Goal: Task Accomplishment & Management: Manage account settings

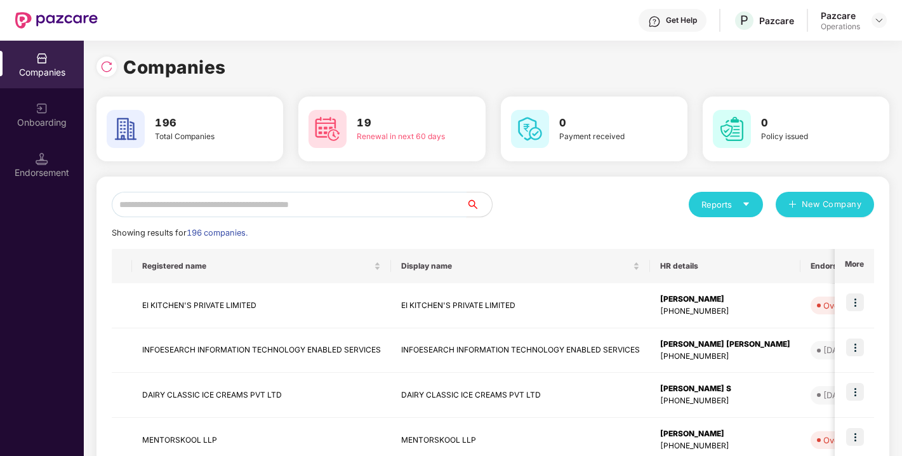
click at [152, 206] on input "text" at bounding box center [289, 204] width 355 height 25
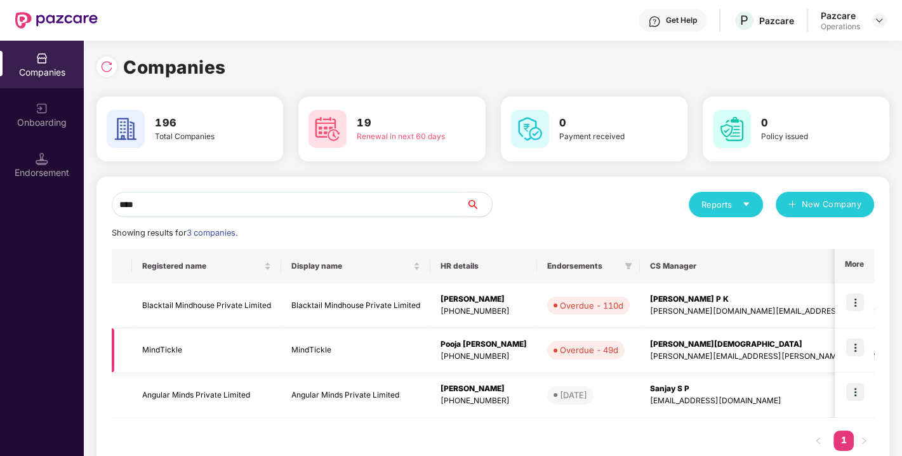
type input "****"
click at [850, 350] on img at bounding box center [855, 347] width 18 height 18
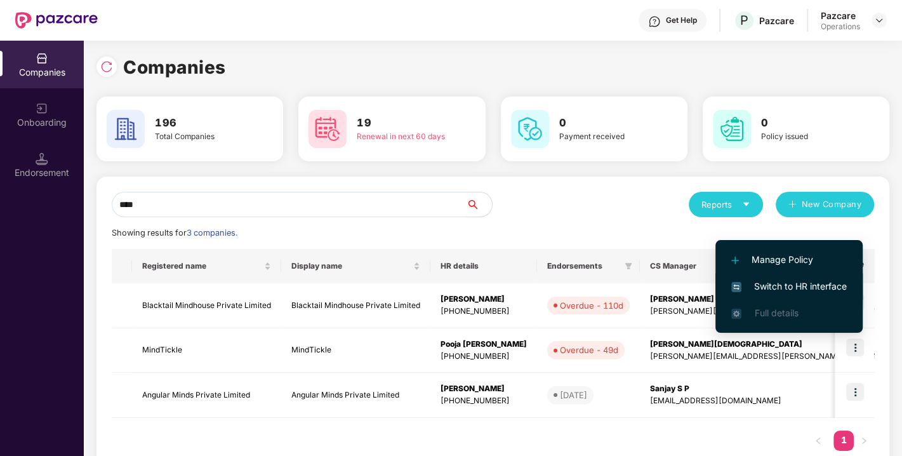
click at [777, 284] on span "Switch to HR interface" at bounding box center [788, 286] width 115 height 14
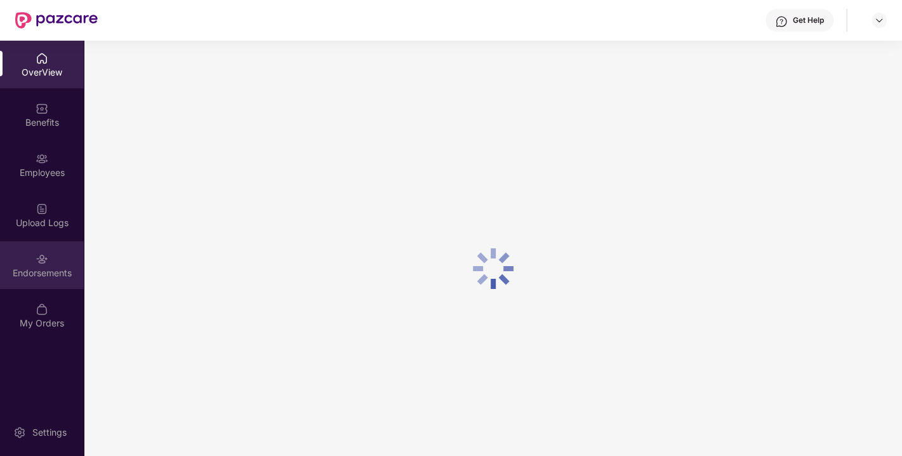
click at [34, 275] on div "Endorsements" at bounding box center [42, 273] width 84 height 13
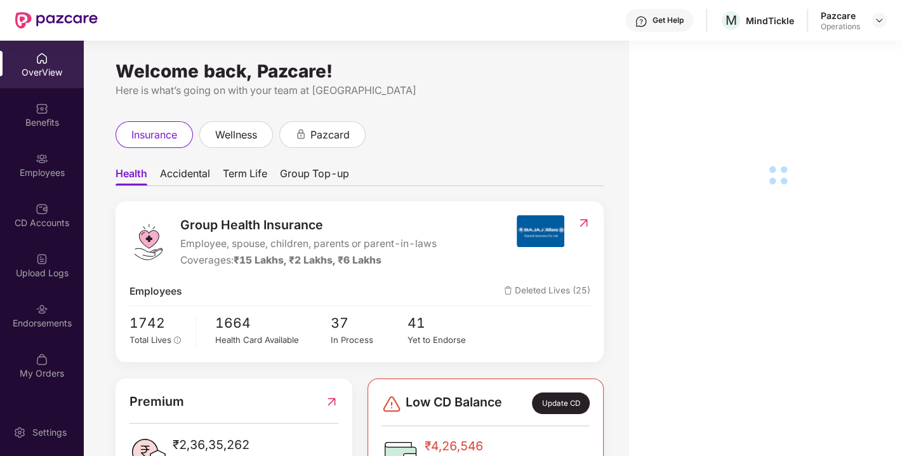
click at [38, 317] on div "Endorsements" at bounding box center [42, 323] width 84 height 13
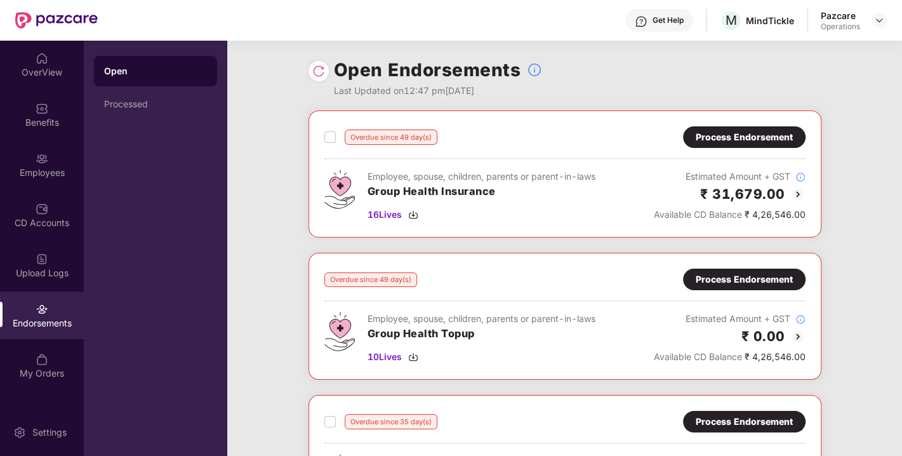
scroll to position [51, 0]
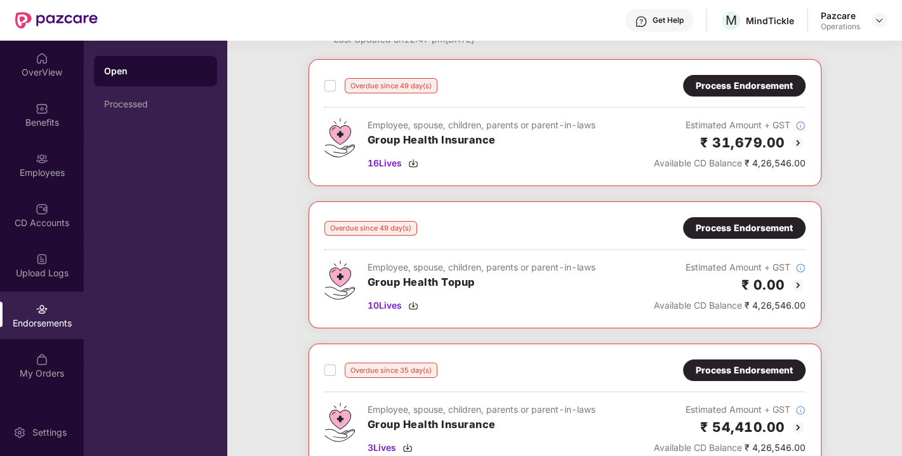
click at [741, 225] on div "Process Endorsement" at bounding box center [743, 228] width 97 height 14
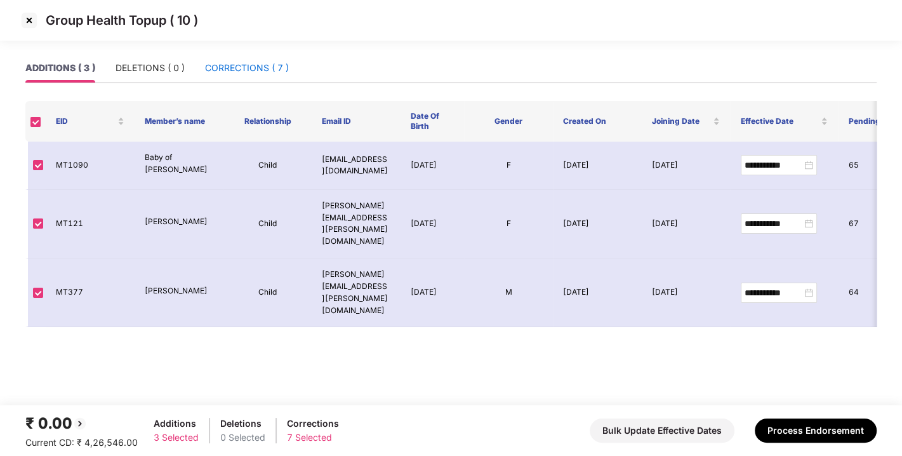
click at [239, 65] on div "CORRECTIONS ( 7 )" at bounding box center [247, 68] width 84 height 14
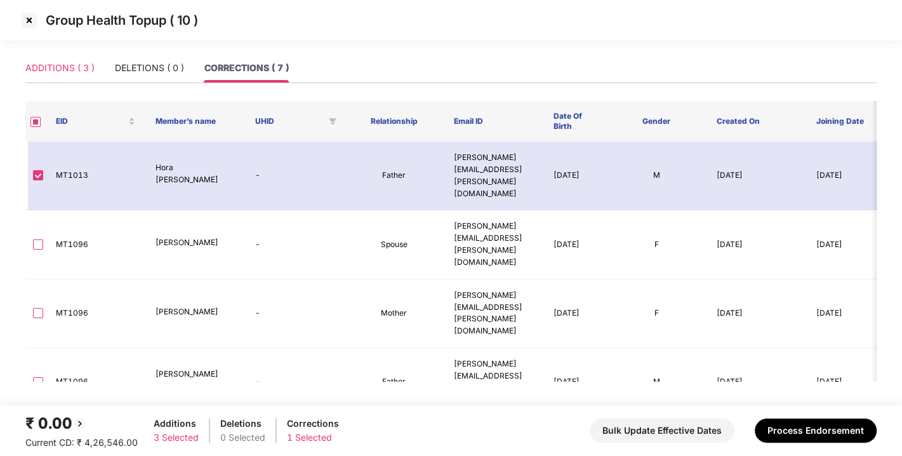
click at [53, 79] on div "ADDITIONS ( 3 )" at bounding box center [59, 67] width 69 height 29
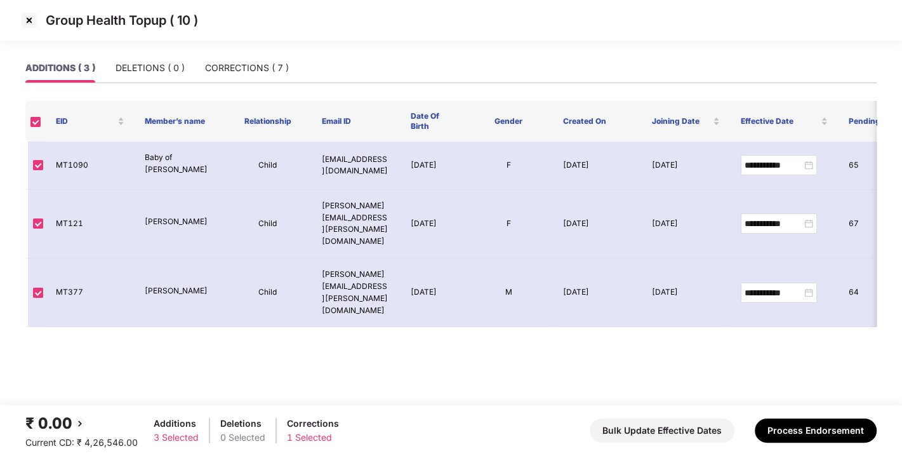
click at [114, 69] on div "ADDITIONS ( 3 ) DELETIONS ( 0 ) CORRECTIONS ( 7 )" at bounding box center [156, 67] width 263 height 29
click at [148, 65] on div "DELETIONS ( 0 )" at bounding box center [149, 68] width 69 height 14
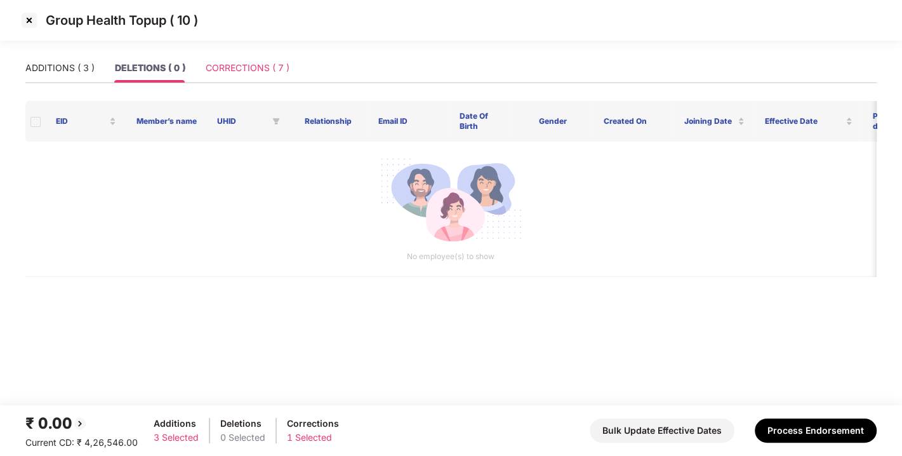
click at [244, 59] on div "CORRECTIONS ( 7 )" at bounding box center [248, 67] width 84 height 29
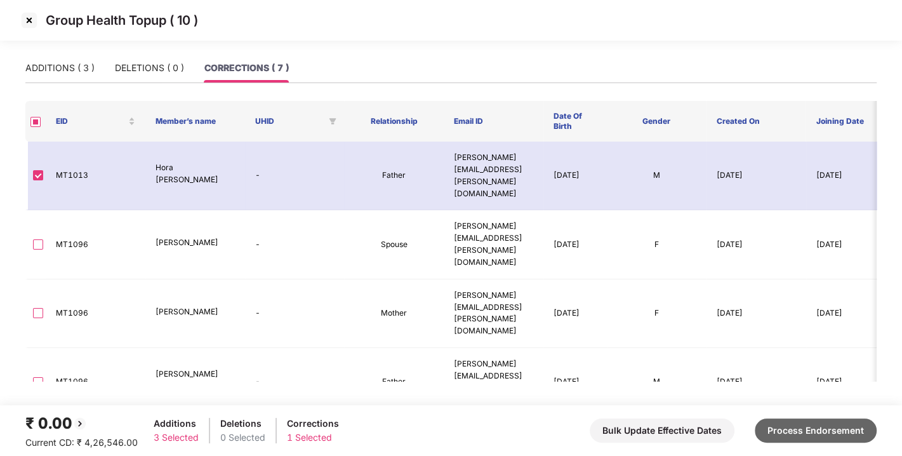
click at [779, 437] on button "Process Endorsement" at bounding box center [815, 430] width 122 height 24
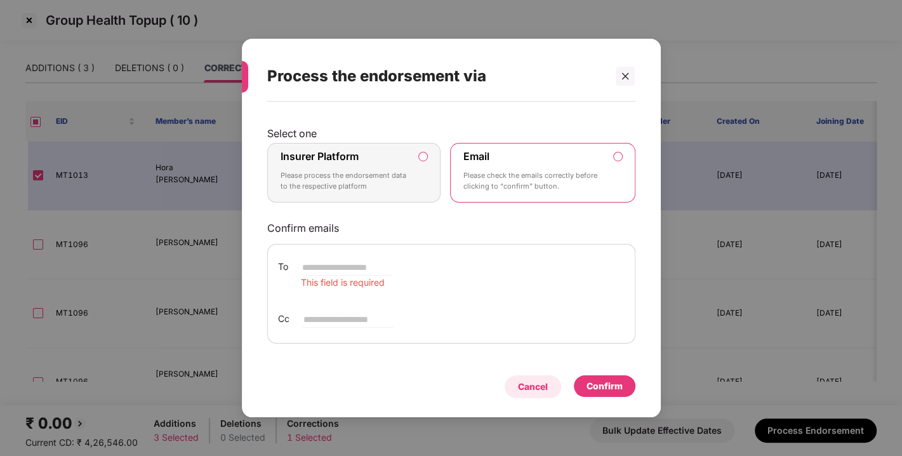
click at [518, 381] on div "Cancel" at bounding box center [533, 386] width 30 height 14
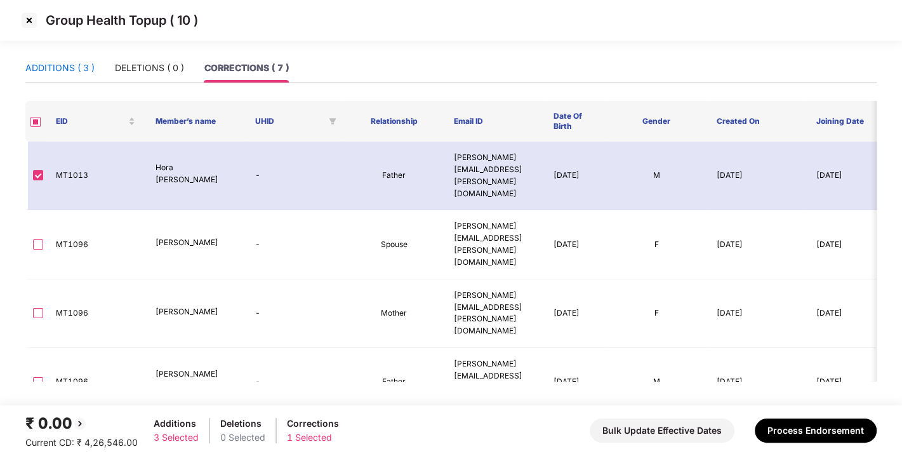
click at [47, 72] on div "ADDITIONS ( 3 )" at bounding box center [59, 68] width 69 height 14
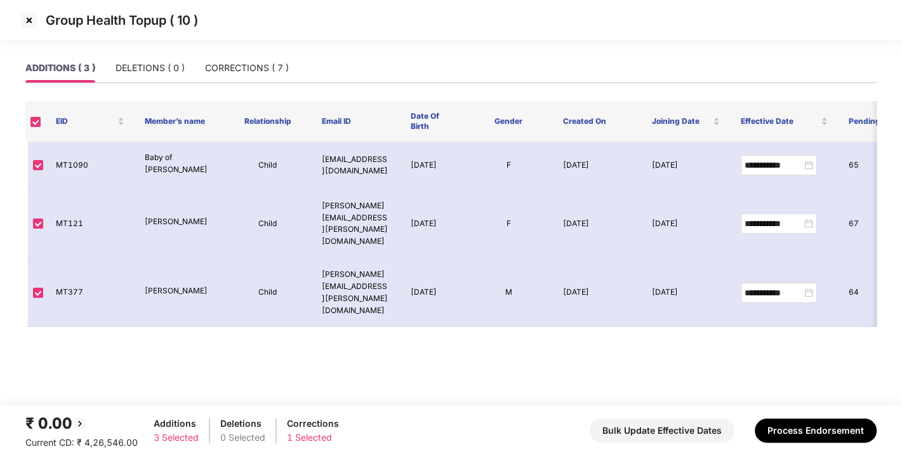
click at [106, 70] on div "ADDITIONS ( 3 ) DELETIONS ( 0 ) CORRECTIONS ( 7 )" at bounding box center [156, 67] width 263 height 29
click at [152, 69] on div "DELETIONS ( 0 )" at bounding box center [149, 68] width 69 height 14
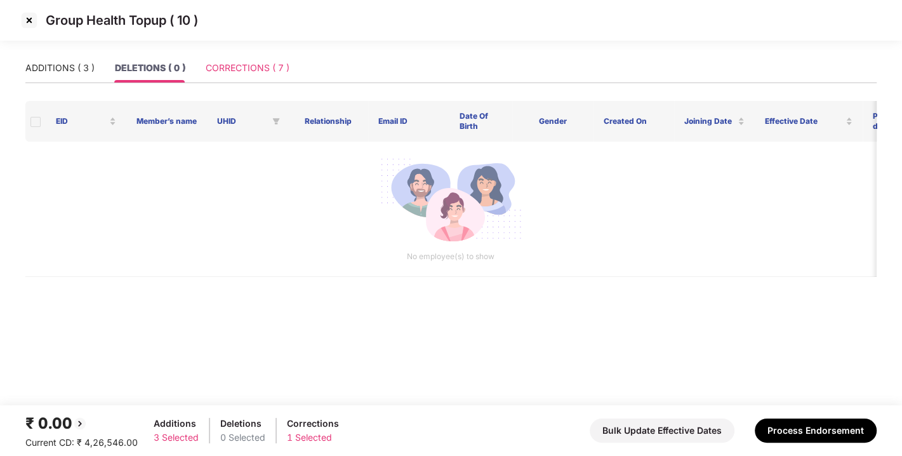
click at [250, 60] on div "CORRECTIONS ( 7 )" at bounding box center [248, 67] width 84 height 29
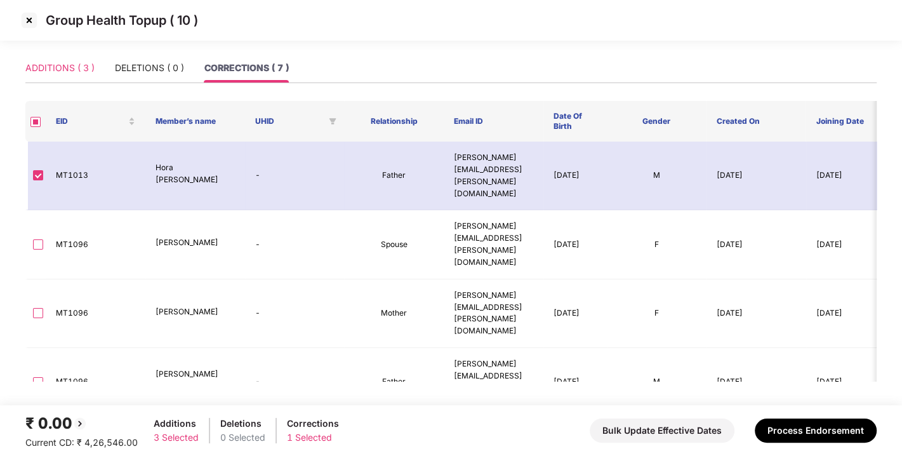
click at [56, 56] on div "ADDITIONS ( 3 )" at bounding box center [59, 67] width 69 height 29
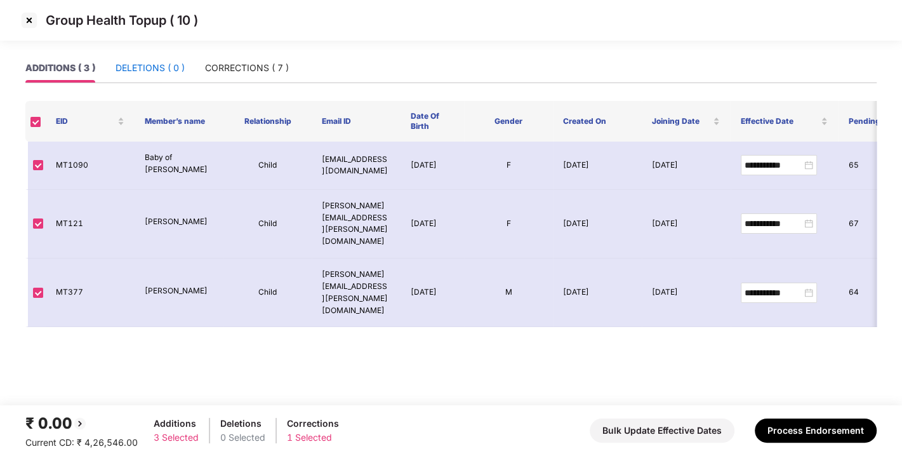
click at [151, 61] on div "DELETIONS ( 0 )" at bounding box center [149, 68] width 69 height 14
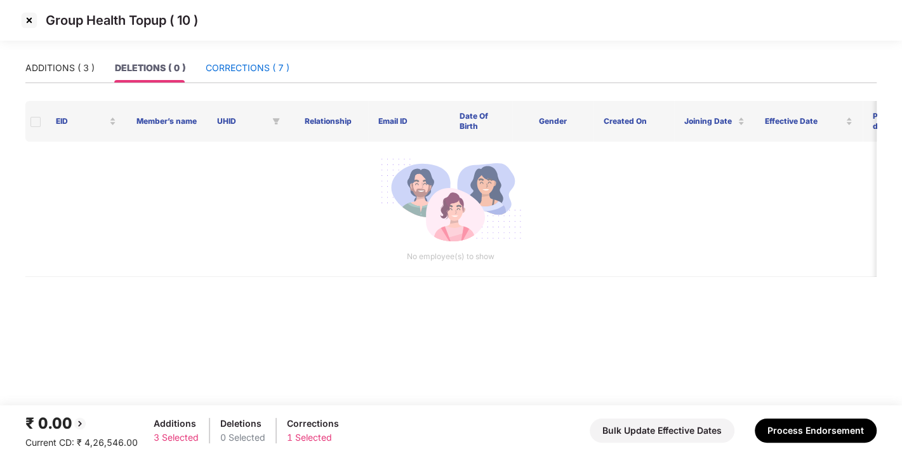
click at [248, 67] on div "CORRECTIONS ( 7 )" at bounding box center [248, 68] width 84 height 14
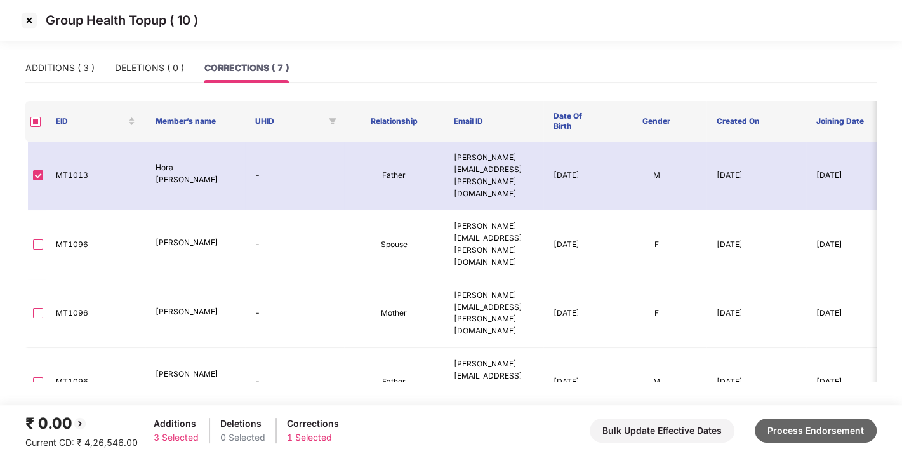
click at [788, 428] on button "Process Endorsement" at bounding box center [815, 430] width 122 height 24
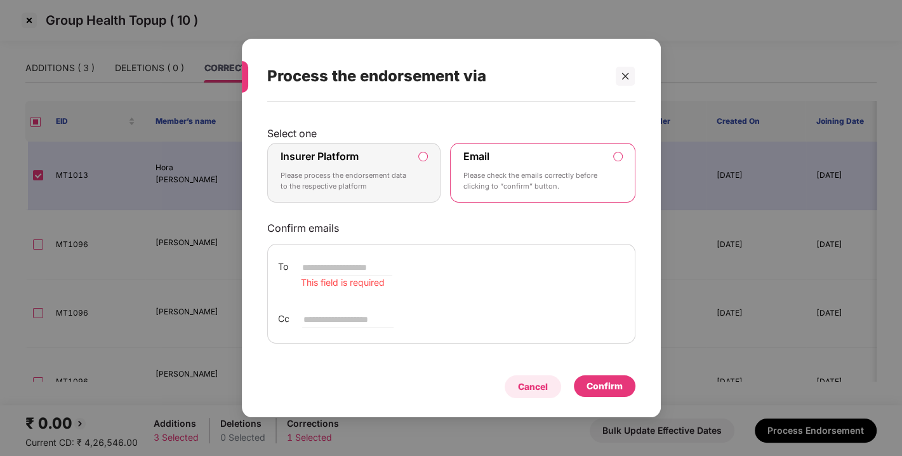
click at [527, 381] on div "Cancel" at bounding box center [533, 386] width 30 height 14
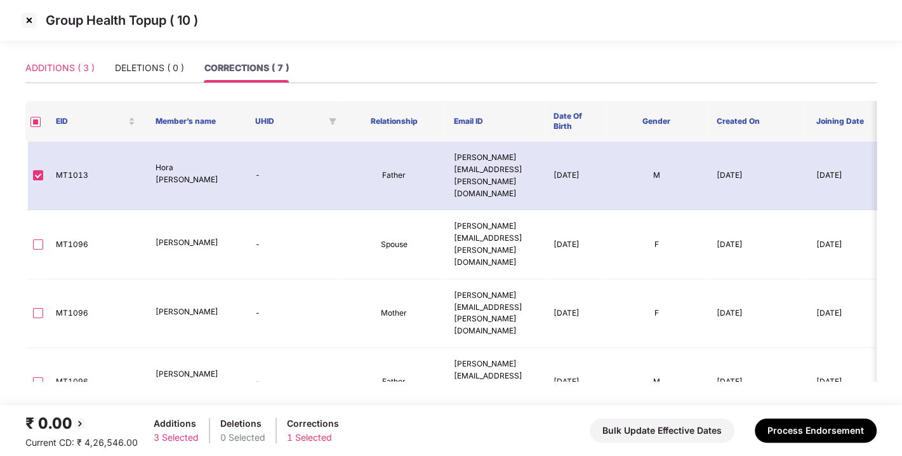
click at [30, 55] on div "ADDITIONS ( 3 )" at bounding box center [59, 67] width 69 height 29
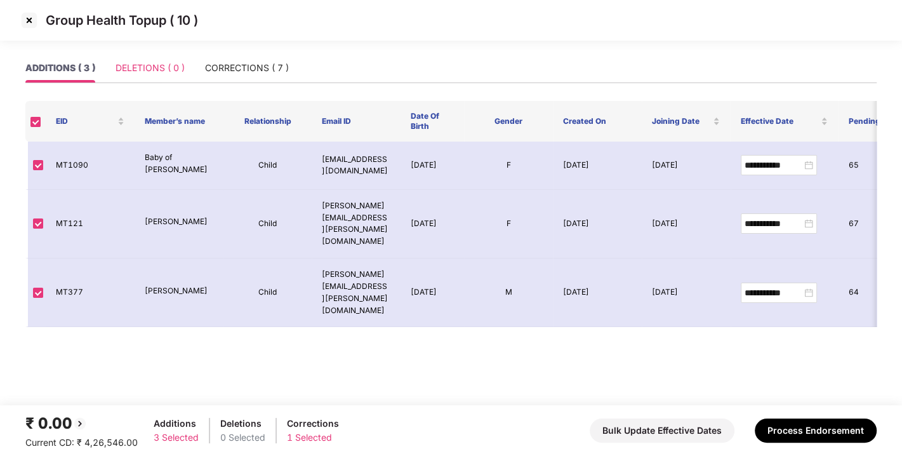
click at [133, 58] on div "DELETIONS ( 0 )" at bounding box center [149, 67] width 69 height 29
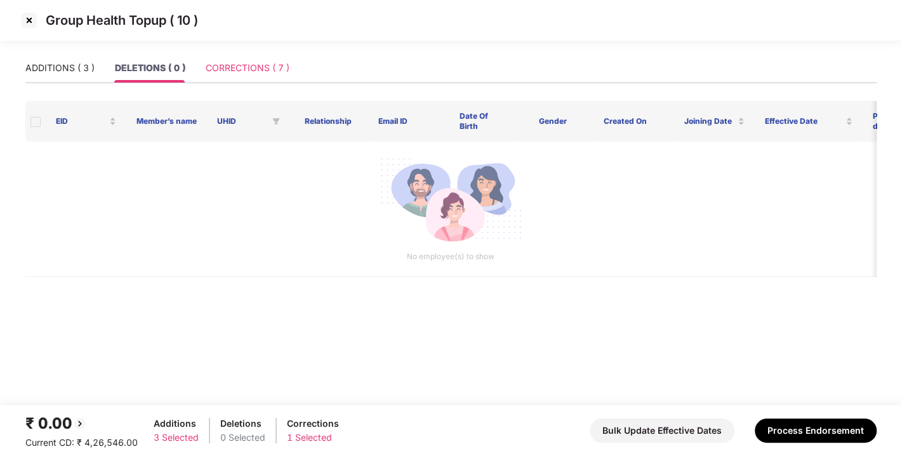
click at [247, 77] on div "CORRECTIONS ( 7 )" at bounding box center [248, 67] width 84 height 29
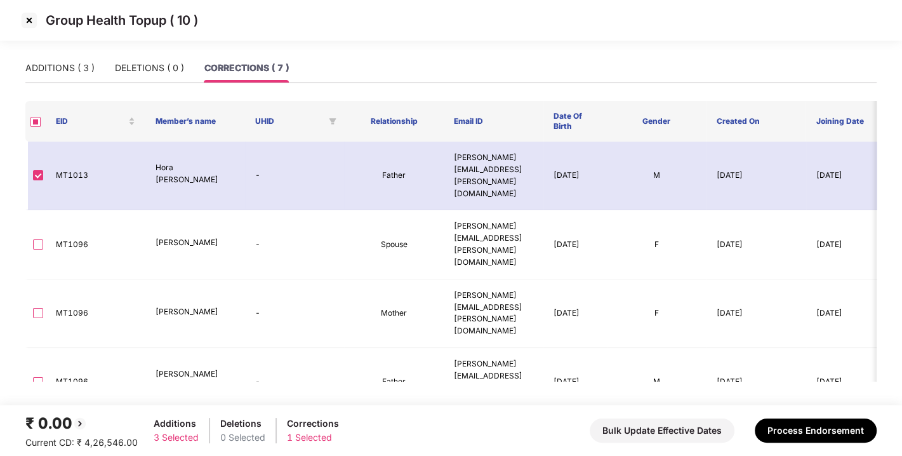
click at [802, 418] on button "Process Endorsement" at bounding box center [815, 430] width 122 height 24
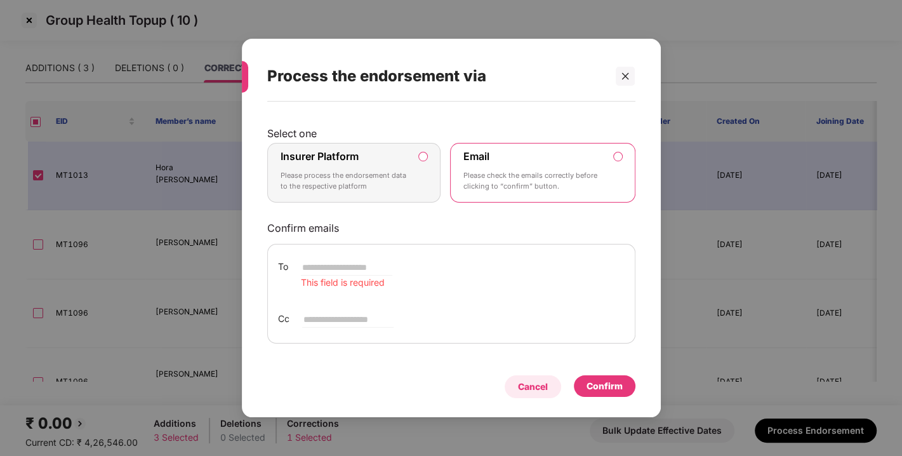
click at [529, 385] on div "Cancel" at bounding box center [533, 386] width 30 height 14
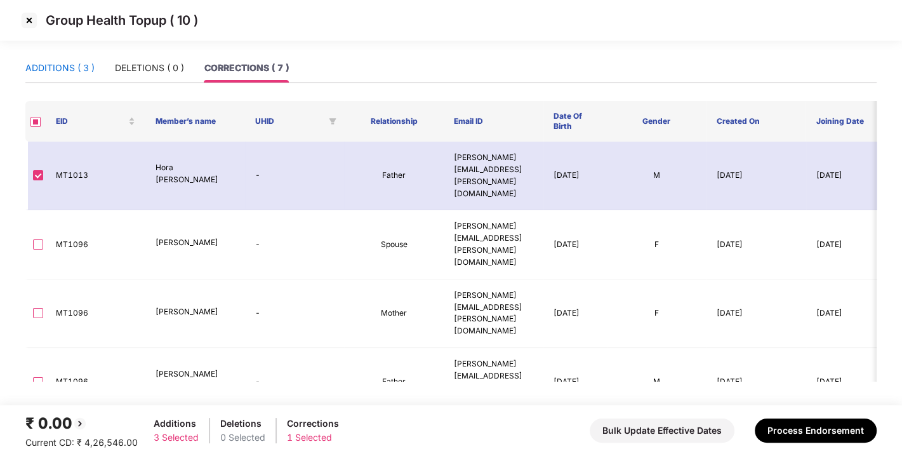
click at [58, 62] on div "ADDITIONS ( 3 )" at bounding box center [59, 68] width 69 height 14
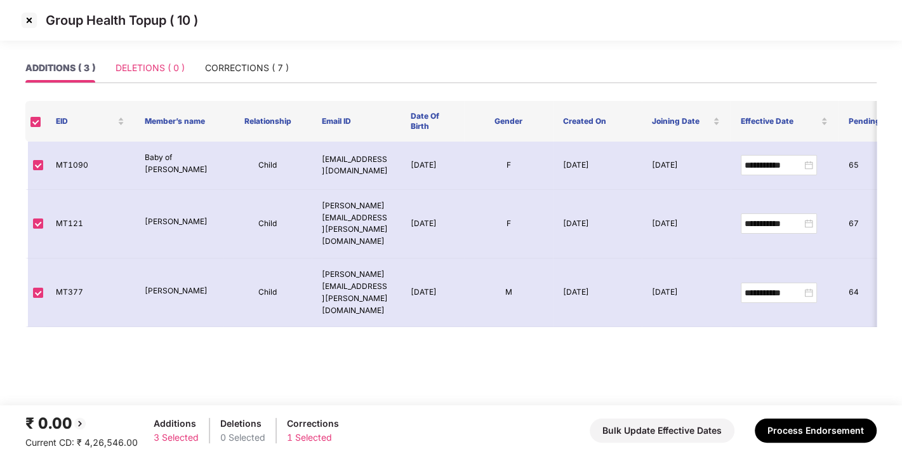
click at [141, 60] on div "DELETIONS ( 0 )" at bounding box center [149, 67] width 69 height 29
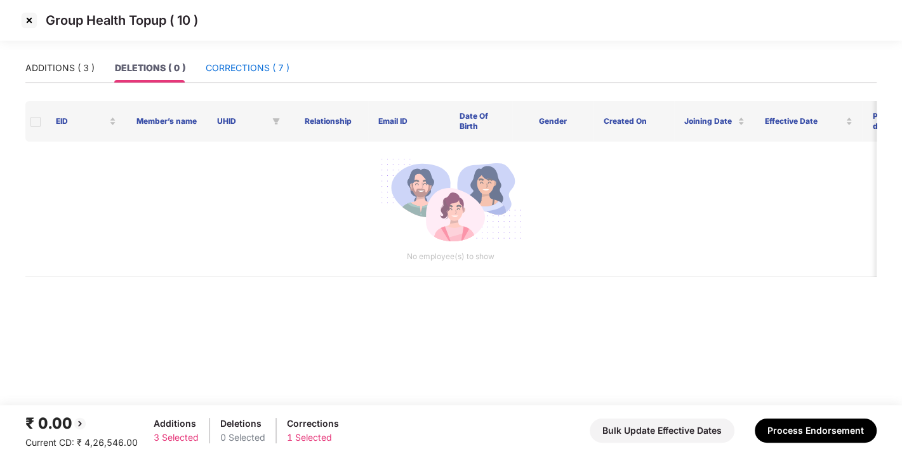
click at [241, 67] on div "CORRECTIONS ( 7 )" at bounding box center [248, 68] width 84 height 14
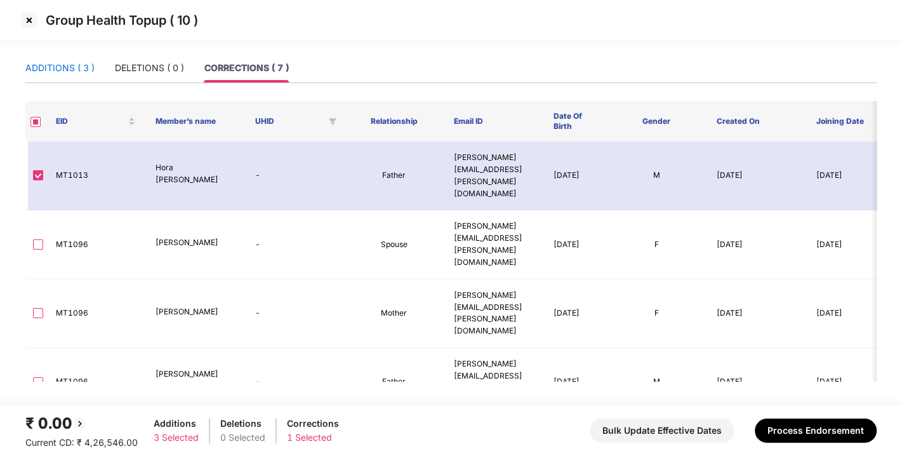
click at [49, 69] on div "ADDITIONS ( 3 )" at bounding box center [59, 68] width 69 height 14
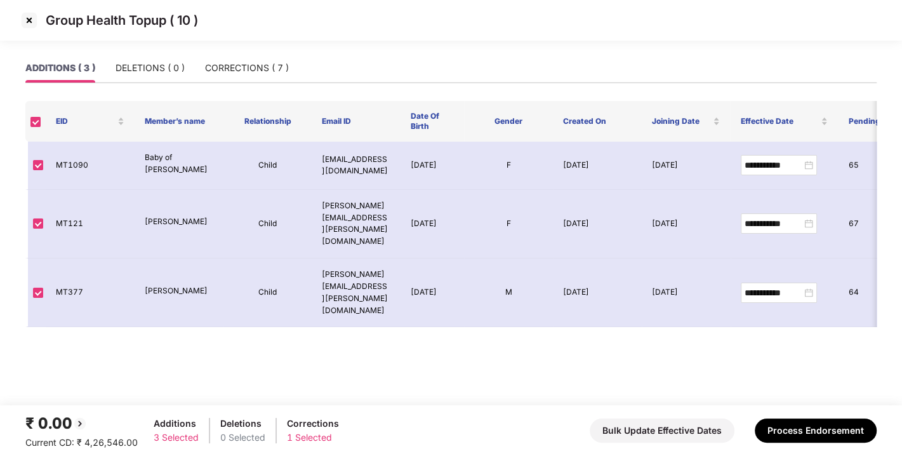
click at [191, 61] on div "ADDITIONS ( 3 ) DELETIONS ( 0 ) CORRECTIONS ( 7 )" at bounding box center [156, 67] width 263 height 29
click at [138, 72] on div "DELETIONS ( 0 )" at bounding box center [149, 68] width 69 height 14
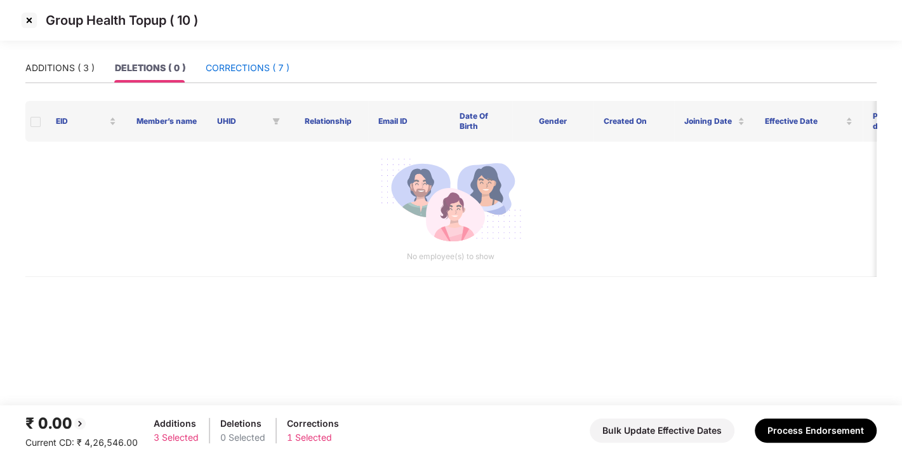
click at [241, 62] on div "CORRECTIONS ( 7 )" at bounding box center [248, 68] width 84 height 14
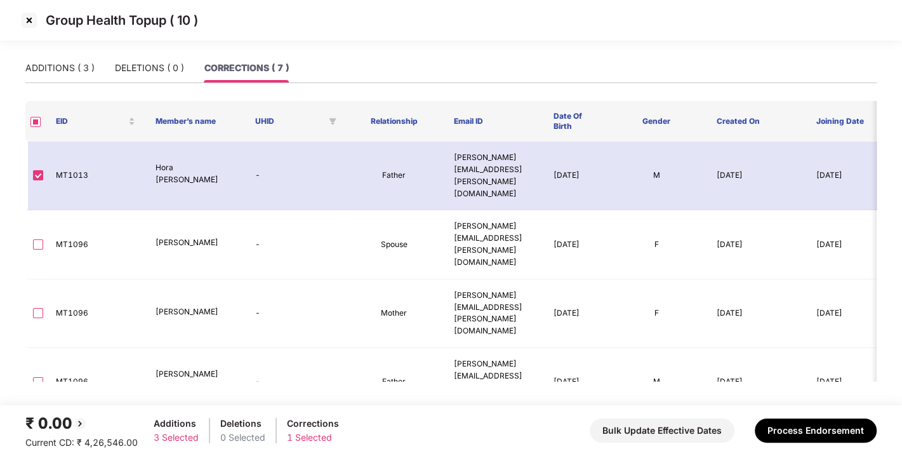
click at [654, 417] on td "M" at bounding box center [657, 447] width 100 height 60
click at [47, 65] on div "ADDITIONS ( 3 )" at bounding box center [59, 68] width 69 height 14
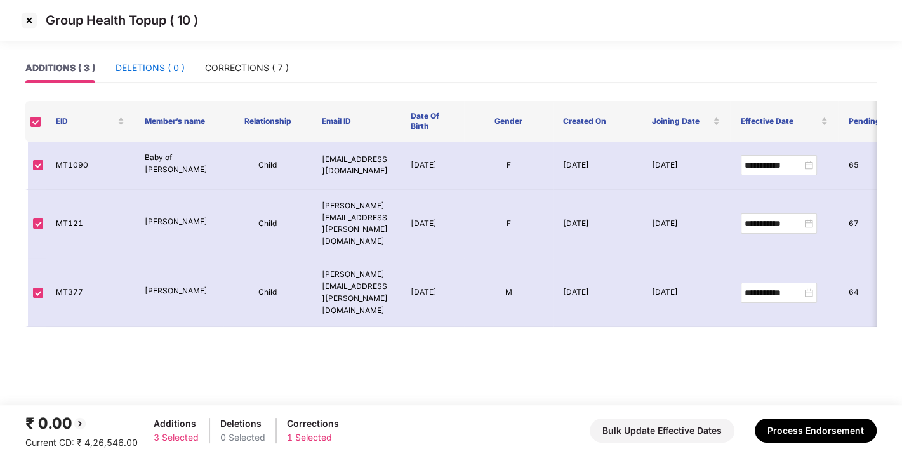
click at [163, 63] on div "DELETIONS ( 0 )" at bounding box center [149, 68] width 69 height 14
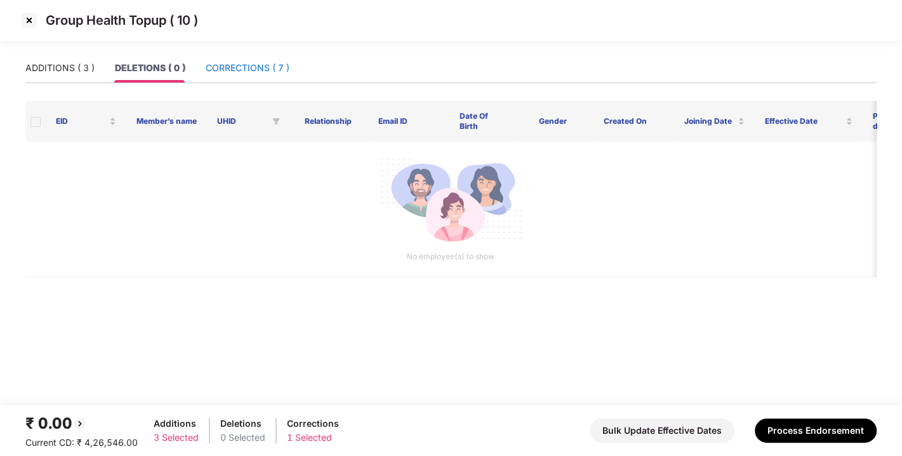
click at [246, 67] on div "CORRECTIONS ( 7 )" at bounding box center [248, 68] width 84 height 14
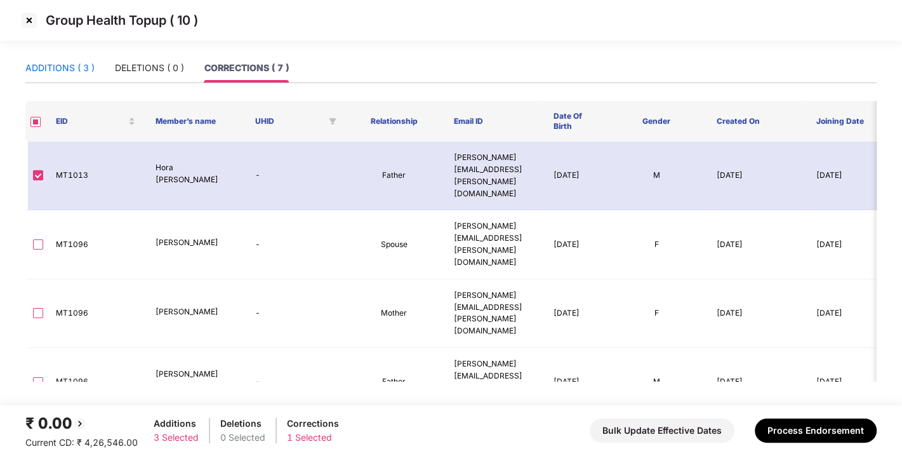
click at [49, 63] on div "ADDITIONS ( 3 )" at bounding box center [59, 68] width 69 height 14
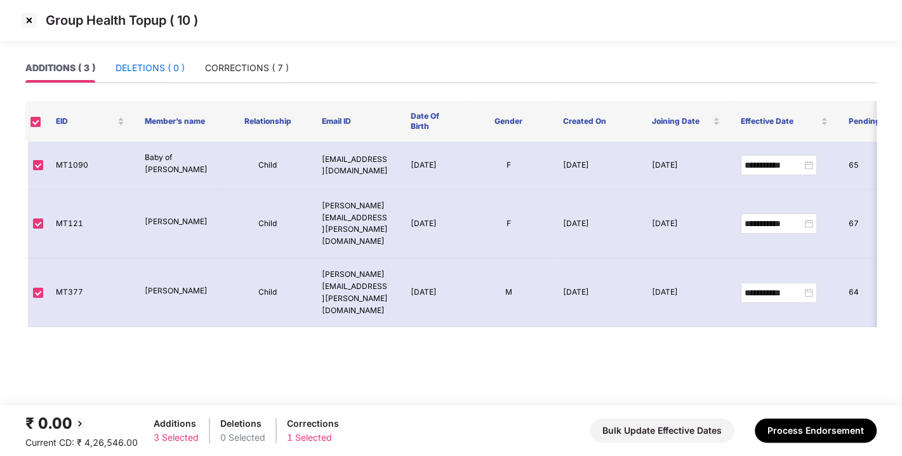
click at [157, 63] on div "DELETIONS ( 0 )" at bounding box center [149, 68] width 69 height 14
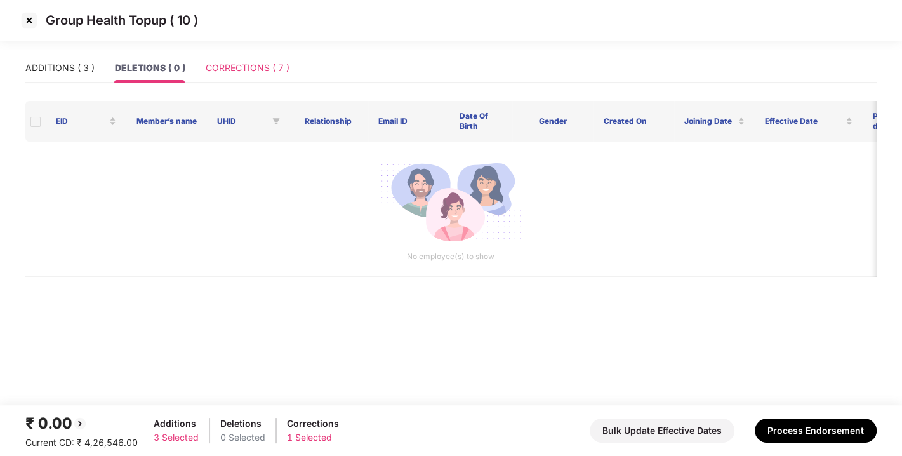
click at [278, 59] on div "CORRECTIONS ( 7 )" at bounding box center [248, 67] width 84 height 29
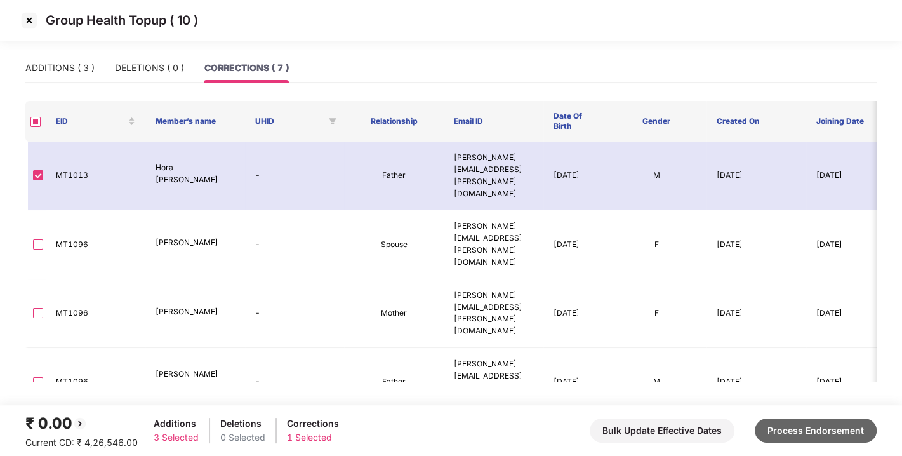
click at [798, 437] on button "Process Endorsement" at bounding box center [815, 430] width 122 height 24
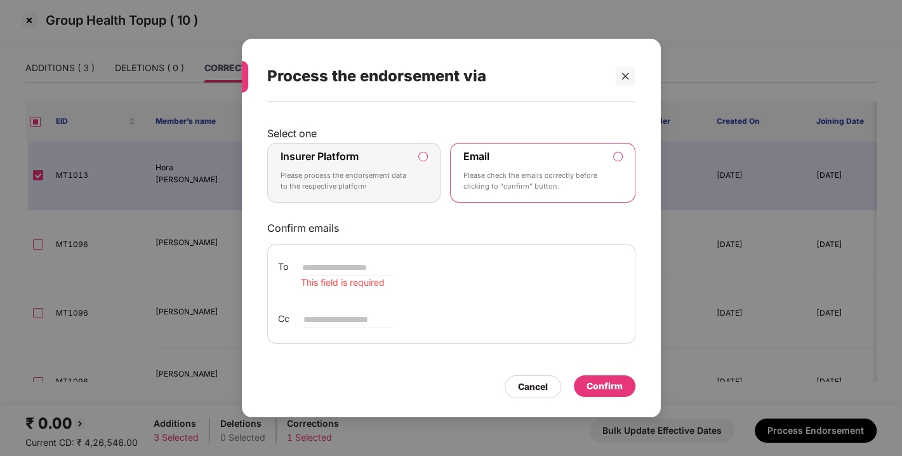
click at [441, 233] on p "Confirm emails" at bounding box center [451, 227] width 368 height 13
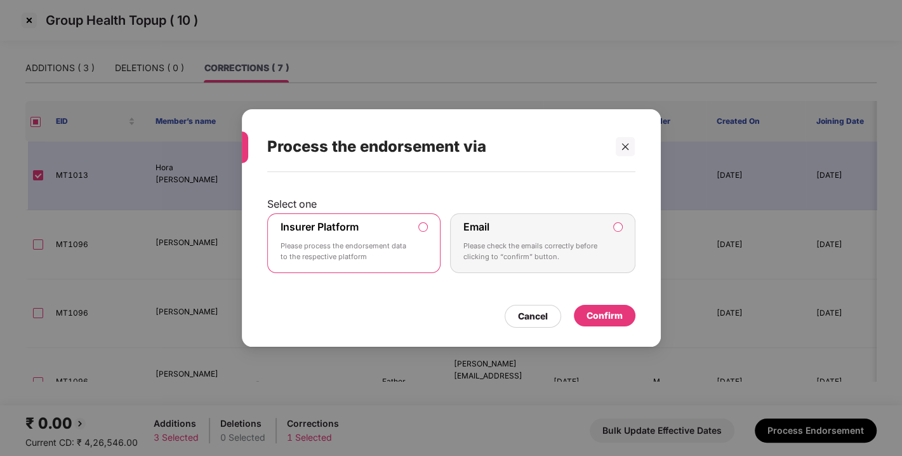
click at [605, 310] on div "Confirm" at bounding box center [604, 315] width 36 height 14
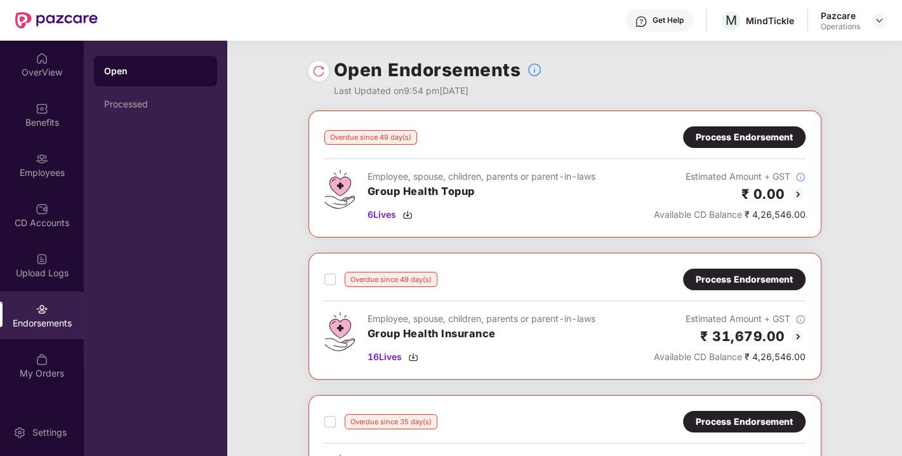
click at [739, 268] on div "Process Endorsement" at bounding box center [744, 279] width 122 height 22
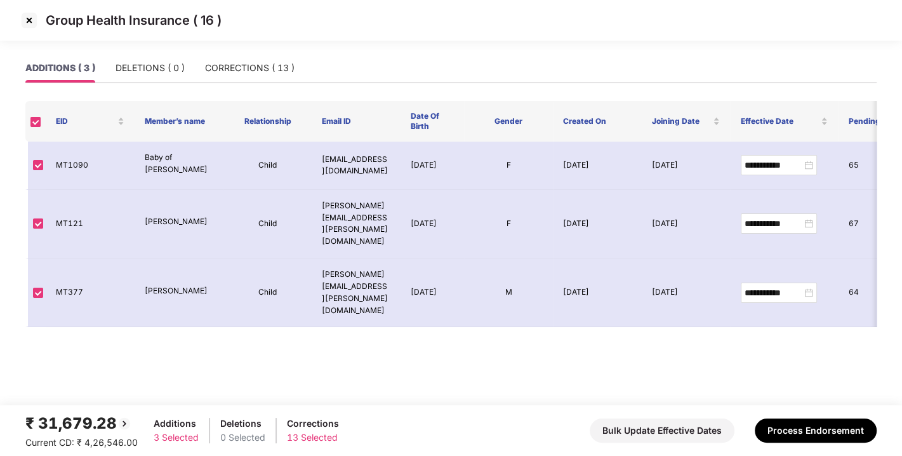
click at [29, 18] on img at bounding box center [29, 20] width 20 height 20
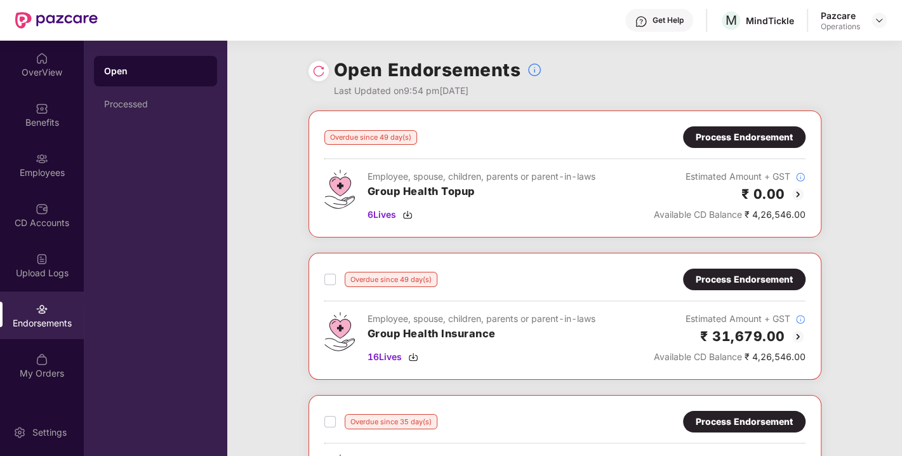
click at [869, 23] on div "Pazcare Operations" at bounding box center [853, 21] width 66 height 22
click at [872, 22] on div at bounding box center [878, 20] width 15 height 15
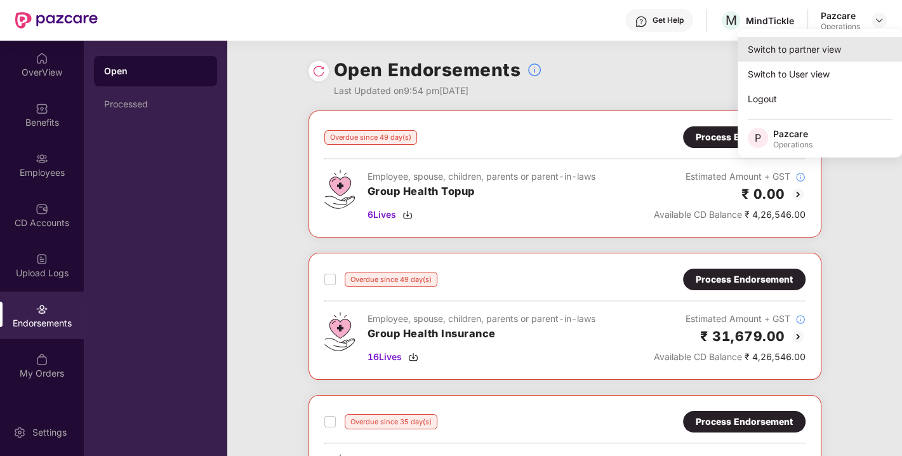
click at [825, 51] on div "Switch to partner view" at bounding box center [819, 49] width 165 height 25
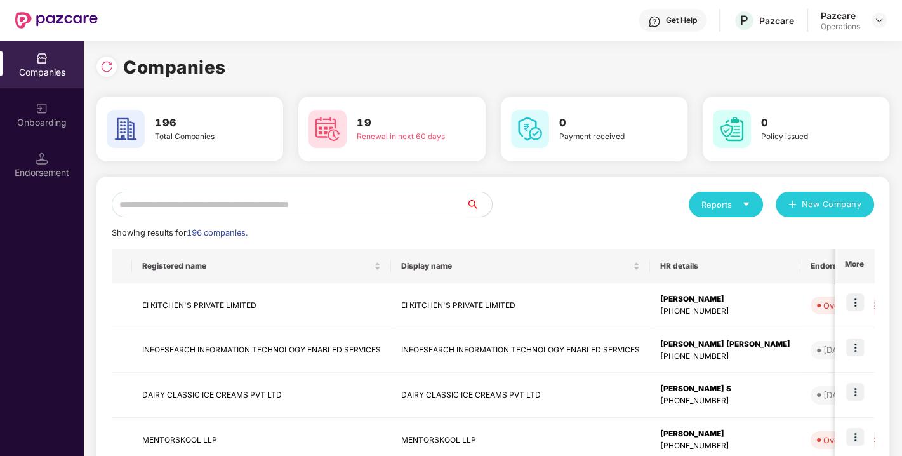
click at [329, 204] on input "text" at bounding box center [289, 204] width 355 height 25
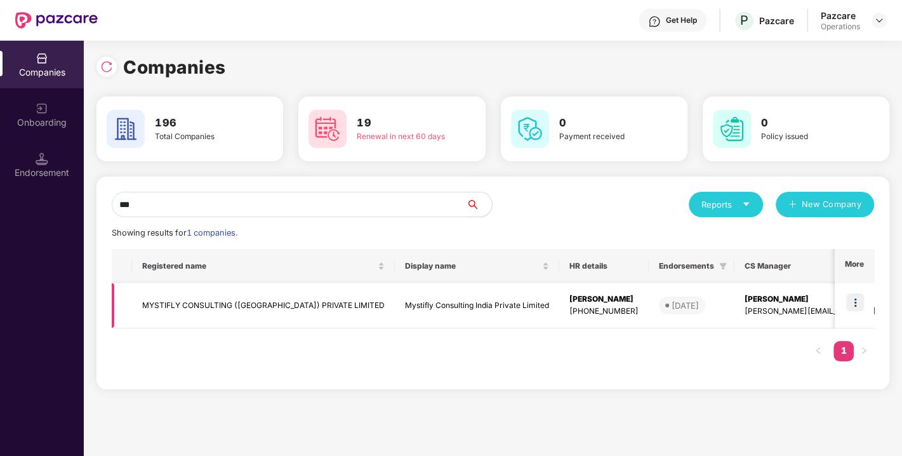
type input "***"
click at [181, 298] on td "MYSTIFLY CONSULTING ([GEOGRAPHIC_DATA]) PRIVATE LIMITED" at bounding box center [263, 305] width 263 height 45
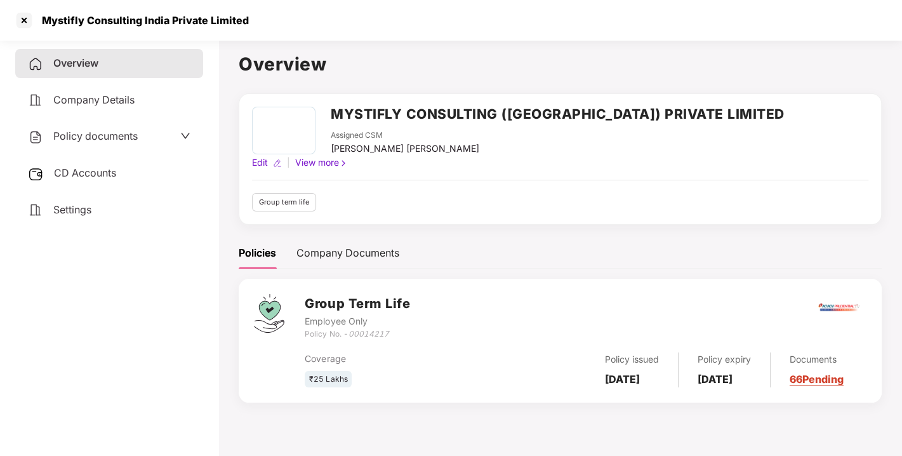
click at [346, 110] on h2 "MYSTIFLY CONSULTING ([GEOGRAPHIC_DATA]) PRIVATE LIMITED" at bounding box center [558, 113] width 454 height 21
copy h2 "MYSTIFLY"
drag, startPoint x: 89, startPoint y: 121, endPoint x: 96, endPoint y: 134, distance: 15.0
click at [96, 134] on div "Overview Company Details Policy documents CD Accounts Settings" at bounding box center [109, 136] width 188 height 175
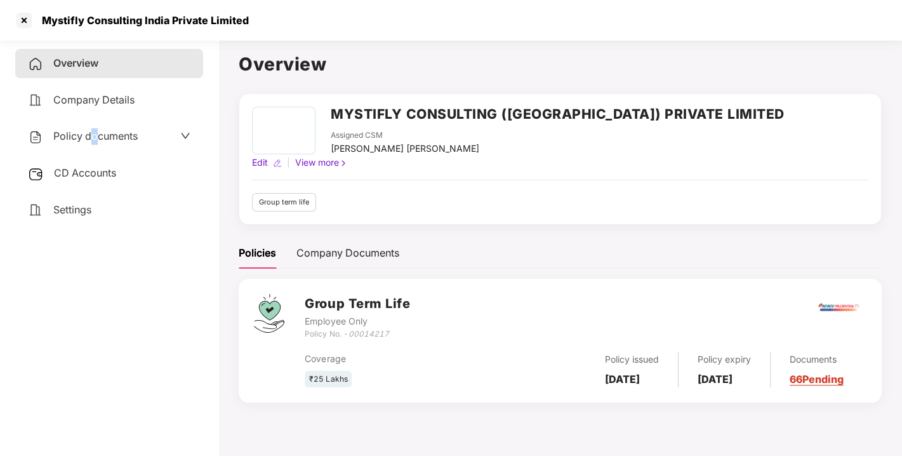
click at [96, 134] on span "Policy documents" at bounding box center [95, 135] width 84 height 13
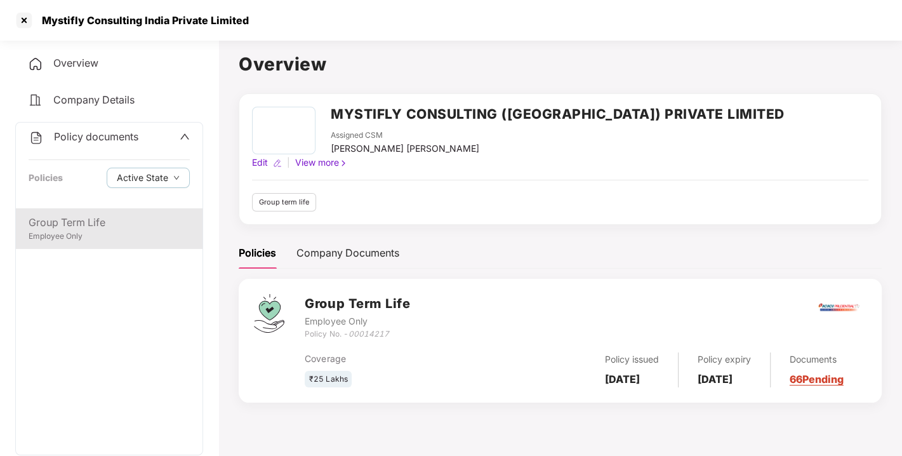
click at [74, 214] on div "Group Term Life" at bounding box center [109, 222] width 161 height 16
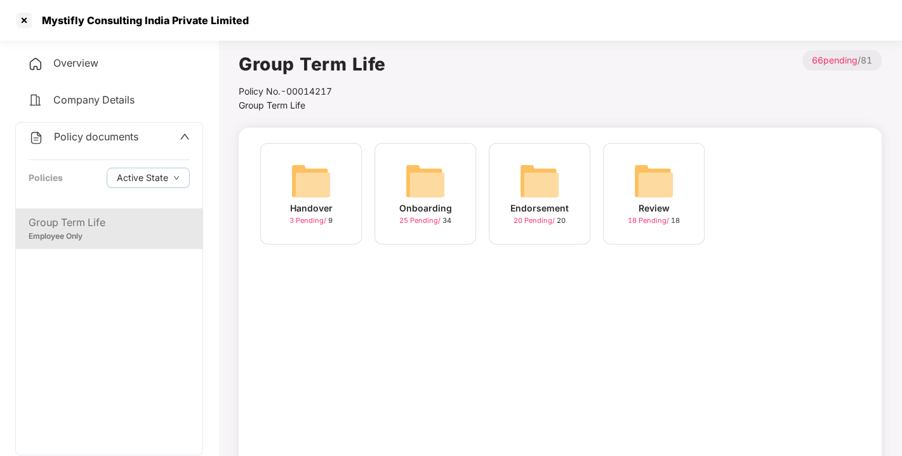
click at [89, 131] on span "Policy documents" at bounding box center [96, 136] width 84 height 13
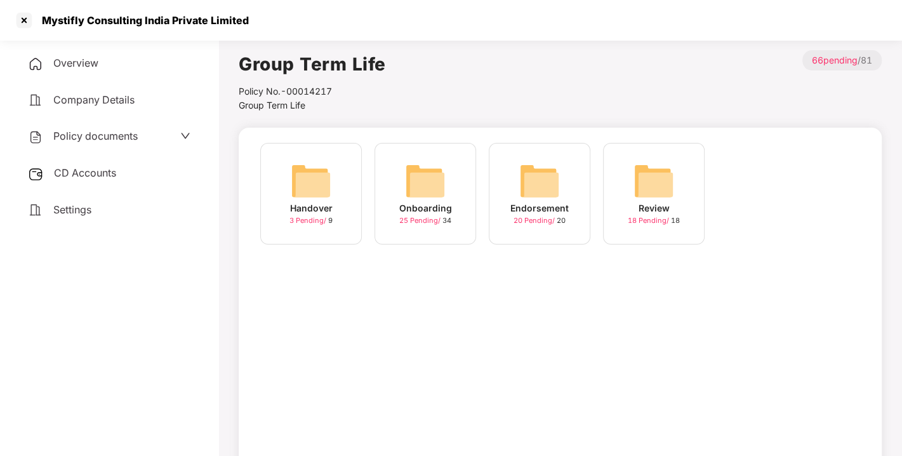
click at [86, 136] on span "Policy documents" at bounding box center [95, 135] width 84 height 13
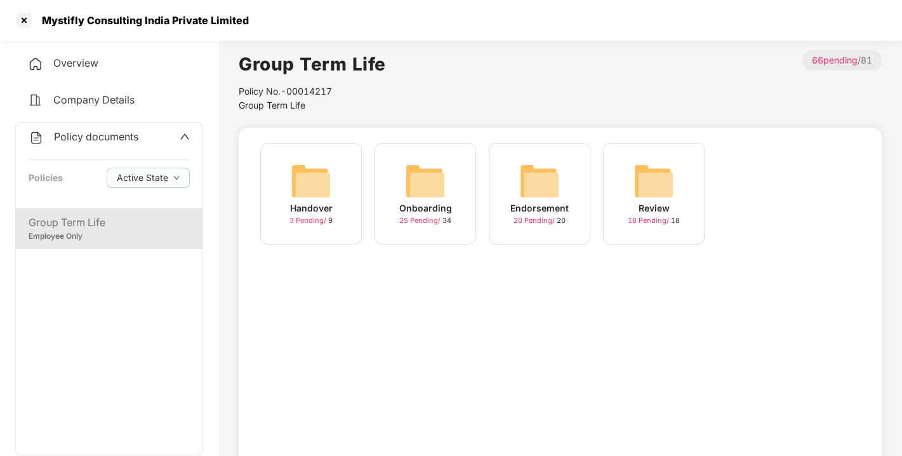
click at [81, 228] on div "Group Term Life" at bounding box center [109, 222] width 161 height 16
click at [518, 174] on div "Endorsement 20 Pending / 20" at bounding box center [540, 194] width 102 height 102
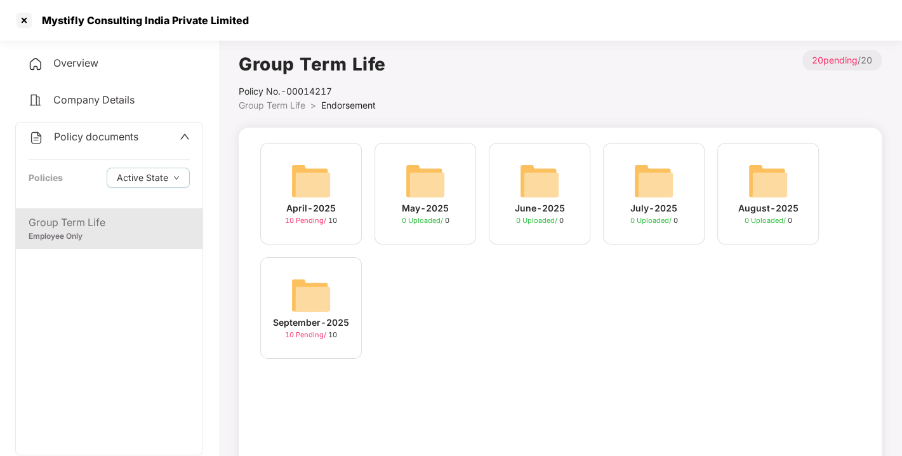
click at [310, 297] on img at bounding box center [311, 295] width 41 height 41
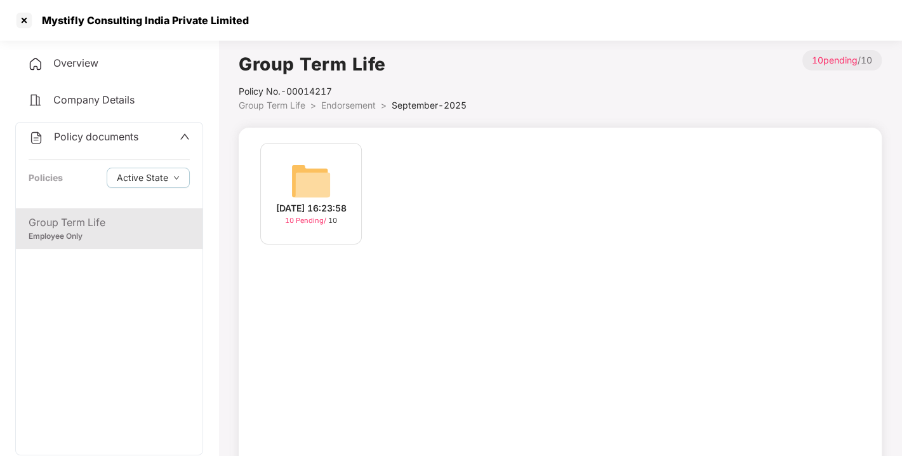
click at [289, 157] on div "[DATE] 16:23:58 10 Pending / 10" at bounding box center [311, 194] width 102 height 102
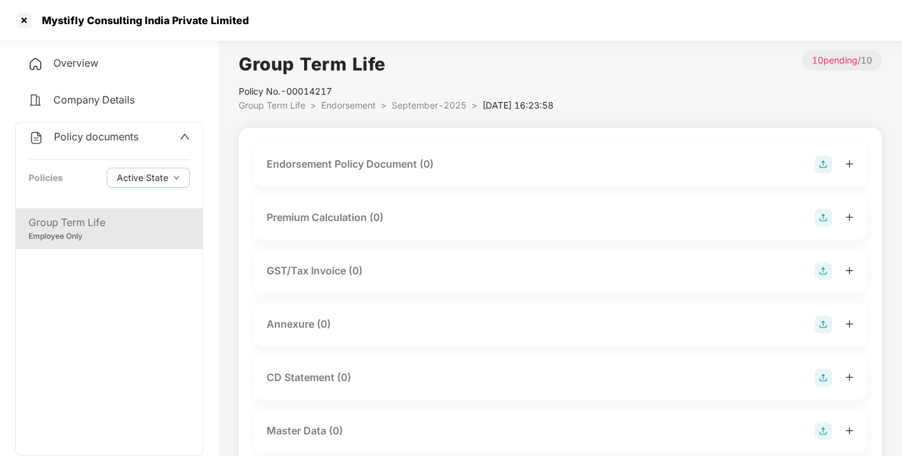
click at [826, 157] on img at bounding box center [823, 164] width 18 height 18
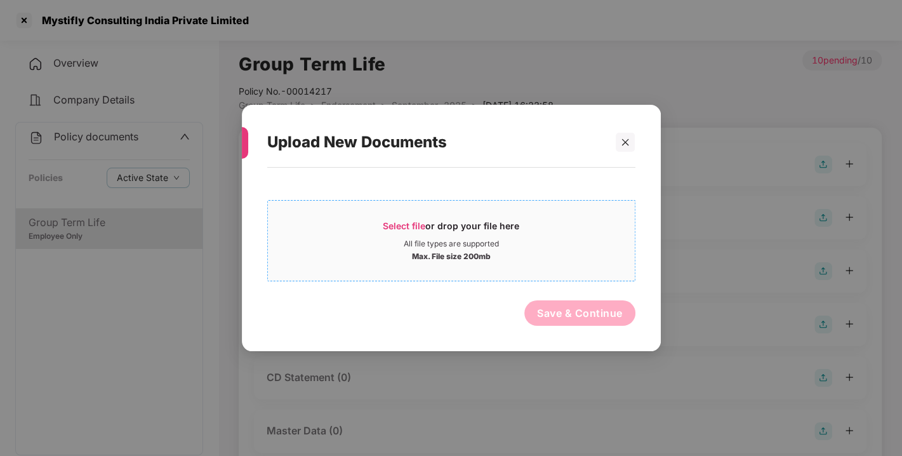
click at [413, 223] on span "Select file" at bounding box center [404, 225] width 43 height 11
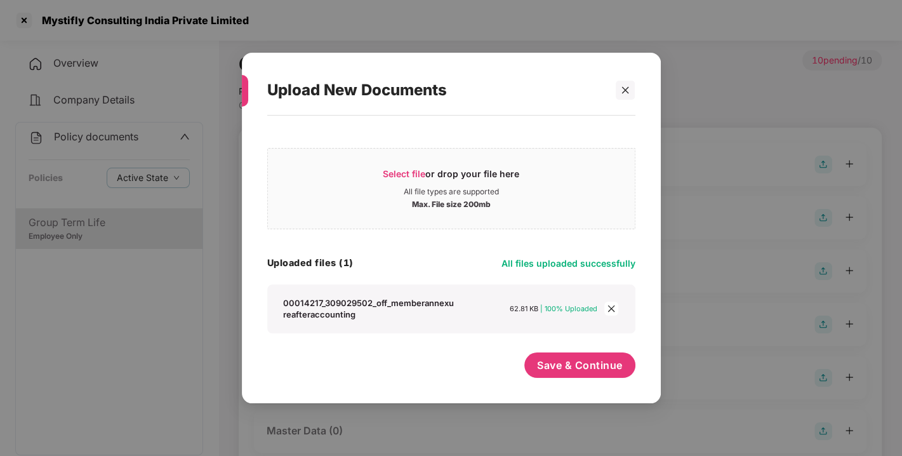
click at [549, 349] on div "Select file or drop your file here All file types are supported Max. File size …" at bounding box center [451, 253] width 368 height 262
click at [557, 352] on button "Save & Continue" at bounding box center [579, 364] width 111 height 25
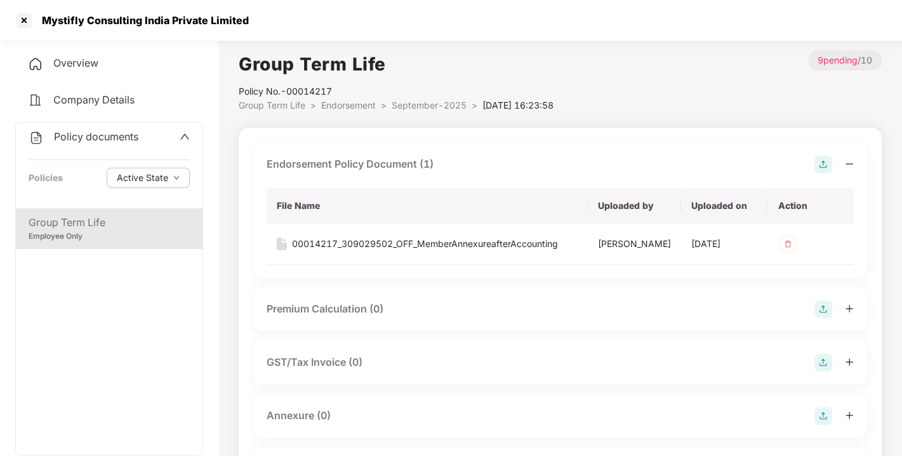
click at [817, 161] on img at bounding box center [823, 164] width 18 height 18
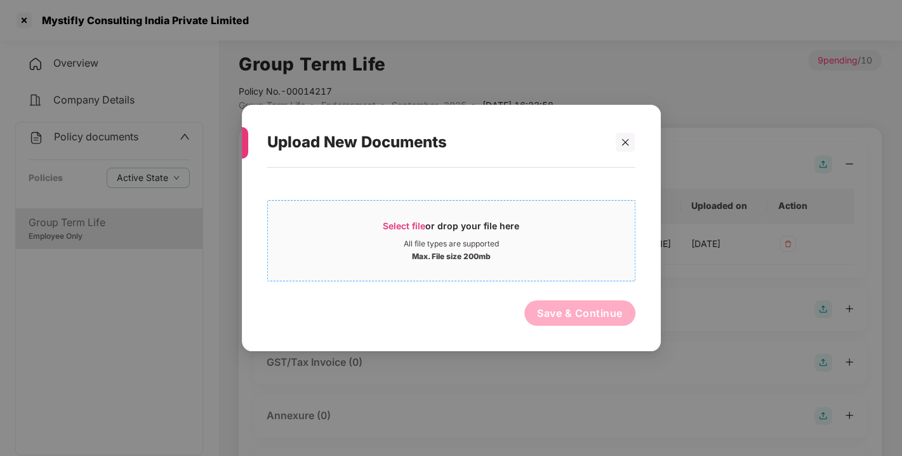
click at [388, 221] on span "Select file" at bounding box center [404, 225] width 43 height 11
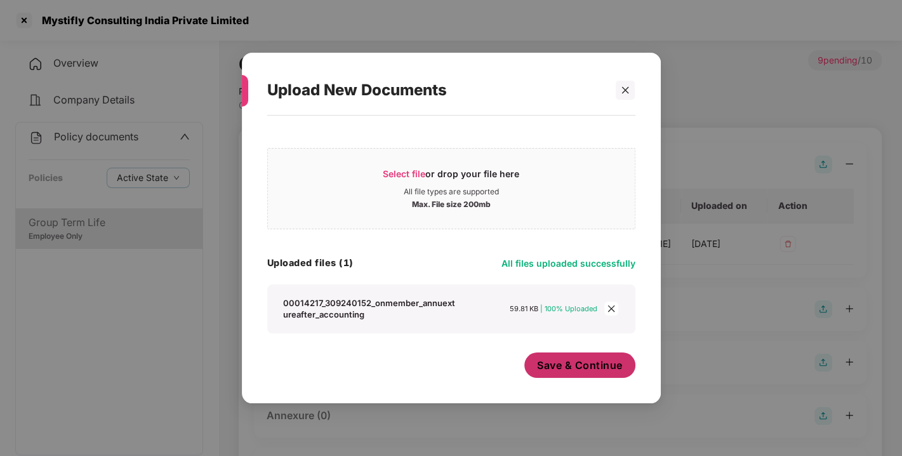
click at [571, 359] on span "Save & Continue" at bounding box center [580, 365] width 86 height 14
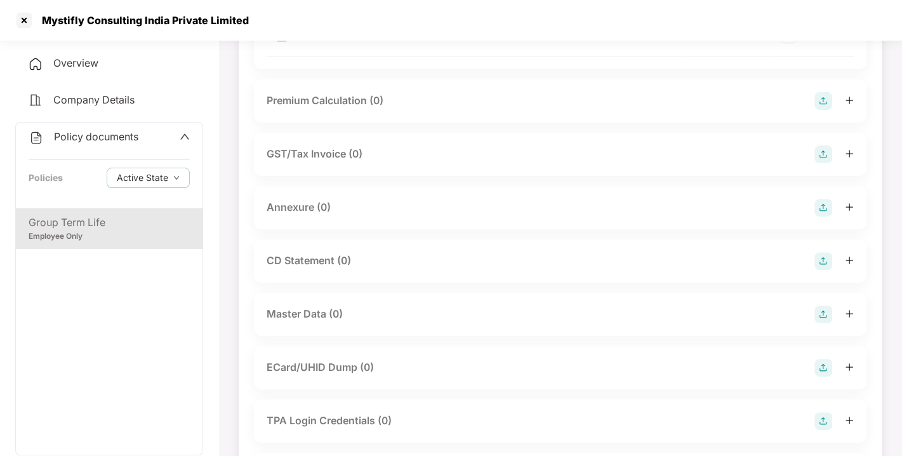
scroll to position [251, 0]
click at [819, 215] on img at bounding box center [823, 206] width 18 height 18
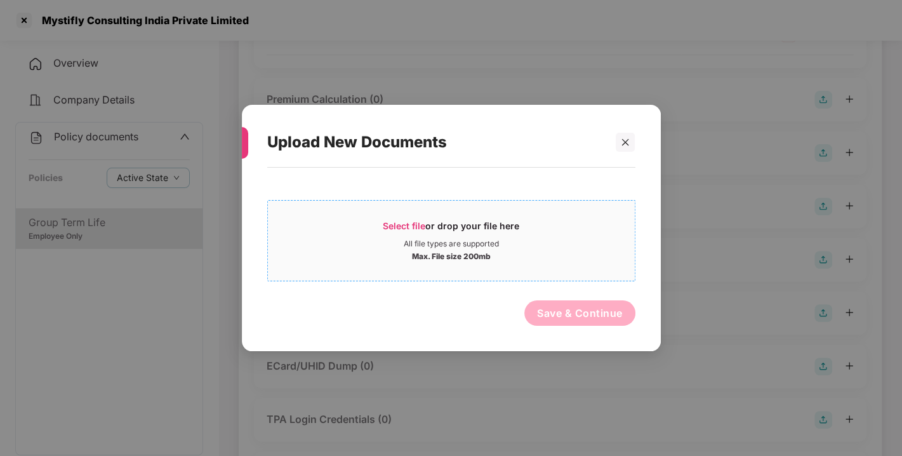
click at [406, 230] on div "Select file or drop your file here" at bounding box center [451, 229] width 136 height 19
click at [633, 142] on div at bounding box center [625, 142] width 19 height 19
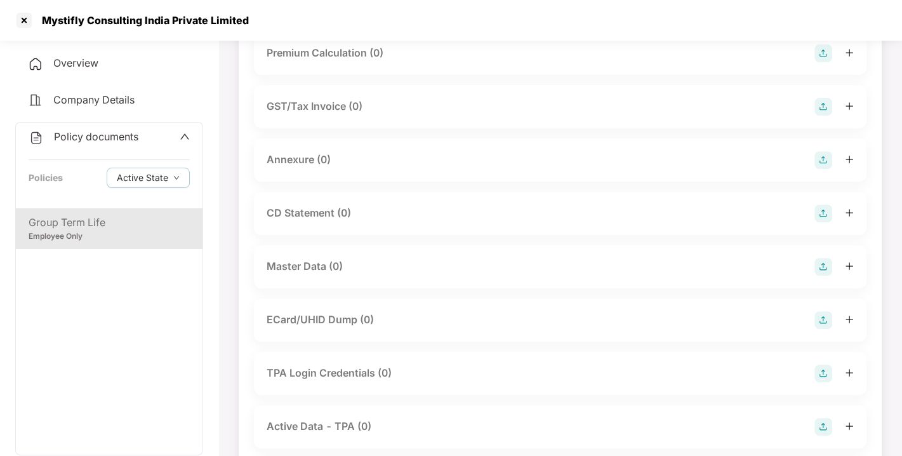
scroll to position [310, 0]
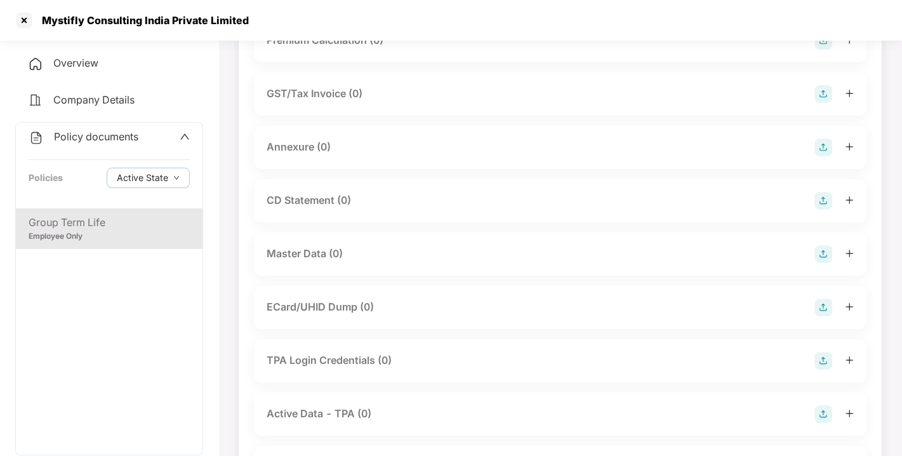
click at [817, 156] on img at bounding box center [823, 147] width 18 height 18
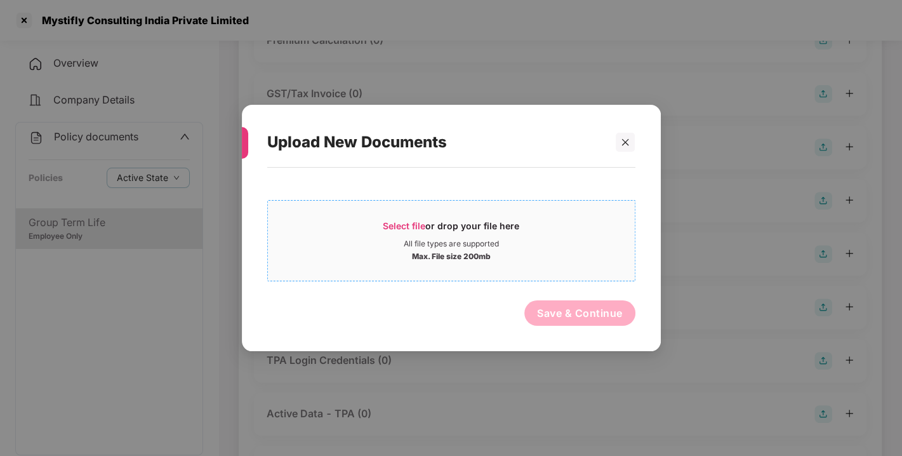
click at [403, 223] on span "Select file" at bounding box center [404, 225] width 43 height 11
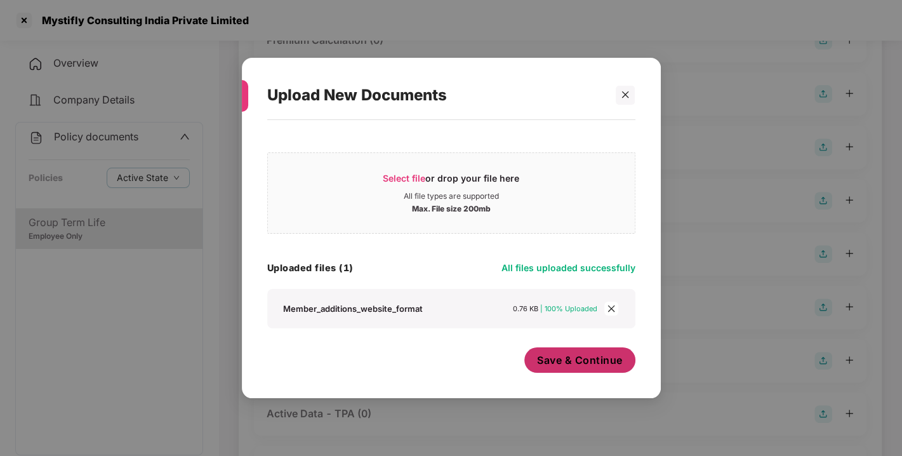
click at [585, 366] on span "Save & Continue" at bounding box center [580, 360] width 86 height 14
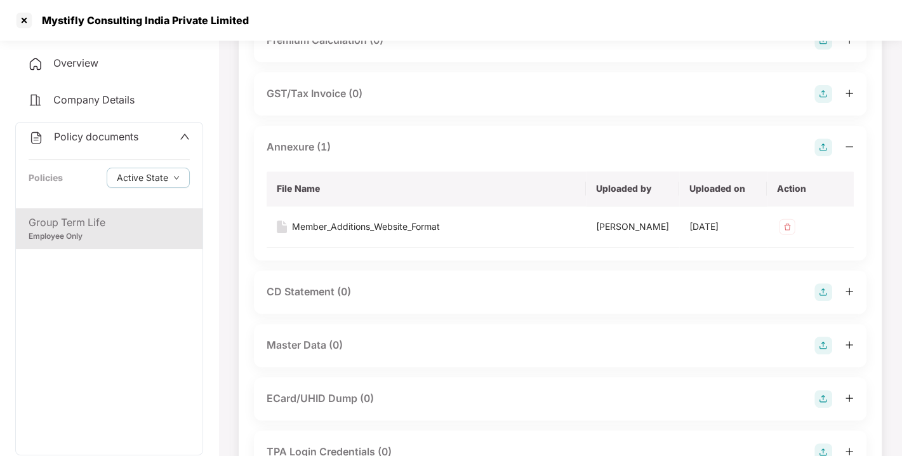
click at [821, 156] on img at bounding box center [823, 147] width 18 height 18
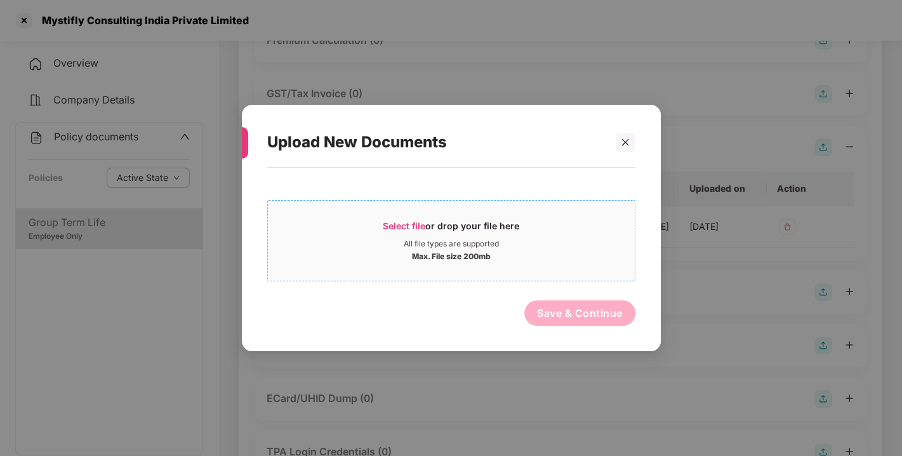
click at [398, 212] on span "Select file or drop your file here All file types are supported Max. File size …" at bounding box center [451, 240] width 367 height 61
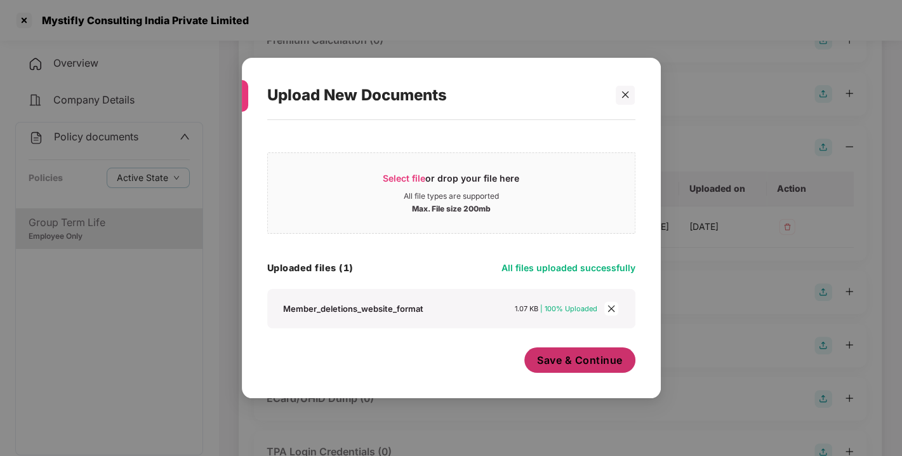
click at [559, 362] on span "Save & Continue" at bounding box center [580, 360] width 86 height 14
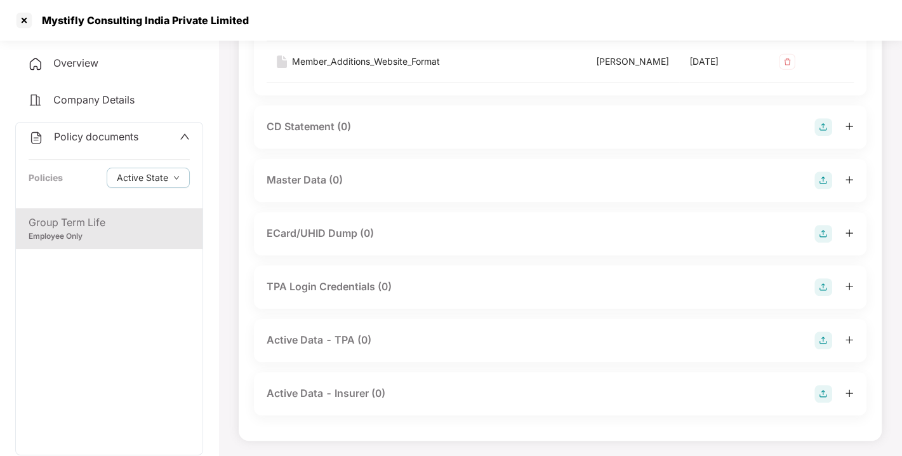
scroll to position [595, 0]
click at [816, 189] on img at bounding box center [823, 180] width 18 height 18
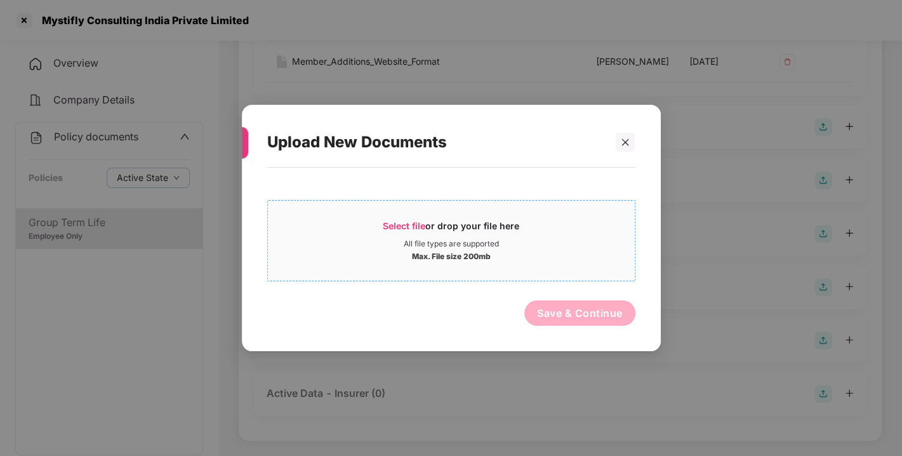
click at [402, 224] on span "Select file" at bounding box center [404, 225] width 43 height 11
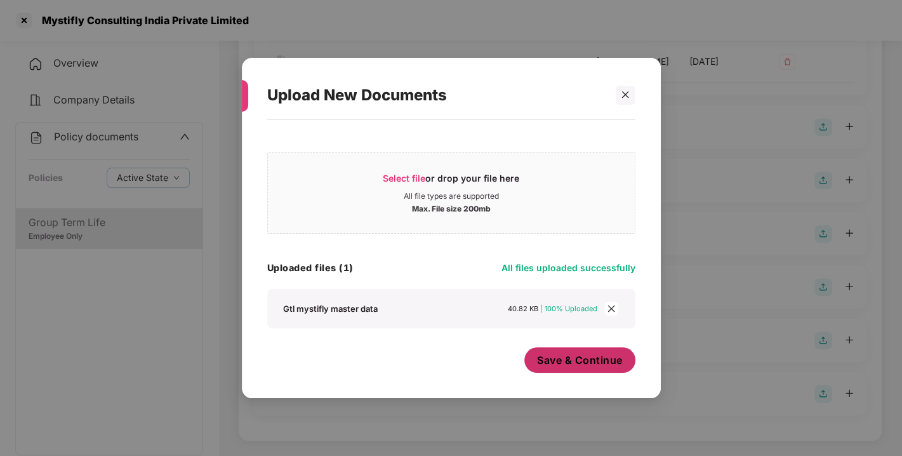
click at [566, 360] on span "Save & Continue" at bounding box center [580, 360] width 86 height 14
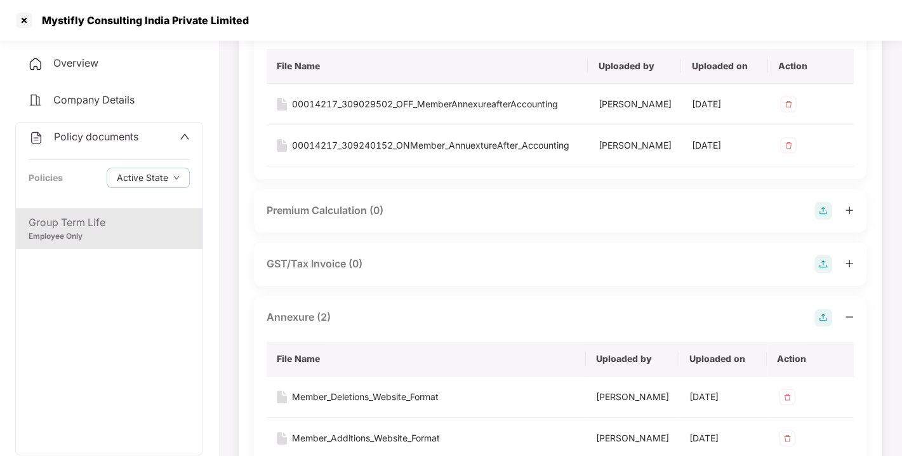
scroll to position [0, 0]
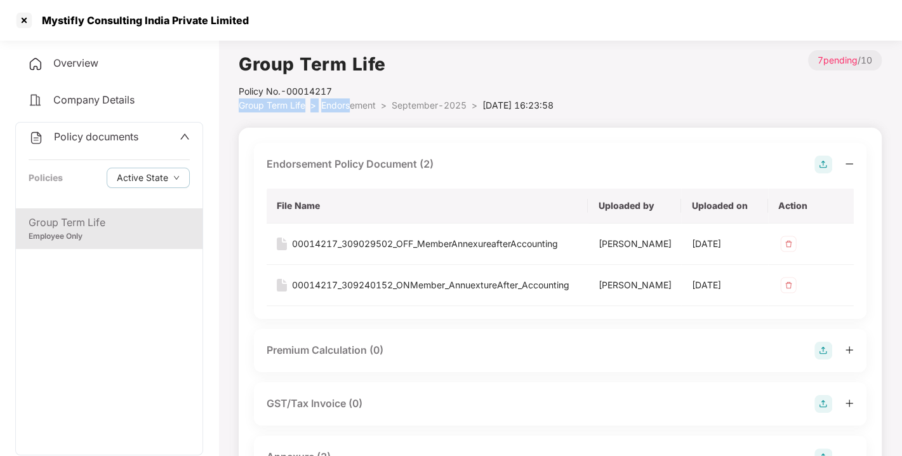
drag, startPoint x: 354, startPoint y: 89, endPoint x: 351, endPoint y: 110, distance: 21.8
click at [351, 110] on div "Group Term Life Policy No.- 00014217 Group Term Life > Endorsement > September-…" at bounding box center [396, 81] width 315 height 62
click at [351, 110] on li "Endorsement >" at bounding box center [356, 105] width 70 height 14
click at [352, 107] on span "Endorsement" at bounding box center [348, 105] width 55 height 11
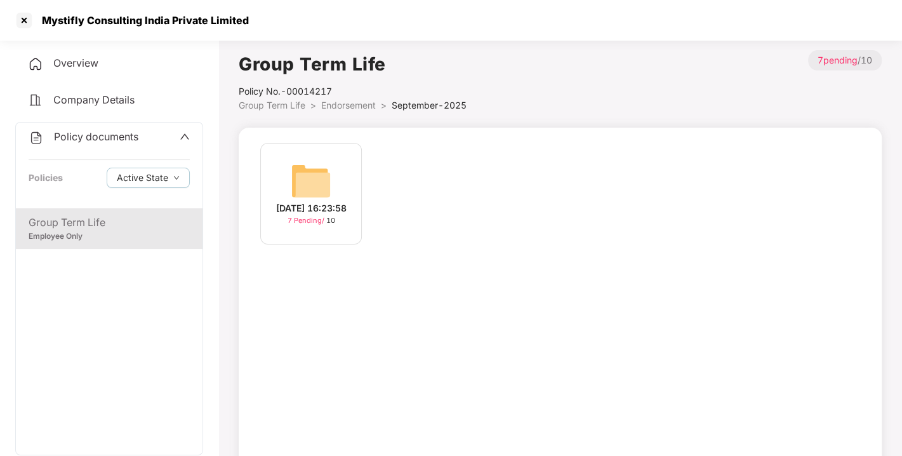
click at [352, 107] on span "Endorsement" at bounding box center [348, 105] width 55 height 11
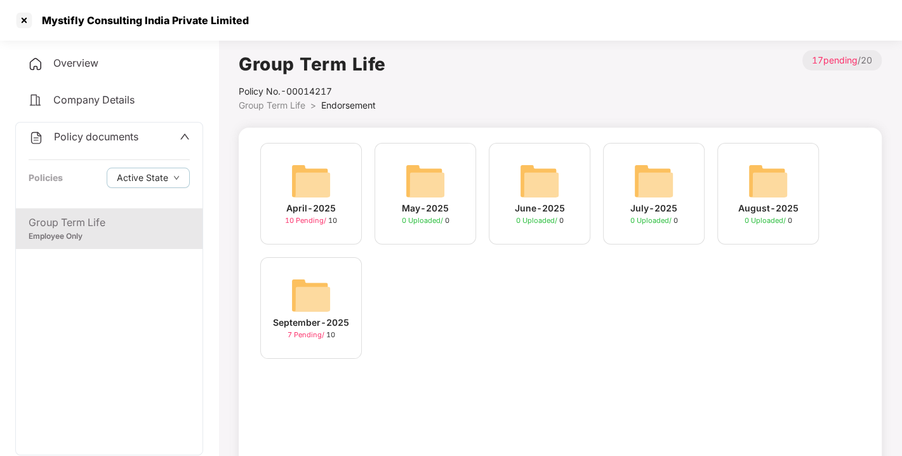
click at [117, 132] on span "Policy documents" at bounding box center [96, 136] width 84 height 13
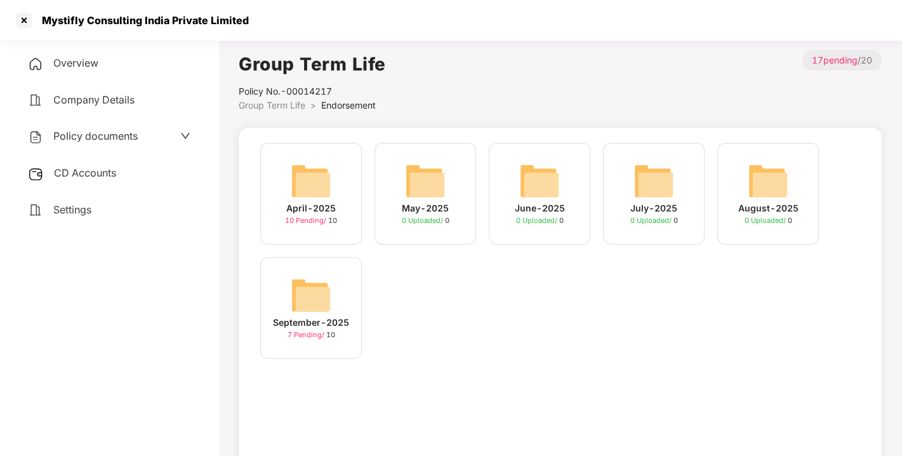
click at [102, 170] on span "CD Accounts" at bounding box center [85, 172] width 62 height 13
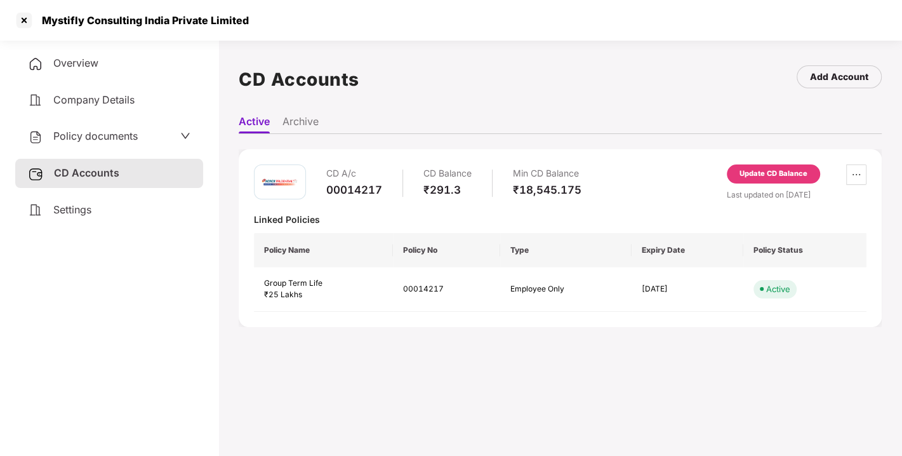
click at [773, 163] on div "CD A/c 00014217 CD Balance ₹291.3 Min CD Balance ₹18,545.175 Update CD Balance …" at bounding box center [560, 238] width 643 height 178
click at [771, 166] on div "Update CD Balance" at bounding box center [773, 173] width 93 height 19
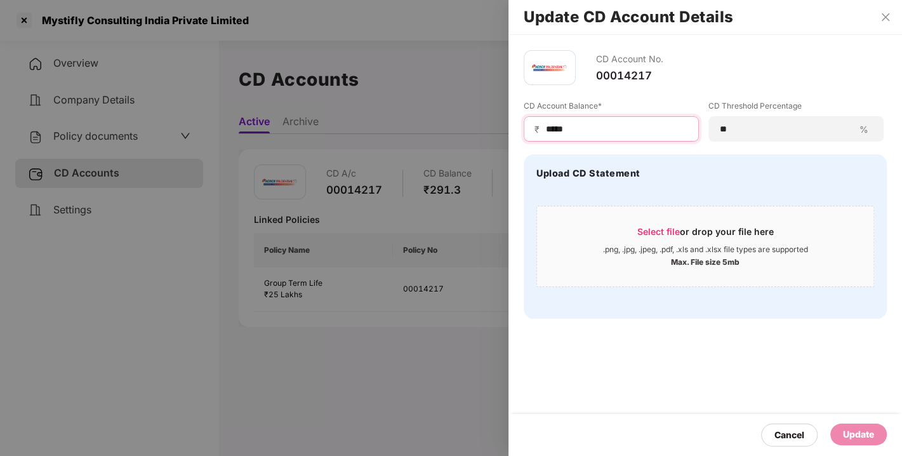
drag, startPoint x: 614, startPoint y: 128, endPoint x: 493, endPoint y: 136, distance: 121.5
click at [493, 136] on div "Update CD Account Details CD Account No. 00014217 CD Account Balance* ₹ ***** C…" at bounding box center [451, 228] width 902 height 456
type input "*****"
click at [861, 435] on div "Update" at bounding box center [858, 434] width 31 height 14
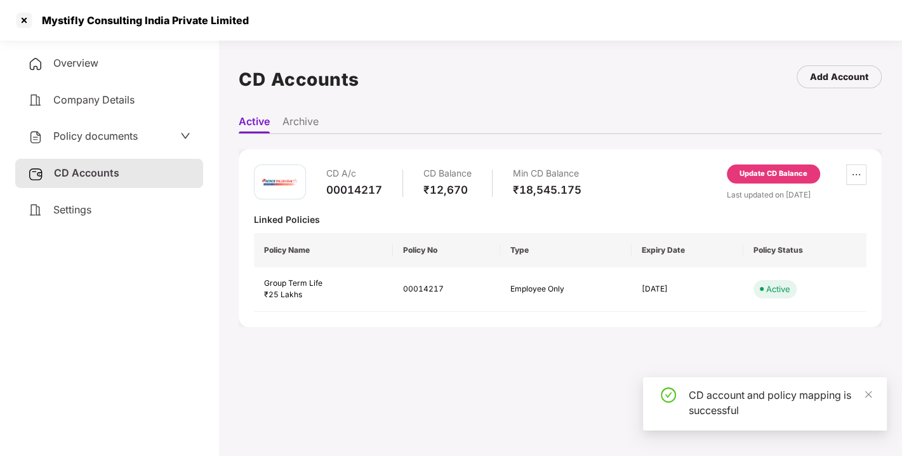
click at [628, 187] on div "CD A/c 00014217 CD Balance ₹12,670 Min CD Balance ₹18,545.175 Update CD Balance…" at bounding box center [560, 182] width 612 height 36
click at [604, 171] on div "CD A/c 00014217 CD Balance ₹12,670 Min CD Balance ₹18,545.175 Update CD Balance…" at bounding box center [560, 182] width 612 height 36
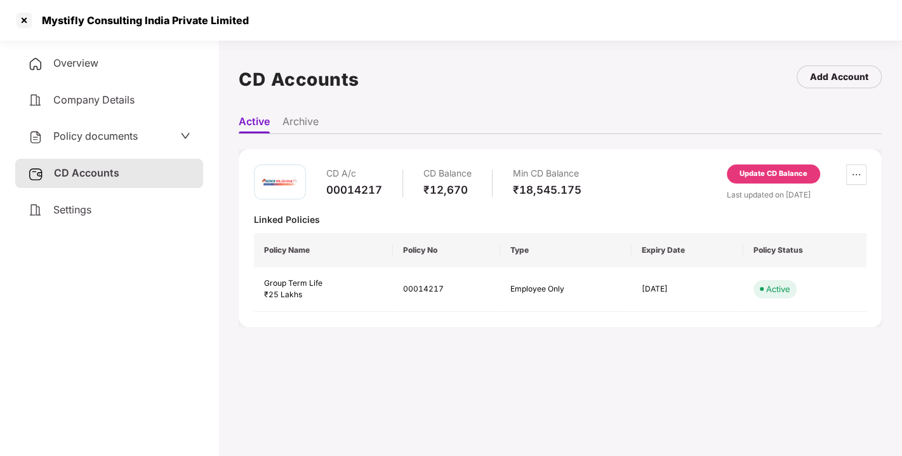
drag, startPoint x: 604, startPoint y: 171, endPoint x: 614, endPoint y: 168, distance: 10.5
click at [614, 168] on div "CD A/c 00014217 CD Balance ₹12,670 Min CD Balance ₹18,545.175 Update CD Balance…" at bounding box center [560, 182] width 612 height 36
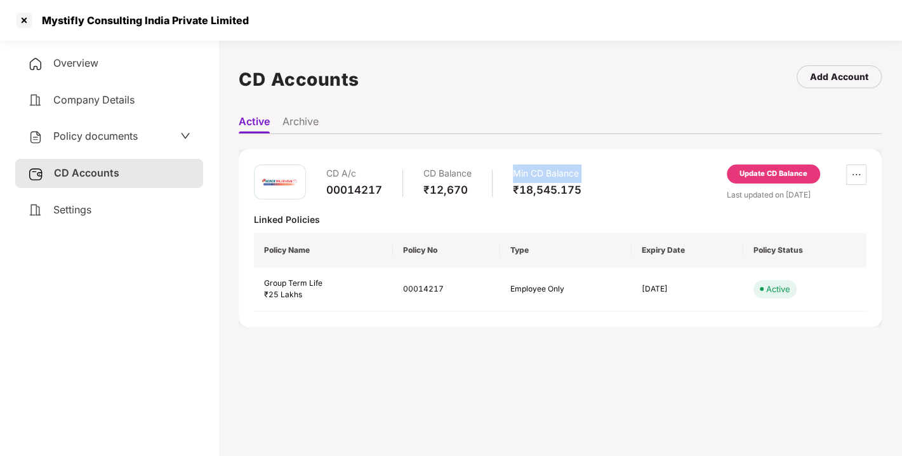
drag, startPoint x: 614, startPoint y: 168, endPoint x: 660, endPoint y: 154, distance: 48.0
click at [660, 154] on div "CD A/c 00014217 CD Balance ₹12,670 Min CD Balance ₹18,545.175 Update CD Balance…" at bounding box center [560, 238] width 643 height 178
click at [624, 171] on div "CD A/c 00014217 CD Balance ₹12,670 Min CD Balance ₹18,545.175 Update CD Balance…" at bounding box center [560, 182] width 612 height 36
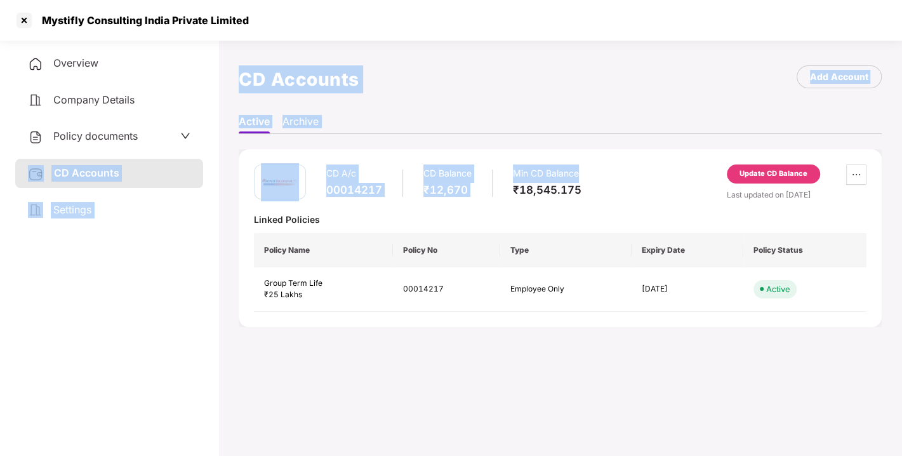
drag, startPoint x: 640, startPoint y: 169, endPoint x: 91, endPoint y: 109, distance: 552.3
click at [91, 109] on div "Overview Company Details Policy documents CD Accounts Settings CD Accounts Add …" at bounding box center [451, 263] width 902 height 456
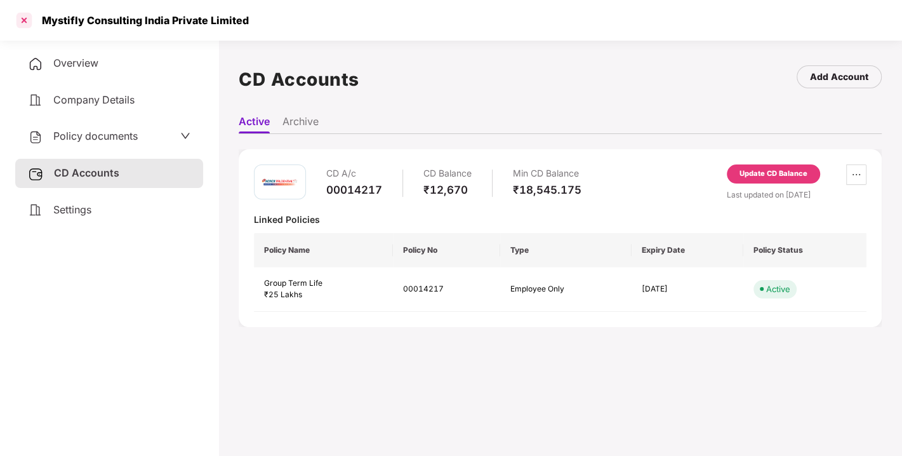
click at [23, 22] on div at bounding box center [24, 20] width 20 height 20
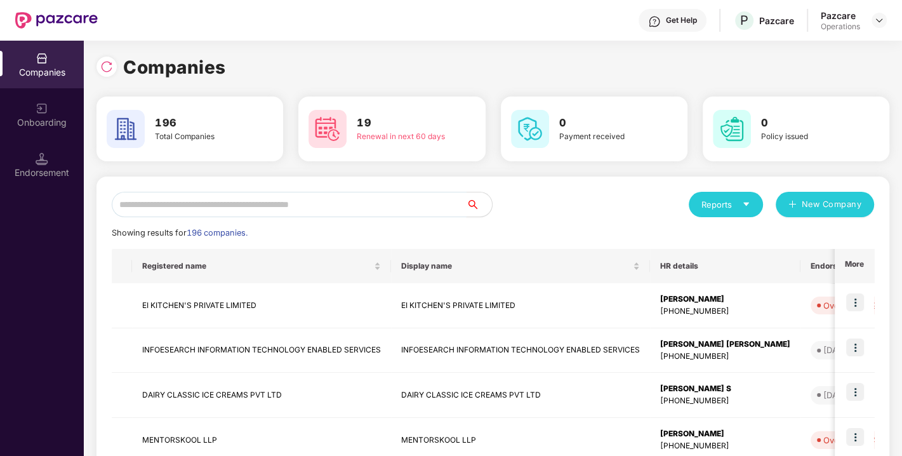
click at [220, 202] on input "text" at bounding box center [289, 204] width 355 height 25
click at [320, 205] on input "text" at bounding box center [289, 204] width 355 height 25
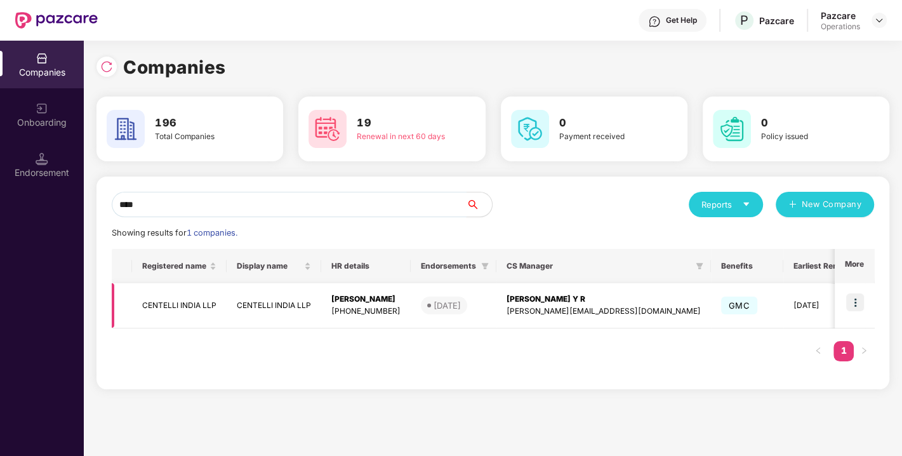
type input "****"
click at [176, 306] on td "CENTELLI INDIA LLP" at bounding box center [179, 305] width 95 height 45
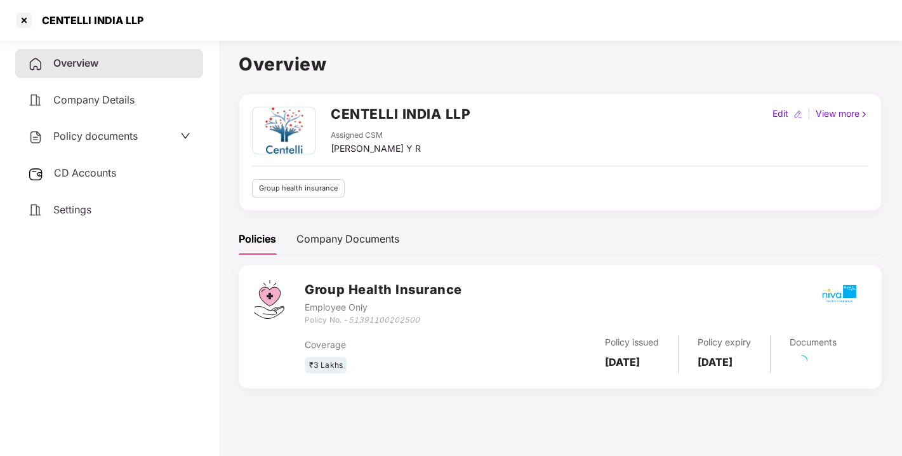
click at [110, 138] on span "Policy documents" at bounding box center [95, 135] width 84 height 13
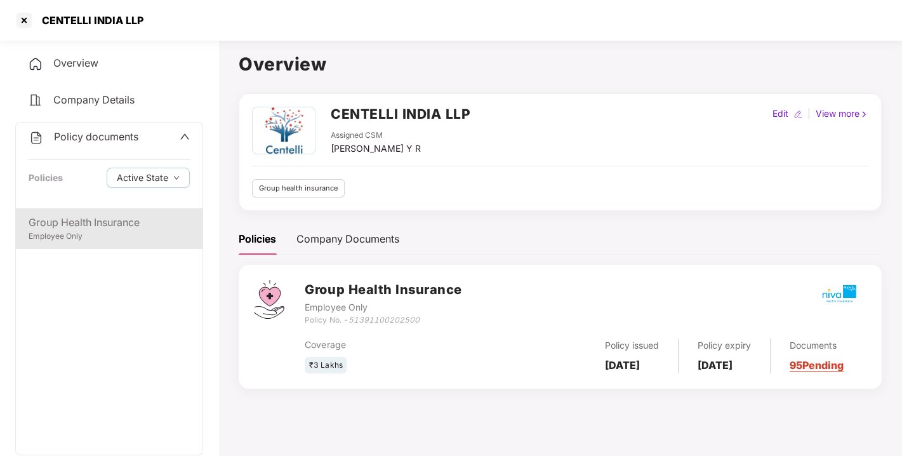
click at [61, 214] on div "Group Health Insurance" at bounding box center [109, 222] width 161 height 16
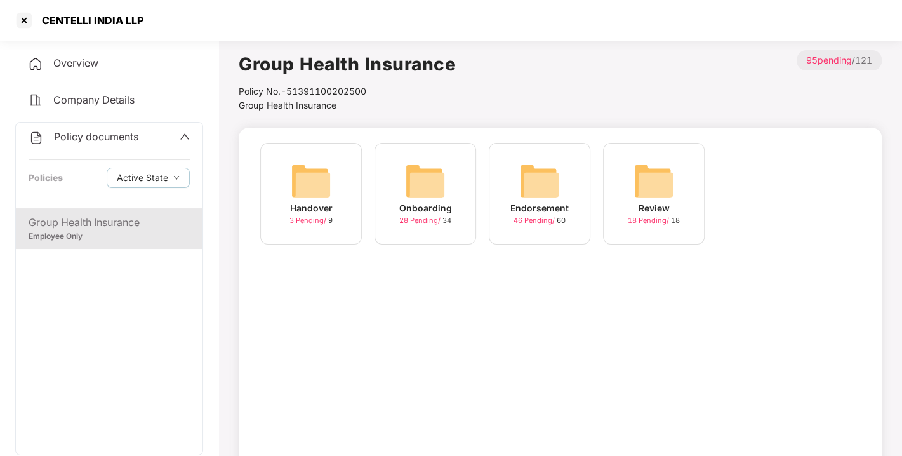
click at [534, 190] on img at bounding box center [539, 181] width 41 height 41
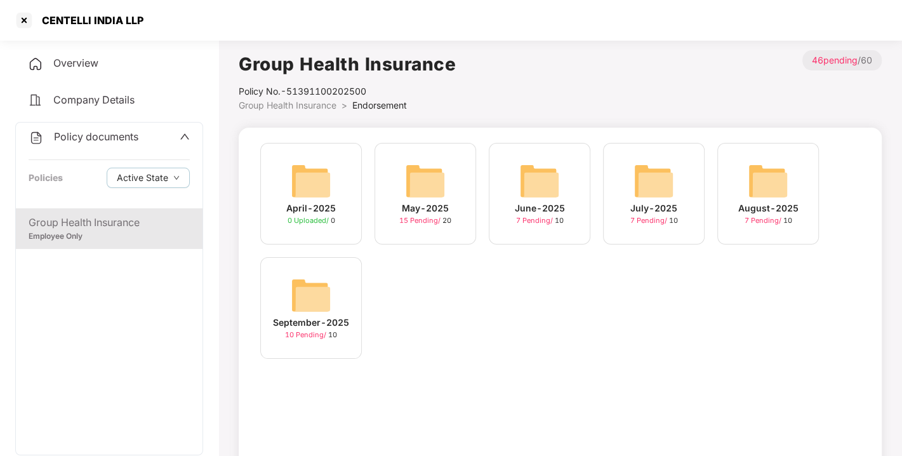
click at [319, 285] on img at bounding box center [311, 295] width 41 height 41
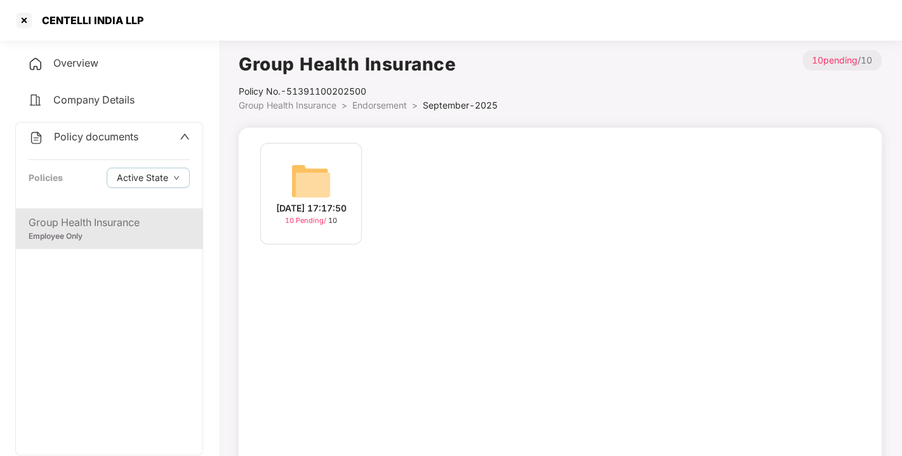
click at [310, 190] on img at bounding box center [311, 181] width 41 height 41
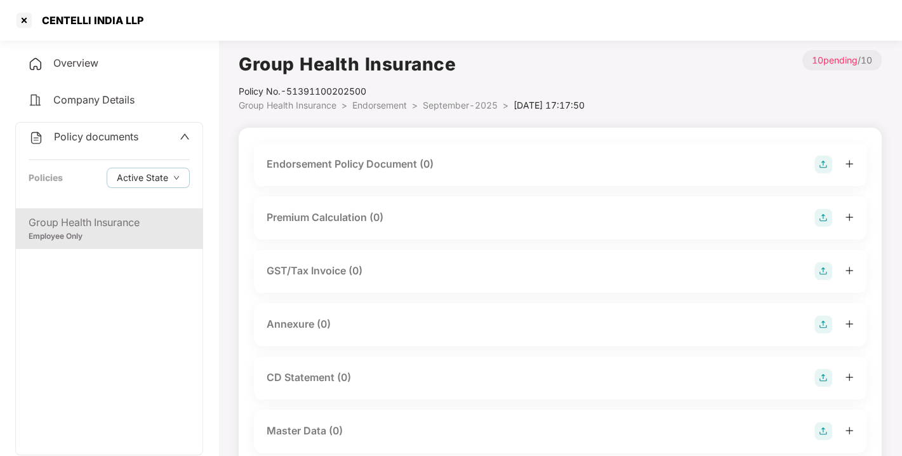
click at [825, 165] on img at bounding box center [823, 164] width 18 height 18
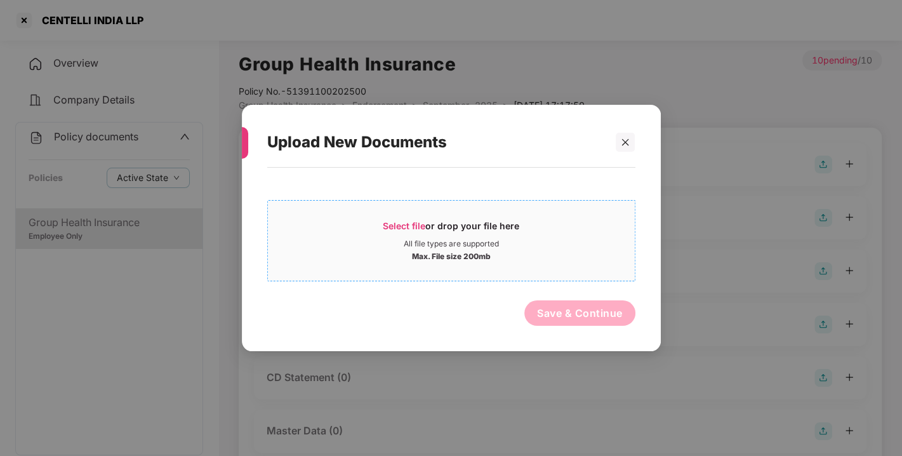
click at [398, 223] on span "Select file" at bounding box center [404, 225] width 43 height 11
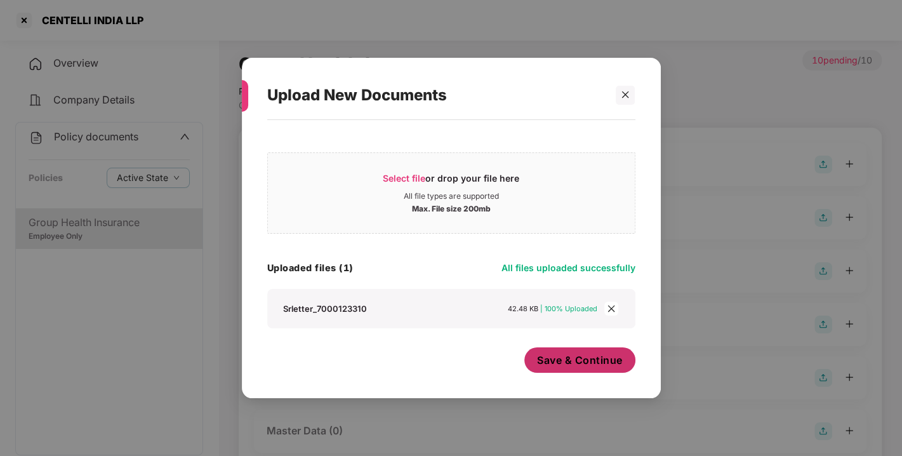
click at [574, 364] on span "Save & Continue" at bounding box center [580, 360] width 86 height 14
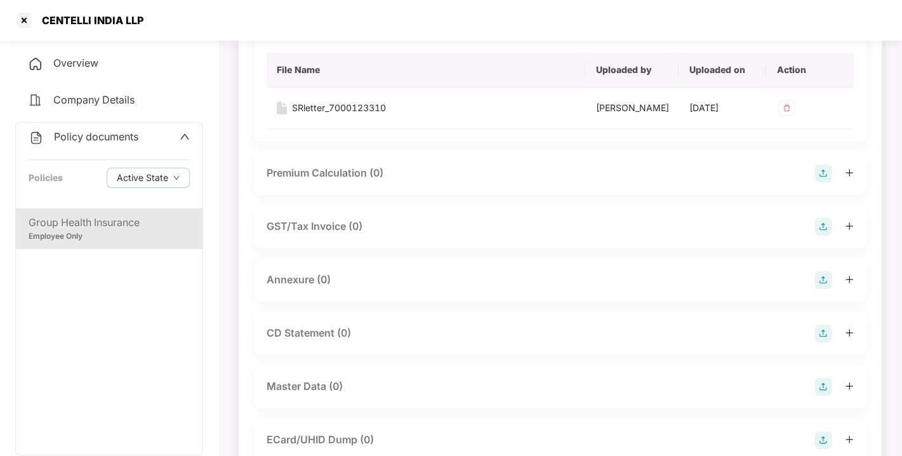
scroll to position [136, 0]
click at [822, 288] on img at bounding box center [823, 279] width 18 height 18
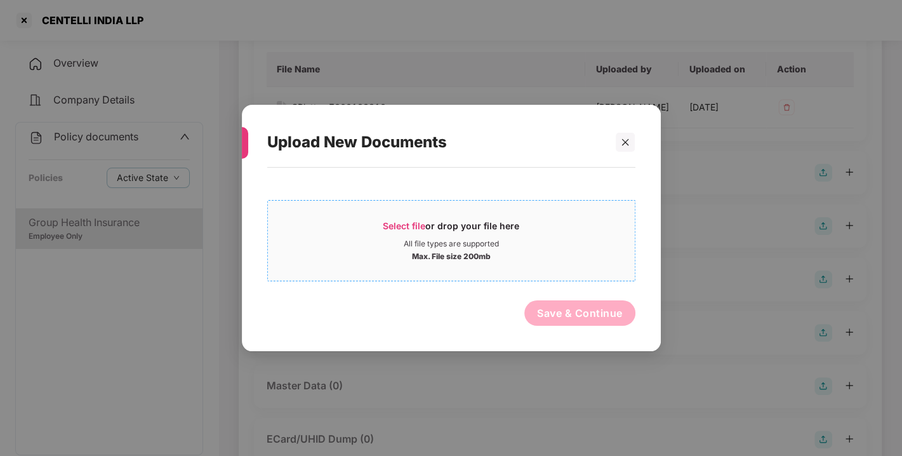
click at [435, 229] on div "Select file or drop your file here" at bounding box center [451, 229] width 136 height 19
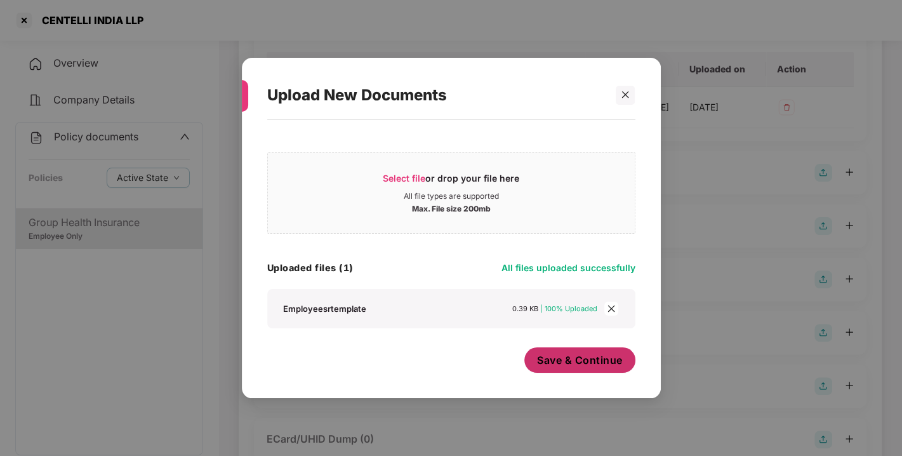
click at [582, 369] on button "Save & Continue" at bounding box center [579, 359] width 111 height 25
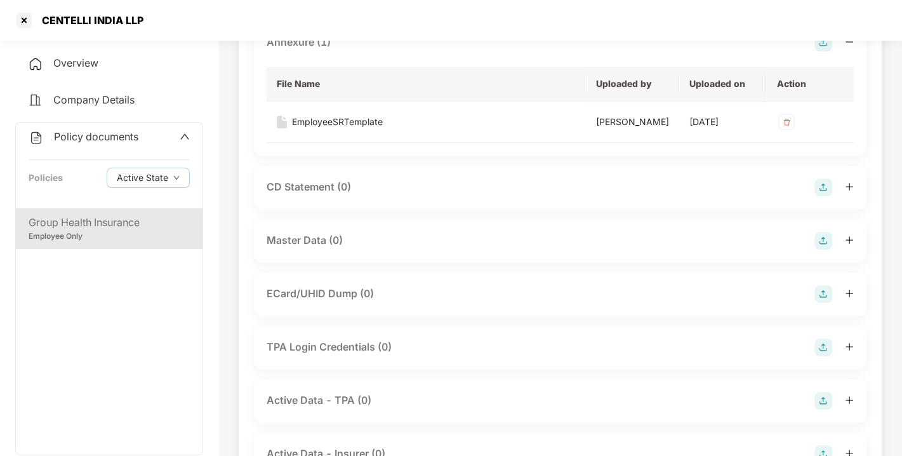
scroll to position [373, 0]
click at [817, 249] on img at bounding box center [823, 241] width 18 height 18
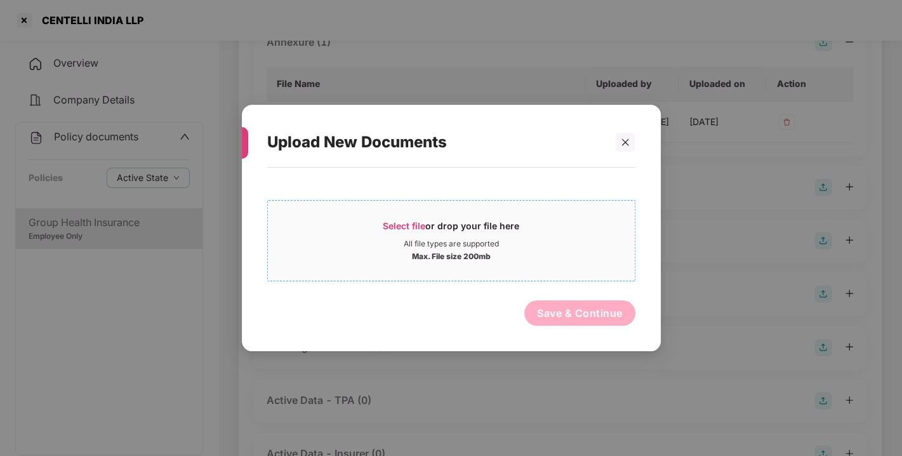
click at [413, 227] on span "Select file" at bounding box center [404, 225] width 43 height 11
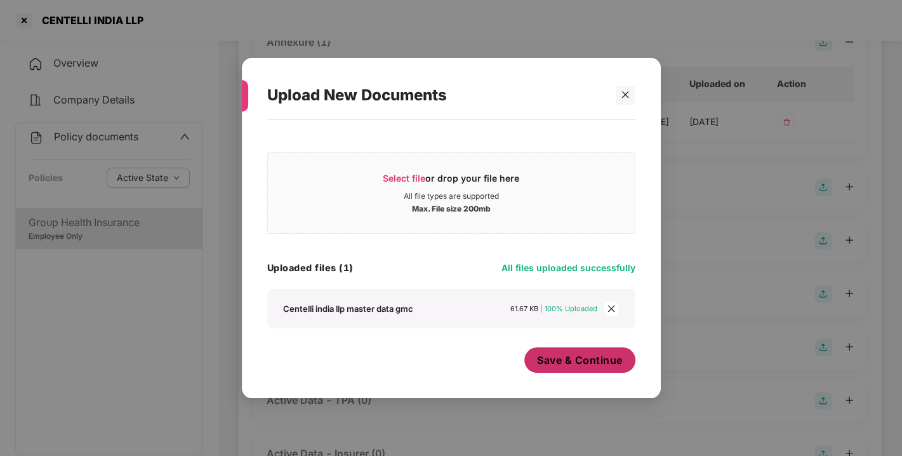
click at [588, 362] on span "Save & Continue" at bounding box center [580, 360] width 86 height 14
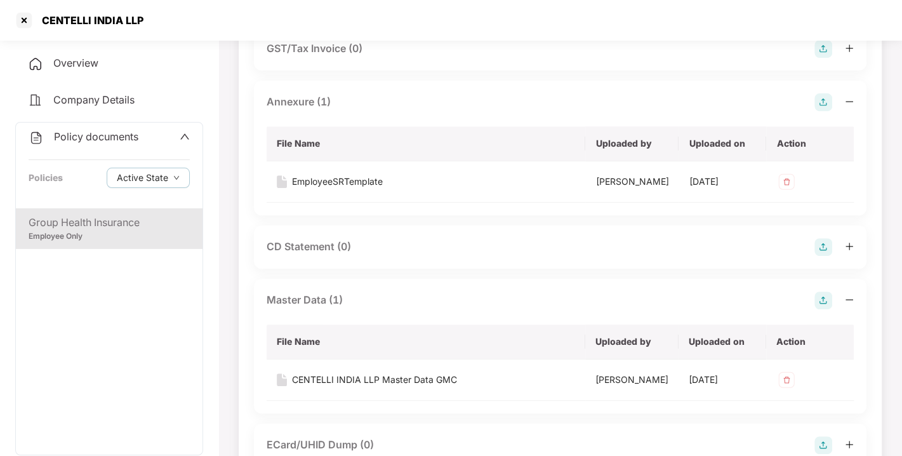
scroll to position [0, 0]
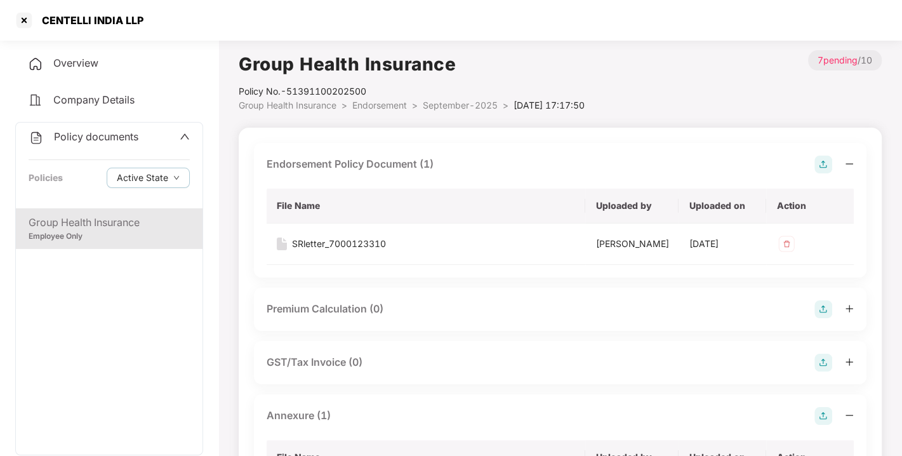
click at [344, 107] on span ">" at bounding box center [344, 105] width 6 height 11
click at [384, 103] on span "Endorsement" at bounding box center [379, 105] width 55 height 11
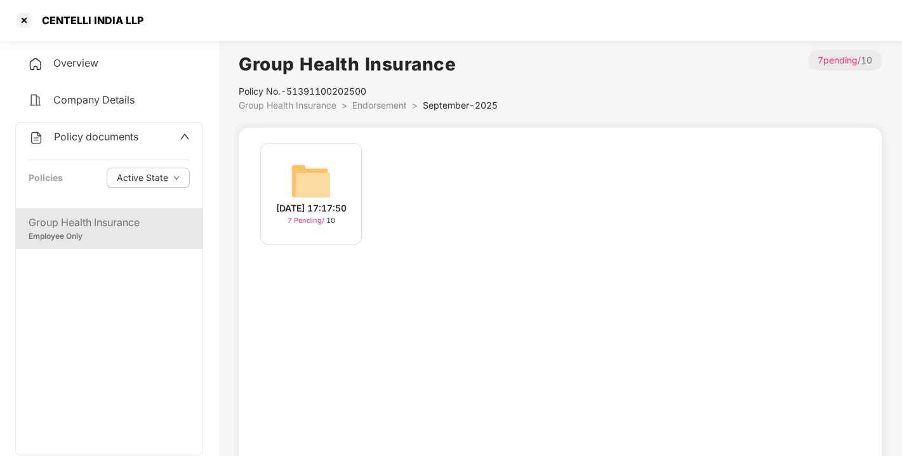
click at [384, 103] on span "Endorsement" at bounding box center [379, 105] width 55 height 11
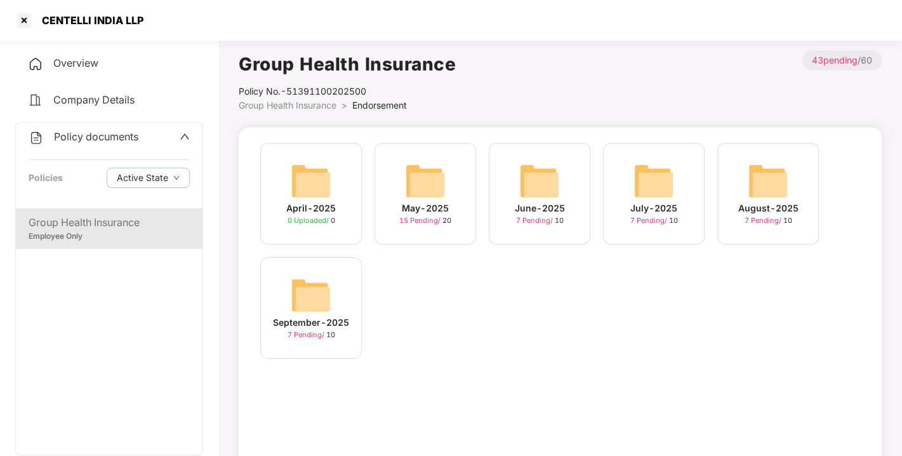
click at [98, 136] on span "Policy documents" at bounding box center [96, 136] width 84 height 13
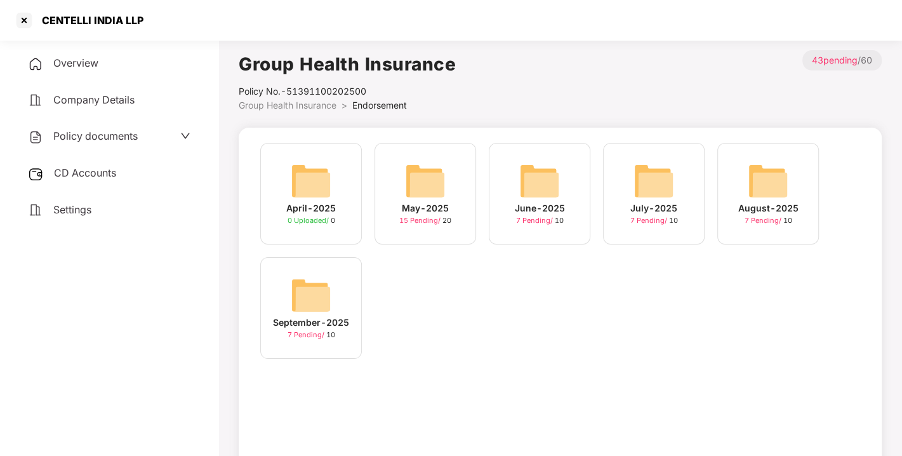
click at [95, 163] on div "CD Accounts" at bounding box center [109, 173] width 188 height 29
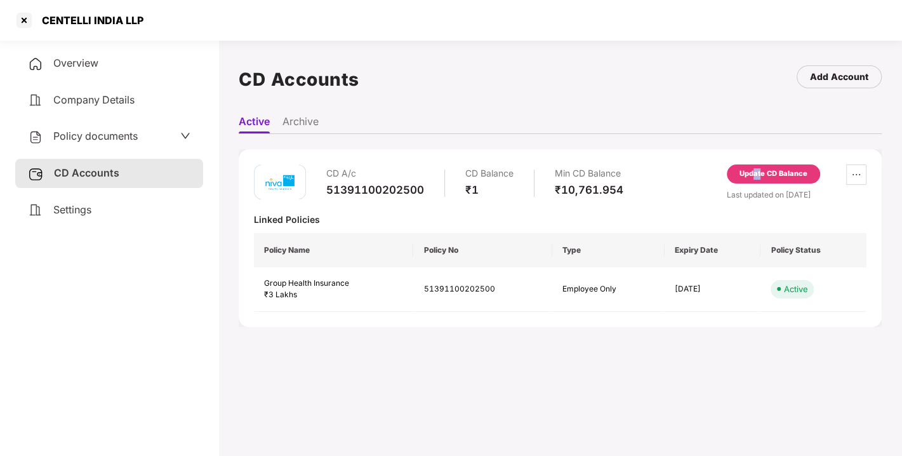
drag, startPoint x: 753, startPoint y: 183, endPoint x: 760, endPoint y: 176, distance: 10.8
click at [760, 176] on div "Update CD Balance" at bounding box center [773, 176] width 93 height 24
click at [760, 176] on div "Update CD Balance" at bounding box center [773, 173] width 68 height 11
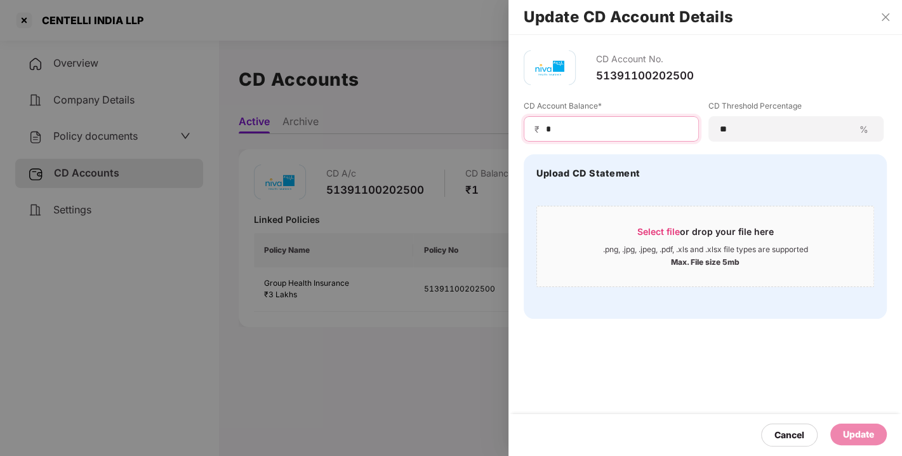
drag, startPoint x: 594, startPoint y: 131, endPoint x: 403, endPoint y: 164, distance: 193.8
click at [403, 164] on div "Update CD Account Details CD Account No. 51391100202500 CD Account Balance* ₹ *…" at bounding box center [451, 228] width 902 height 456
type input "****"
click at [849, 438] on div "Update" at bounding box center [858, 434] width 31 height 14
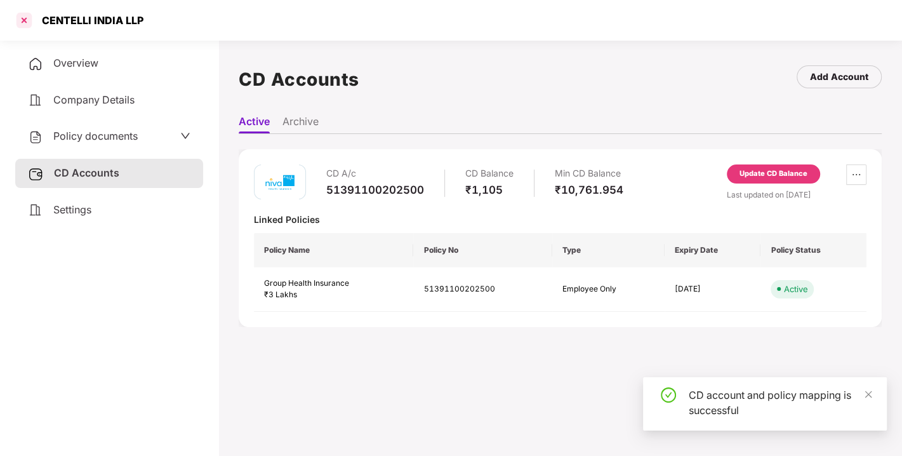
click at [22, 20] on div at bounding box center [24, 20] width 20 height 20
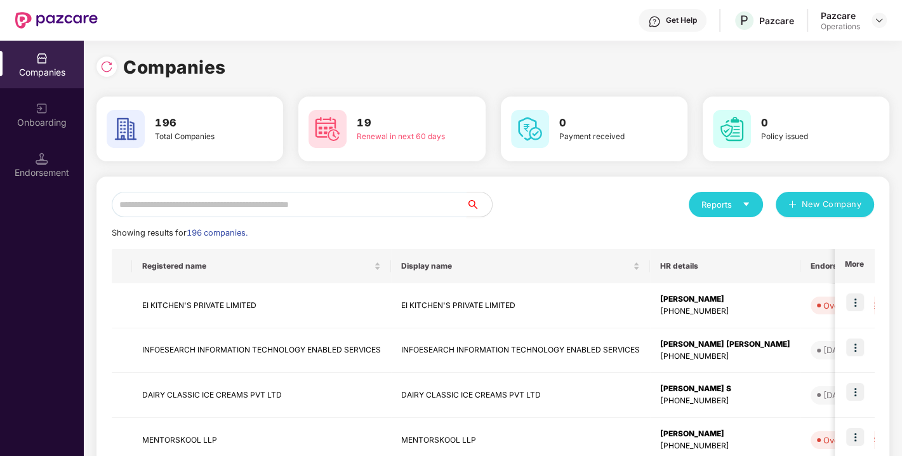
click at [326, 197] on input "text" at bounding box center [289, 204] width 355 height 25
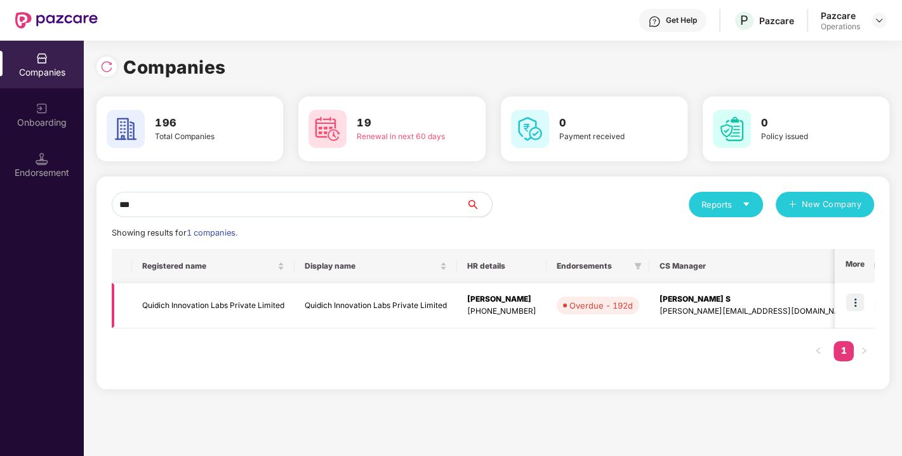
type input "***"
click at [176, 304] on td "Quidich Innovation Labs Private Limited" at bounding box center [213, 305] width 162 height 45
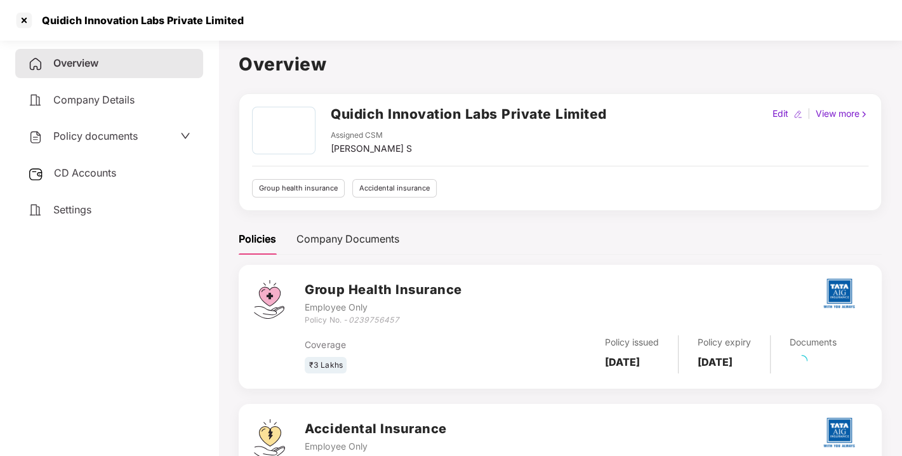
click at [99, 139] on span "Policy documents" at bounding box center [95, 135] width 84 height 13
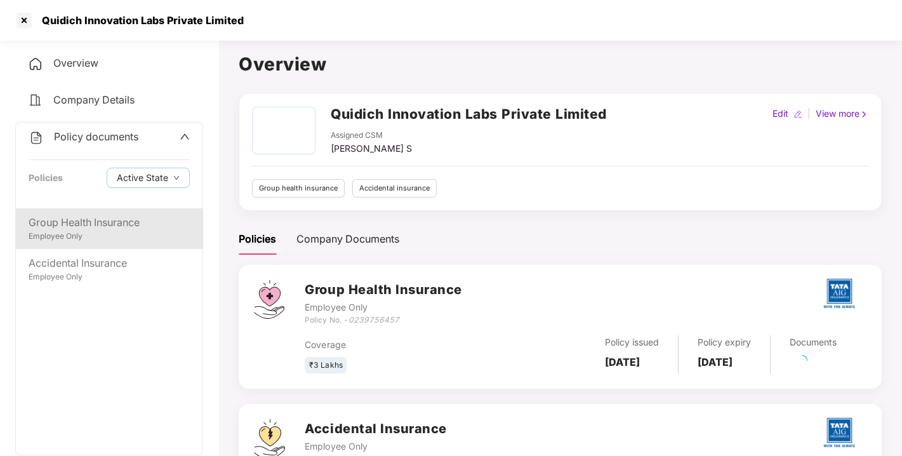
click at [90, 209] on div "Group Health Insurance Employee Only" at bounding box center [109, 228] width 187 height 41
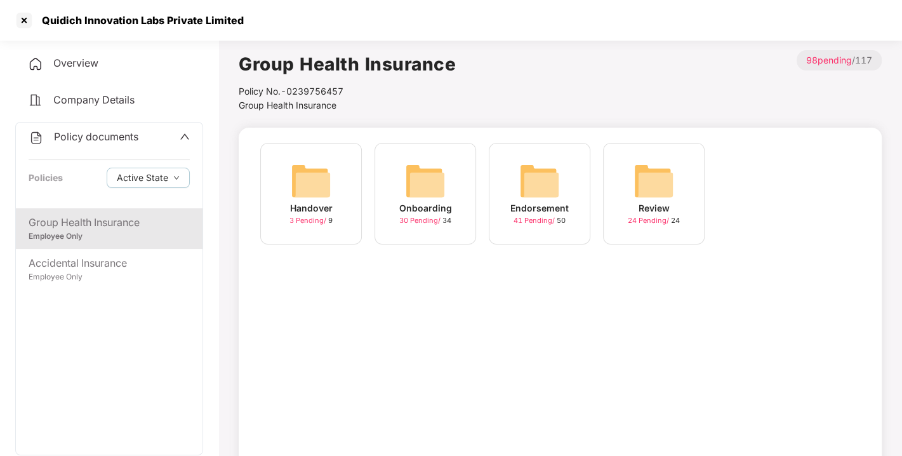
click at [547, 179] on img at bounding box center [539, 181] width 41 height 41
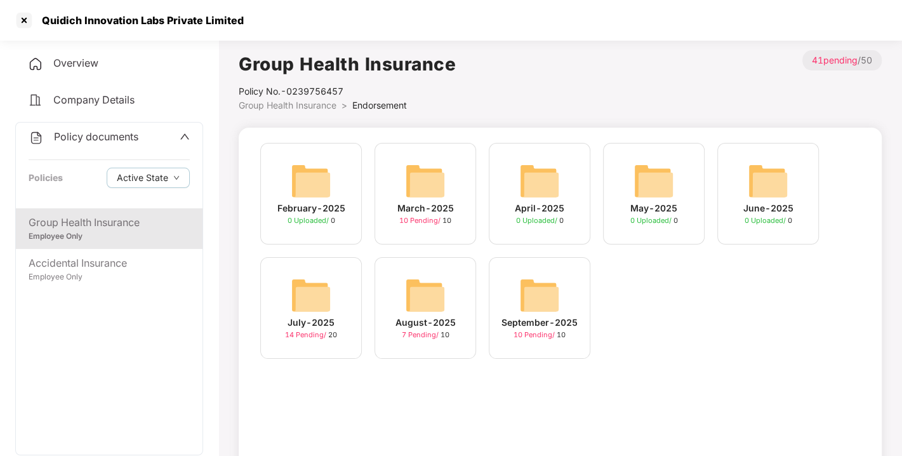
click at [530, 297] on img at bounding box center [539, 295] width 41 height 41
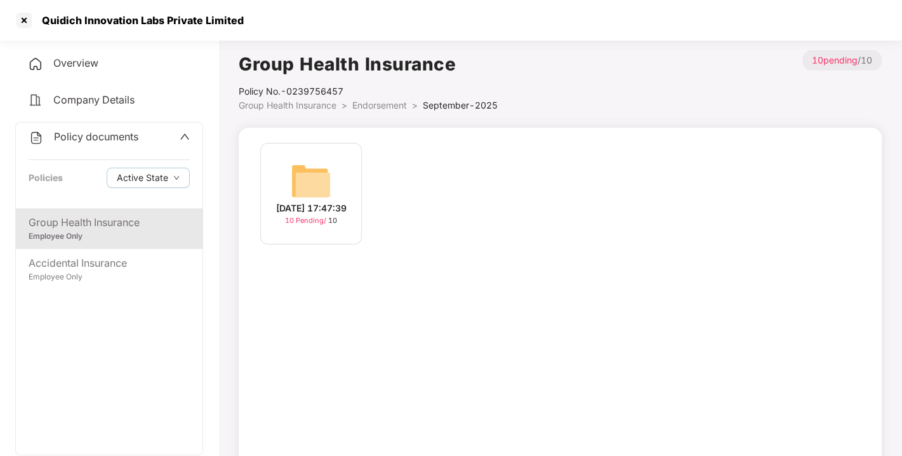
click at [320, 181] on img at bounding box center [311, 181] width 41 height 41
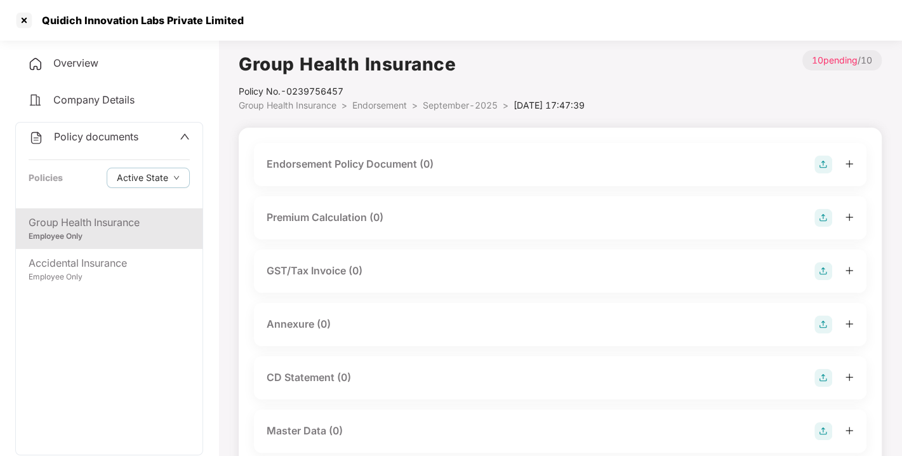
click at [830, 157] on img at bounding box center [823, 164] width 18 height 18
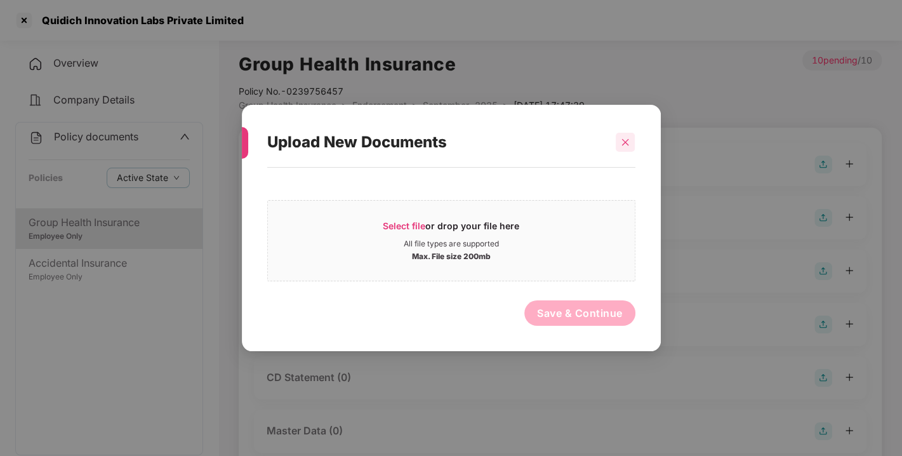
click at [623, 136] on div at bounding box center [625, 142] width 19 height 19
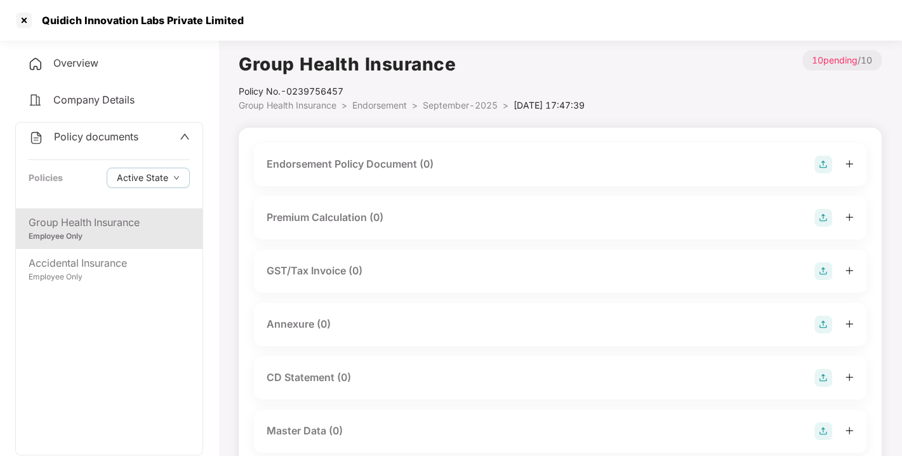
click at [825, 158] on img at bounding box center [823, 164] width 18 height 18
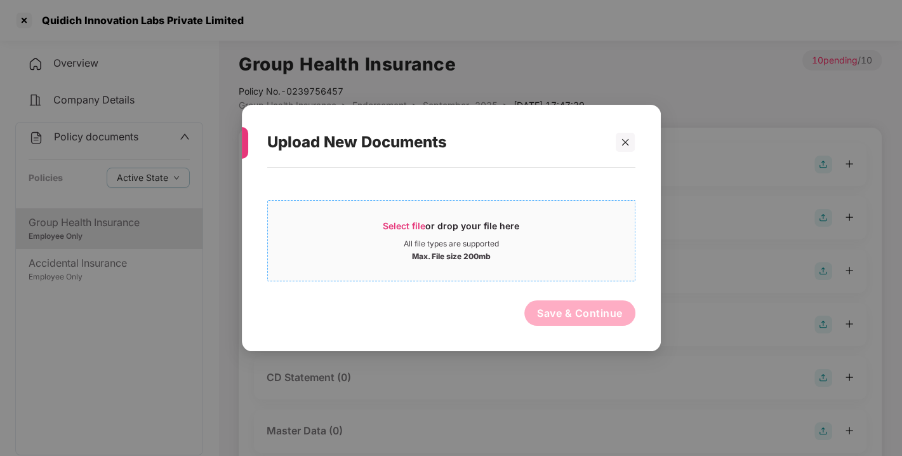
click at [398, 230] on span "Select file" at bounding box center [404, 225] width 43 height 11
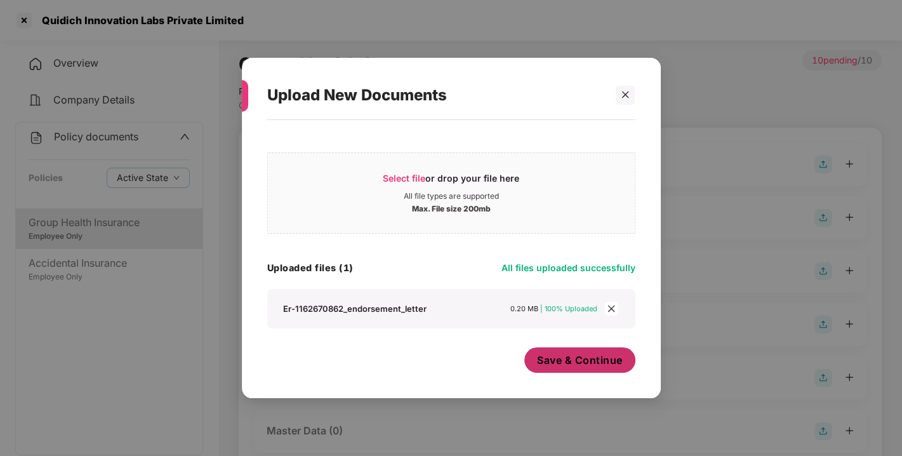
click at [567, 368] on button "Save & Continue" at bounding box center [579, 359] width 111 height 25
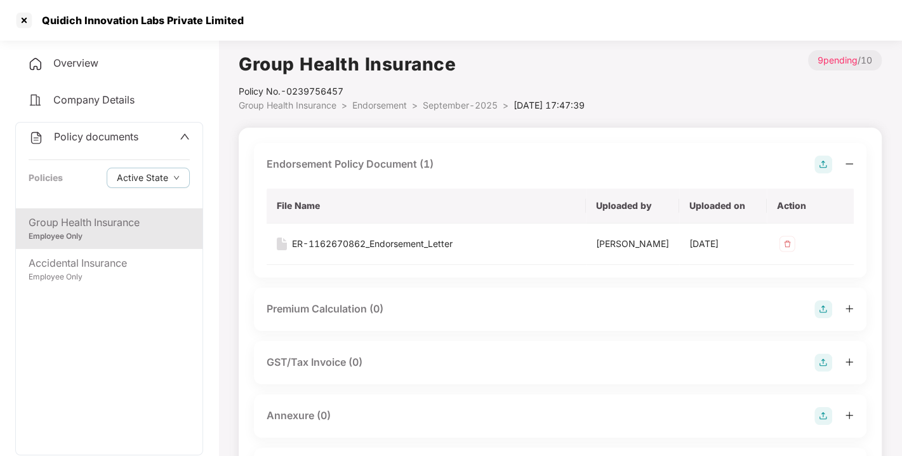
click at [824, 163] on img at bounding box center [823, 164] width 18 height 18
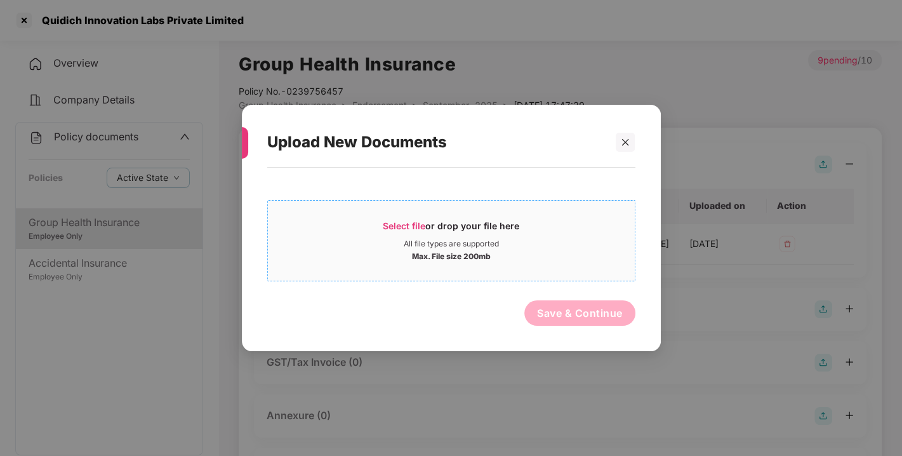
click at [412, 222] on span "Select file" at bounding box center [404, 225] width 43 height 11
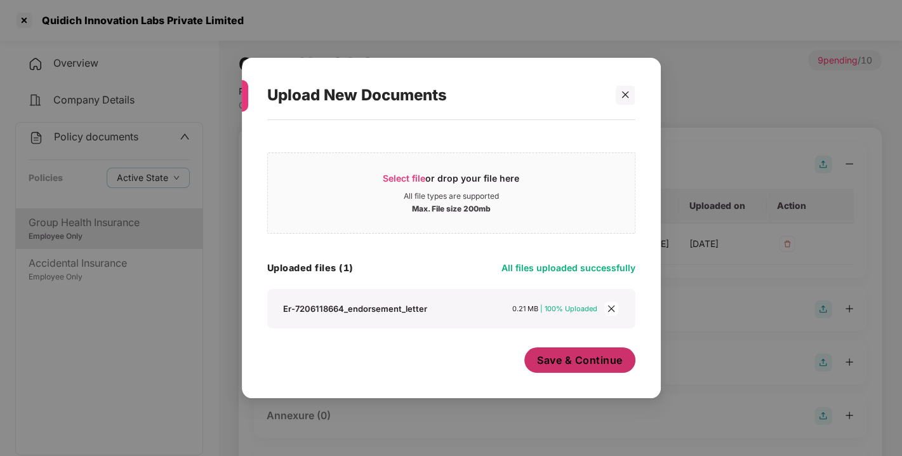
click at [589, 362] on span "Save & Continue" at bounding box center [580, 360] width 86 height 14
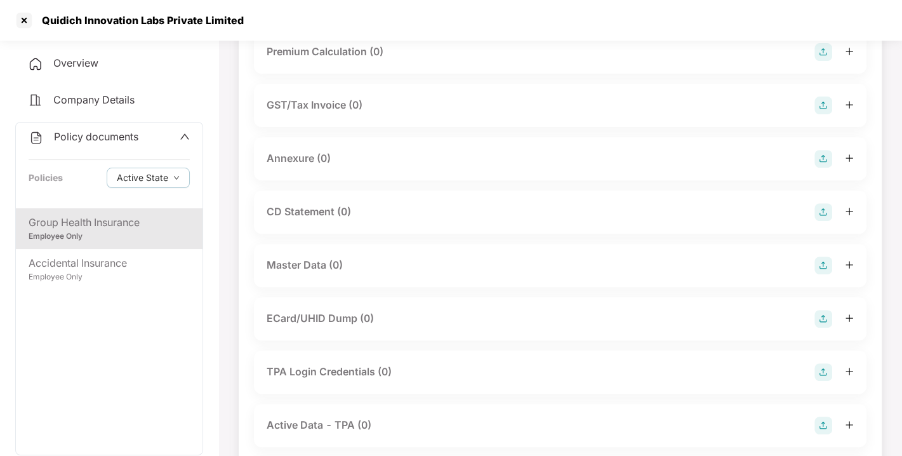
scroll to position [299, 0]
click at [823, 167] on img at bounding box center [823, 158] width 18 height 18
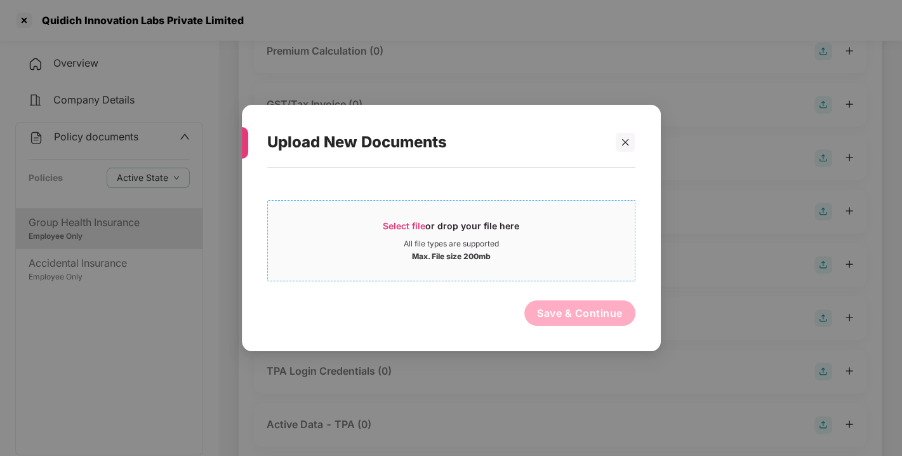
click at [398, 223] on span "Select file" at bounding box center [404, 225] width 43 height 11
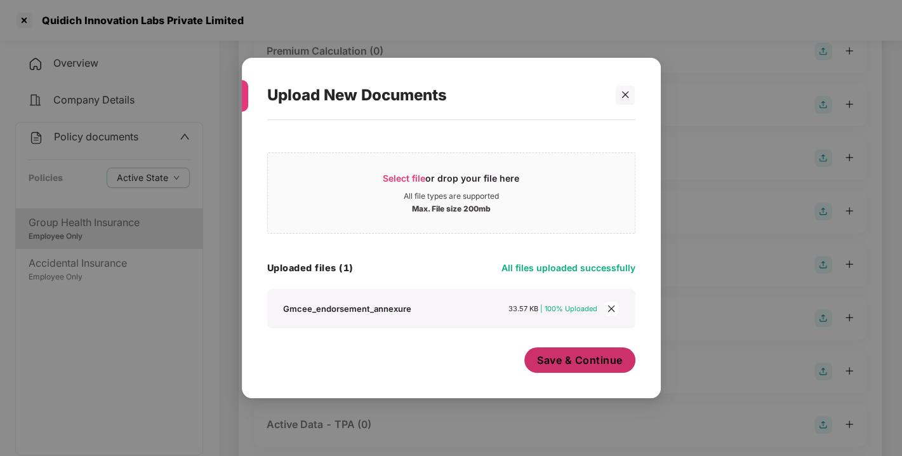
click at [562, 355] on span "Save & Continue" at bounding box center [580, 360] width 86 height 14
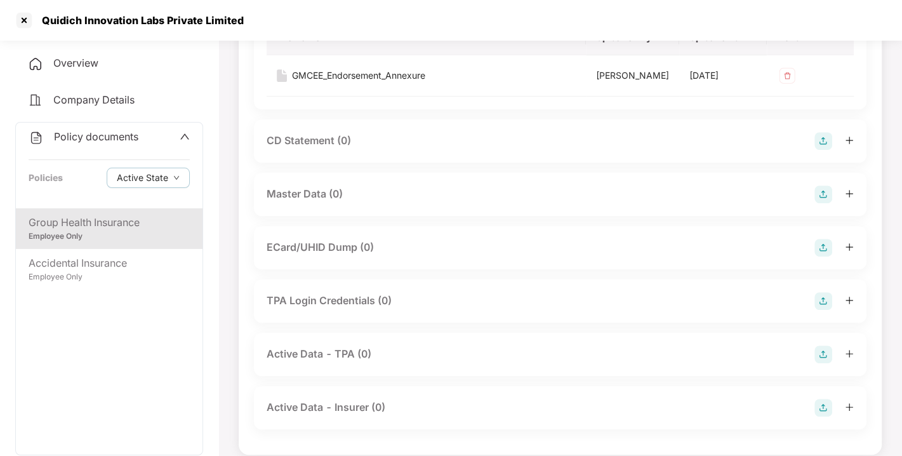
scroll to position [465, 0]
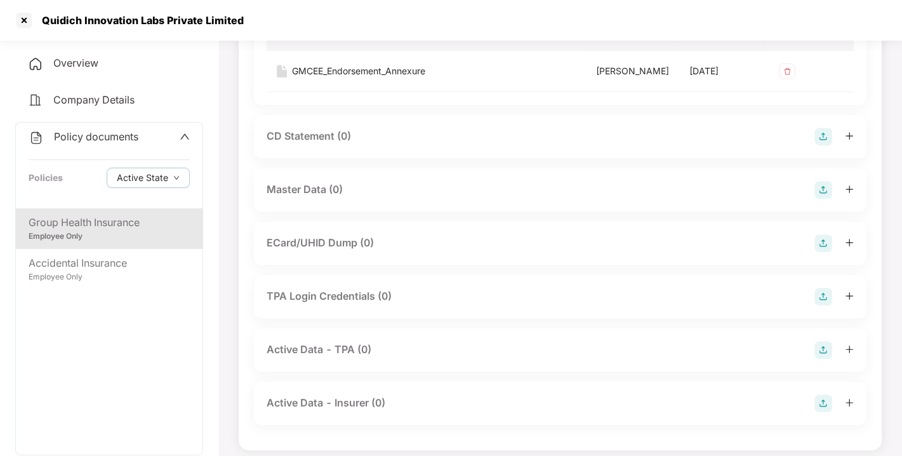
click at [813, 199] on div "Master Data (0)" at bounding box center [560, 190] width 587 height 18
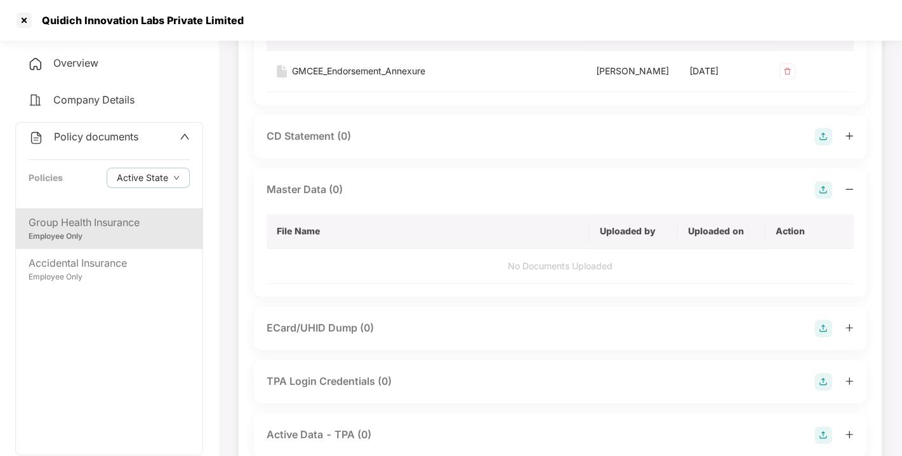
click at [822, 199] on img at bounding box center [823, 190] width 18 height 18
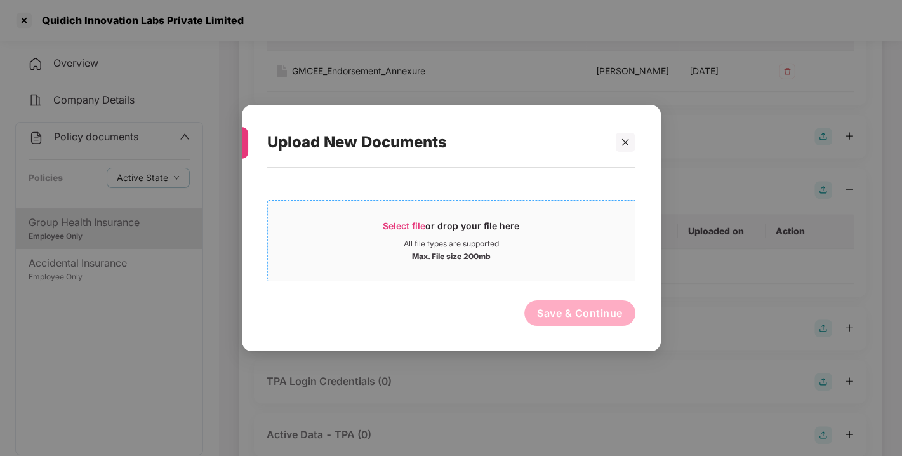
click at [398, 220] on div "Select file or drop your file here" at bounding box center [451, 229] width 136 height 19
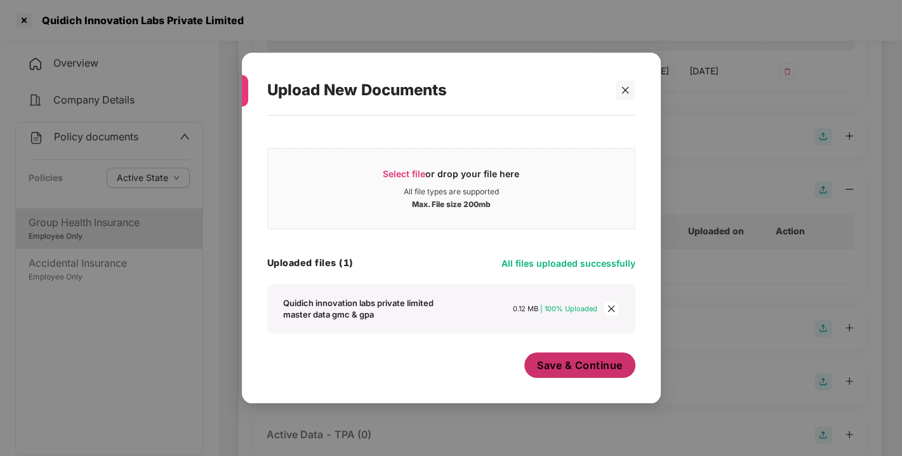
click at [593, 369] on span "Save & Continue" at bounding box center [580, 365] width 86 height 14
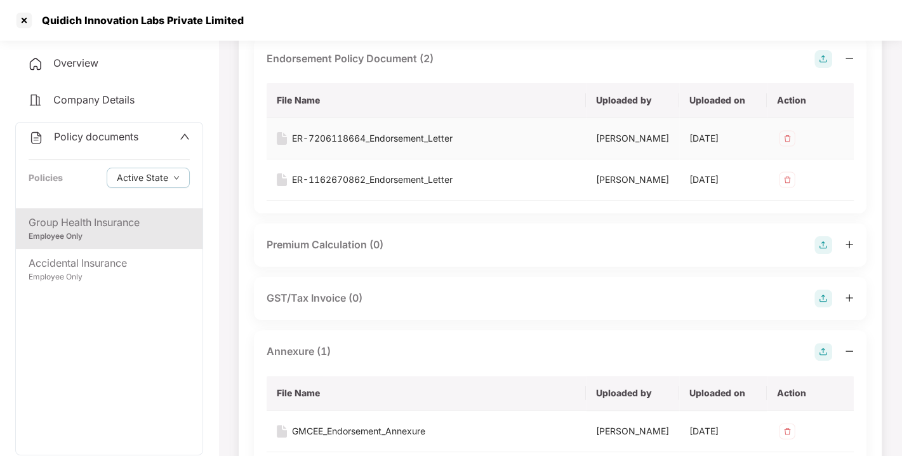
scroll to position [0, 0]
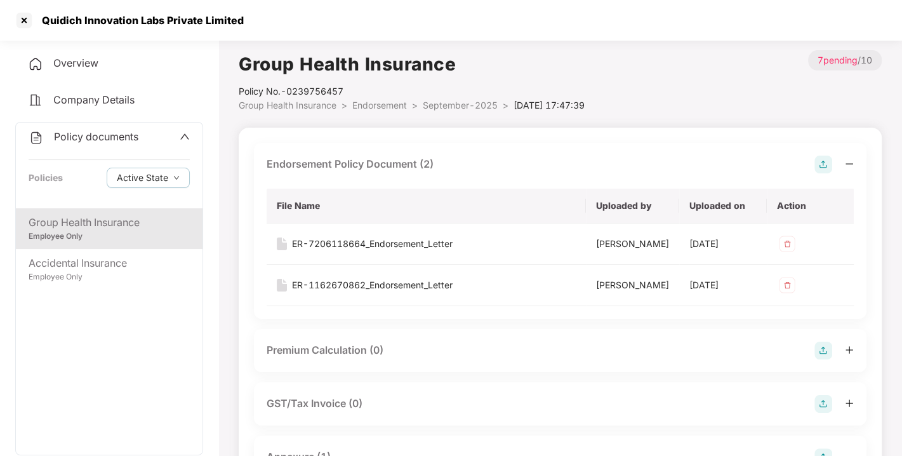
click at [373, 102] on span "Endorsement" at bounding box center [379, 105] width 55 height 11
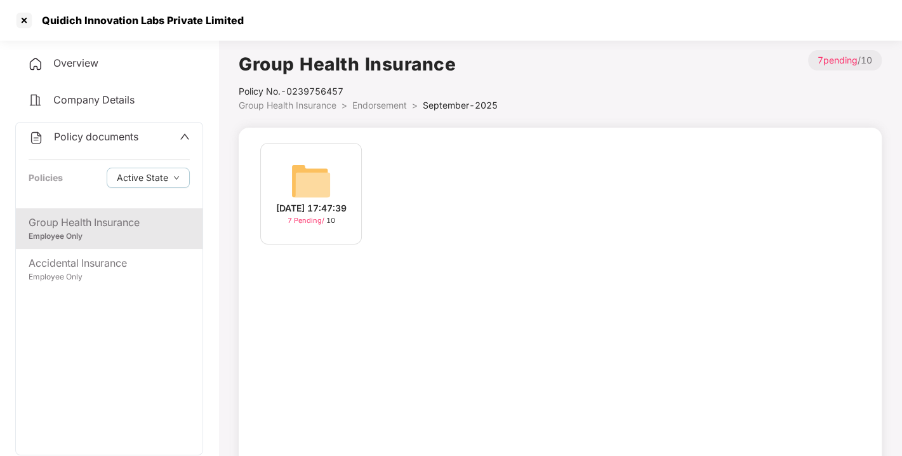
click at [373, 102] on span "Endorsement" at bounding box center [379, 105] width 55 height 11
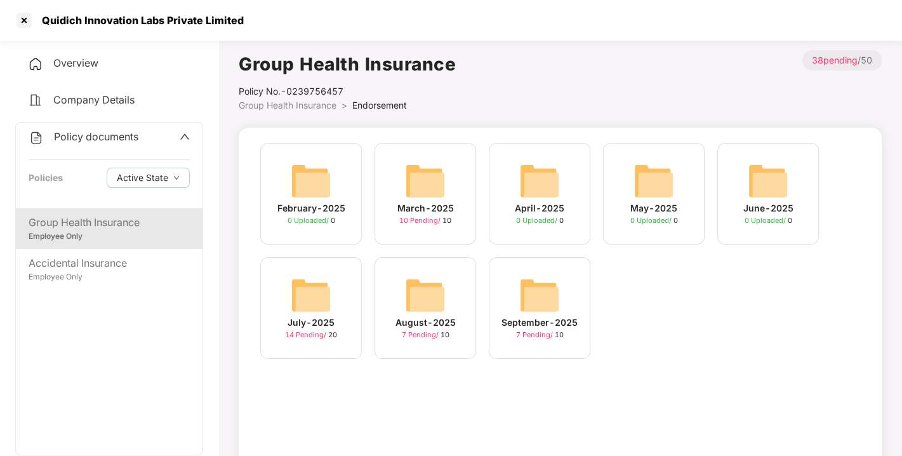
click at [373, 102] on span "Endorsement" at bounding box center [379, 105] width 55 height 11
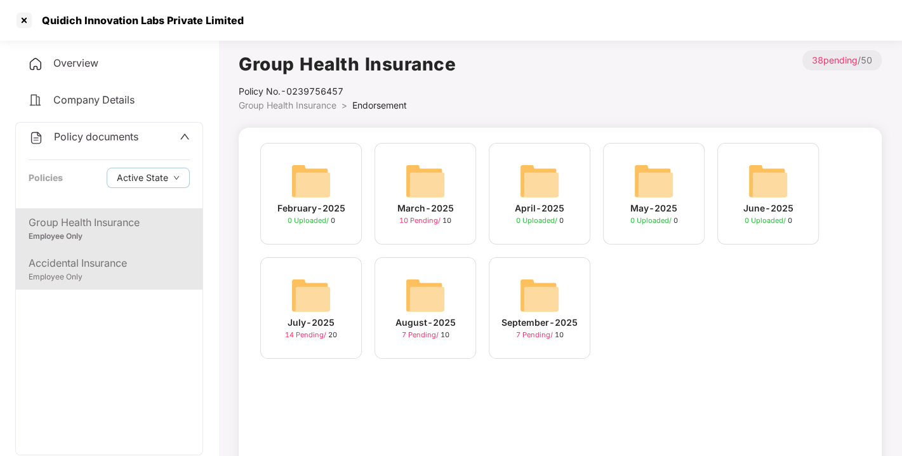
click at [102, 263] on div "Accidental Insurance" at bounding box center [109, 263] width 161 height 16
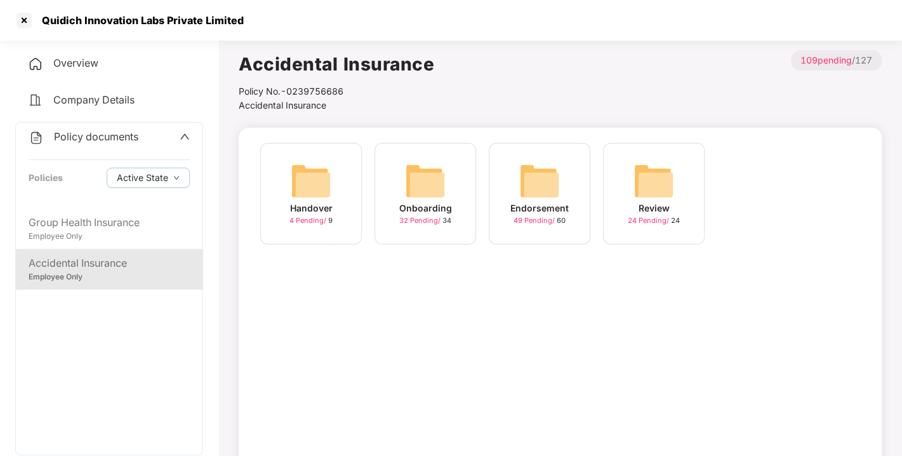
click at [551, 186] on img at bounding box center [539, 181] width 41 height 41
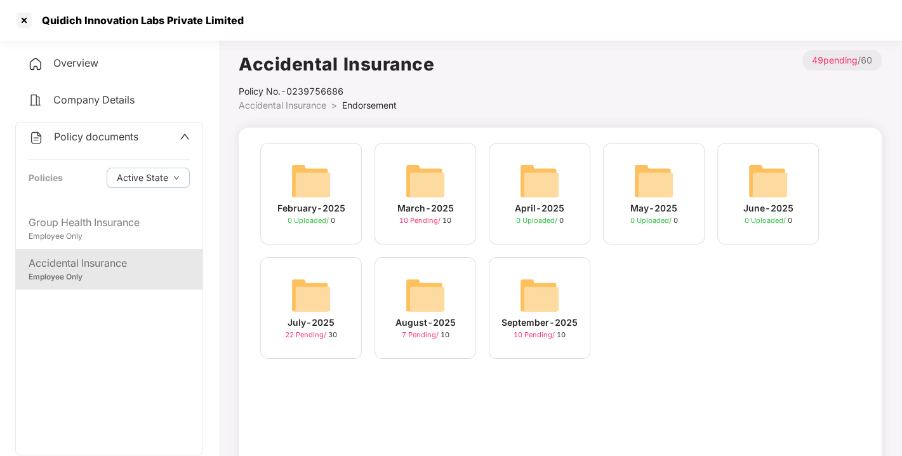
click at [549, 284] on img at bounding box center [539, 295] width 41 height 41
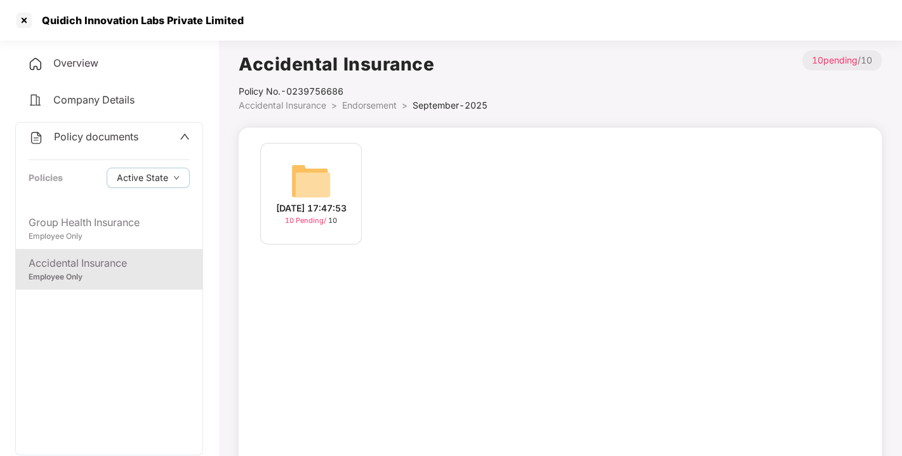
click at [322, 185] on img at bounding box center [311, 181] width 41 height 41
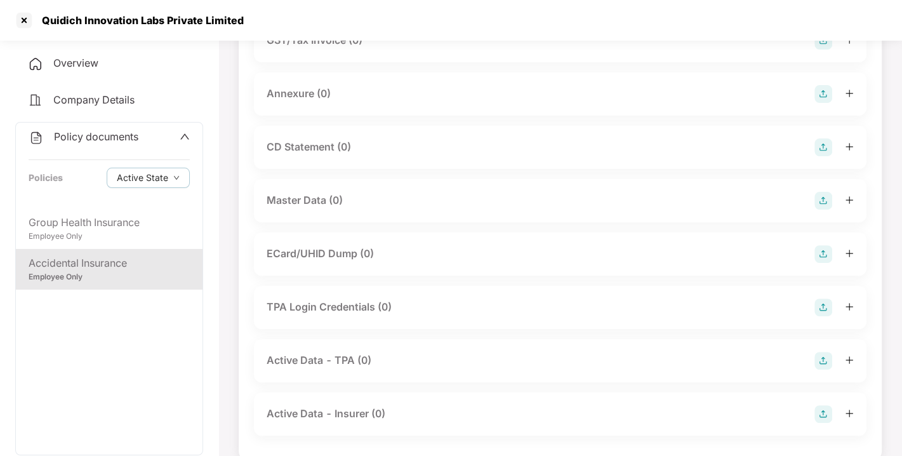
scroll to position [232, 0]
click at [821, 197] on img at bounding box center [823, 199] width 18 height 18
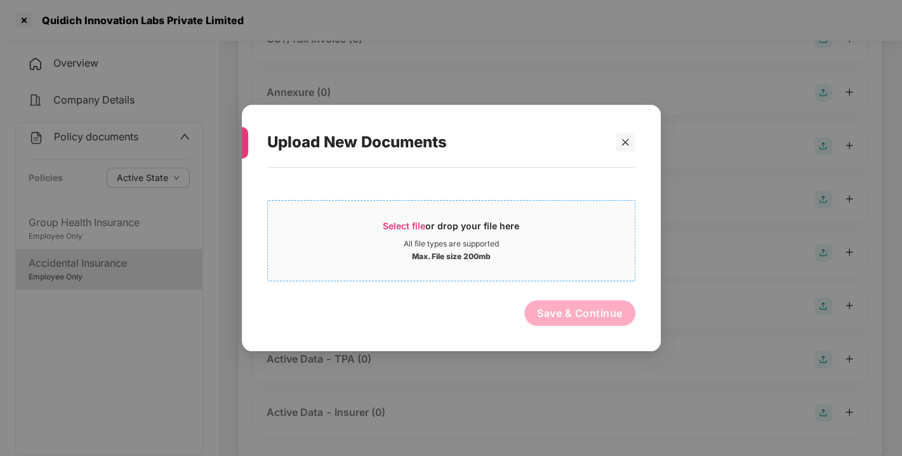
click at [419, 210] on span "Select file or drop your file here All file types are supported Max. File size …" at bounding box center [451, 240] width 367 height 61
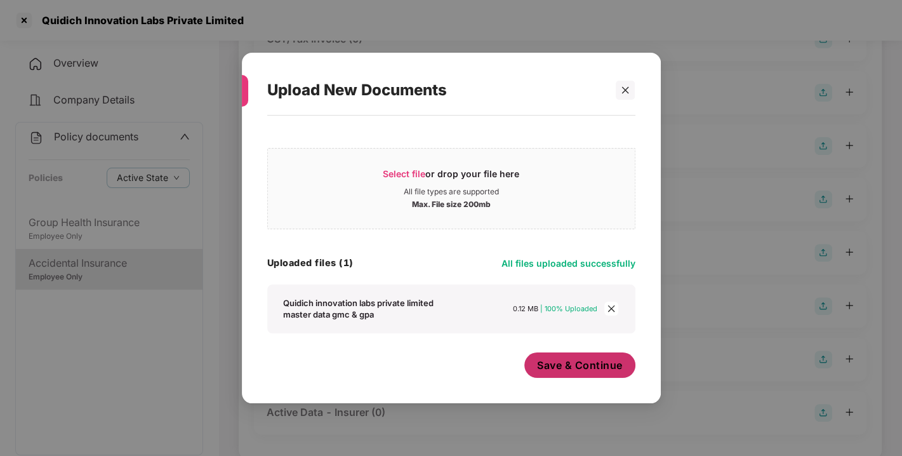
click at [574, 364] on span "Save & Continue" at bounding box center [580, 365] width 86 height 14
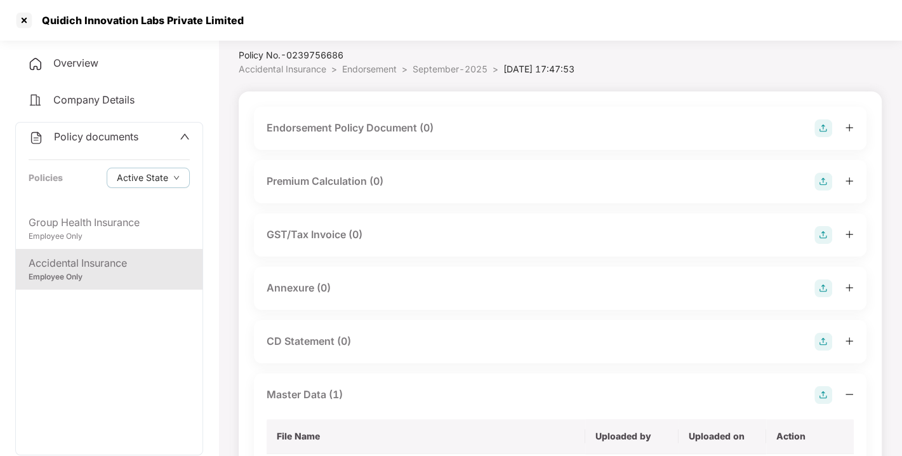
scroll to position [34, 0]
click at [817, 289] on img at bounding box center [823, 290] width 18 height 18
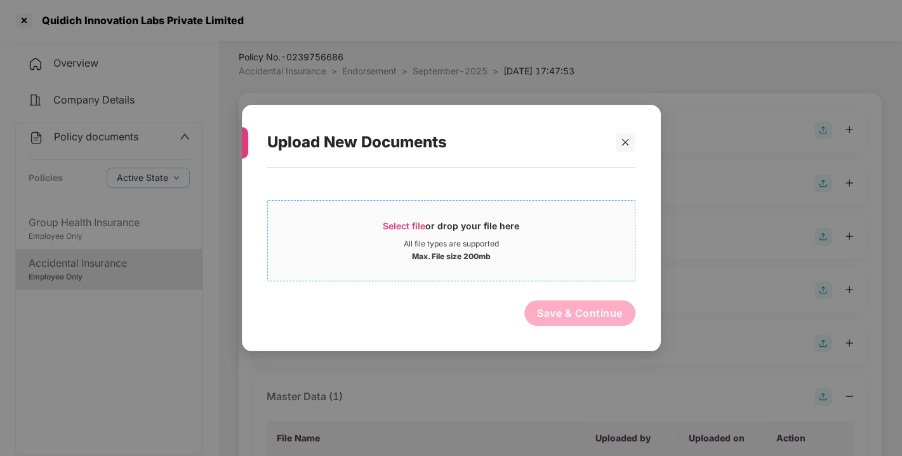
click at [386, 228] on span "Select file" at bounding box center [404, 225] width 43 height 11
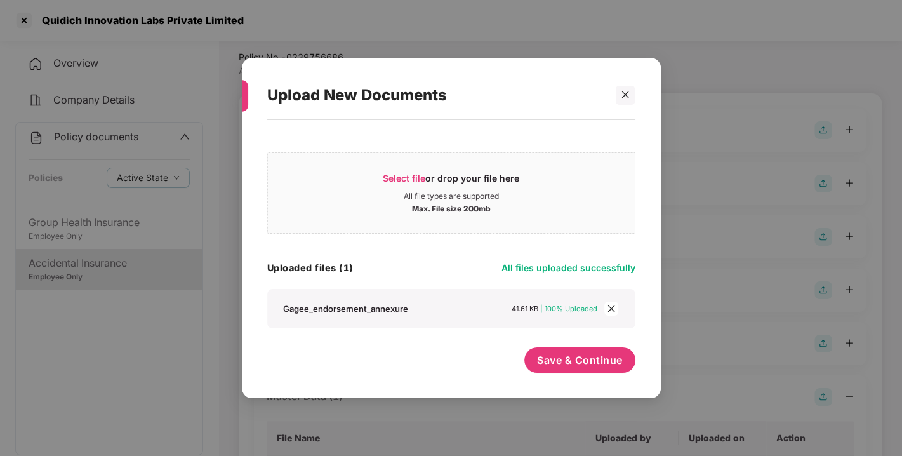
click at [636, 353] on div "Select file or drop your file here All file types are supported Max. File size …" at bounding box center [451, 252] width 419 height 265
click at [577, 362] on span "Save & Continue" at bounding box center [580, 360] width 86 height 14
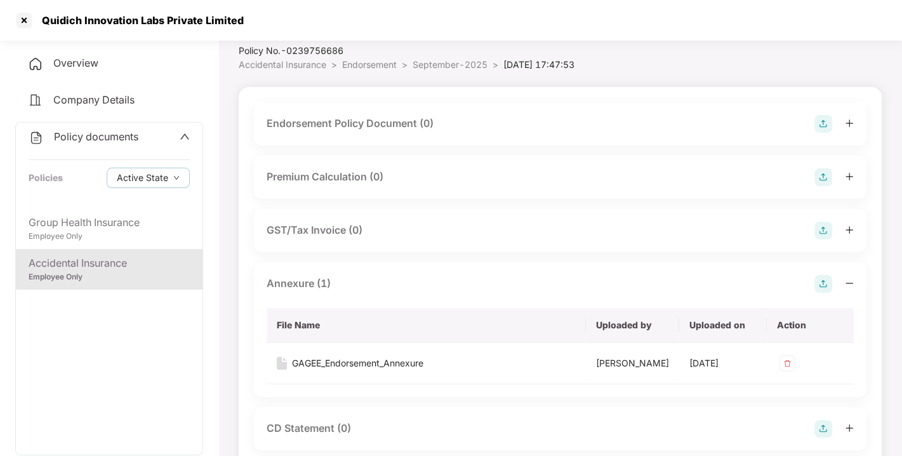
scroll to position [0, 0]
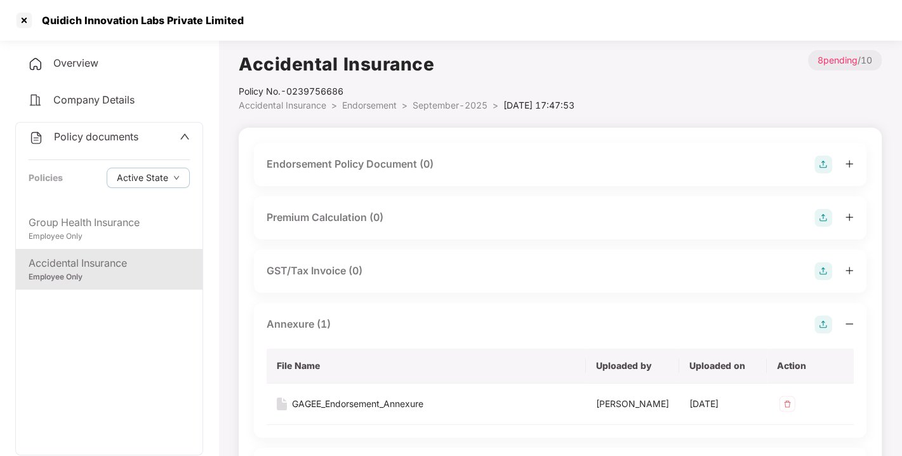
click at [822, 170] on img at bounding box center [823, 164] width 18 height 18
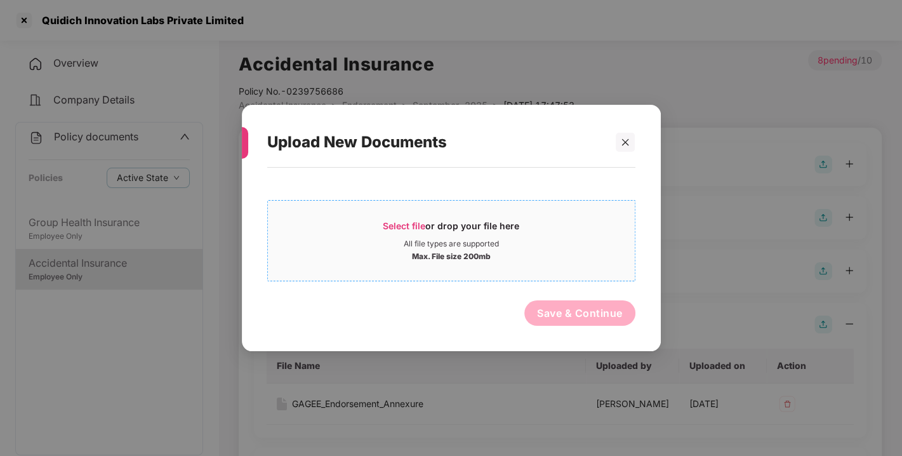
click at [395, 238] on div "Select file or drop your file here" at bounding box center [451, 229] width 136 height 19
click at [625, 138] on icon "close" at bounding box center [625, 142] width 9 height 9
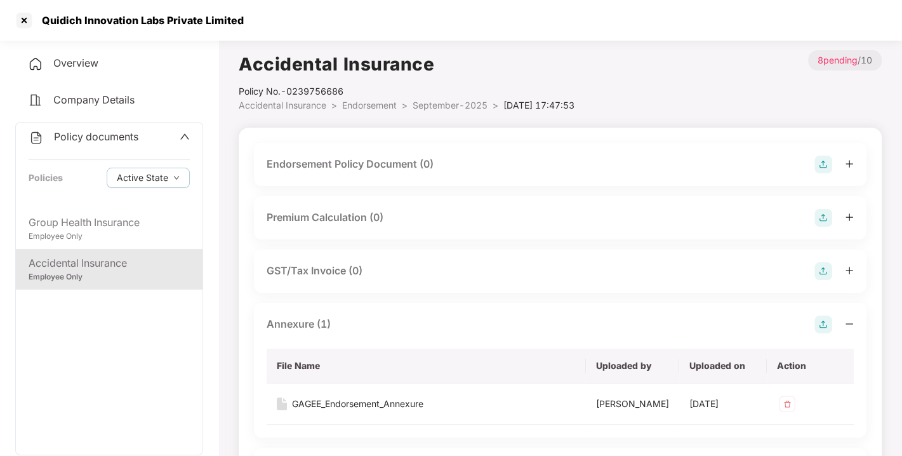
click at [828, 163] on img at bounding box center [823, 164] width 18 height 18
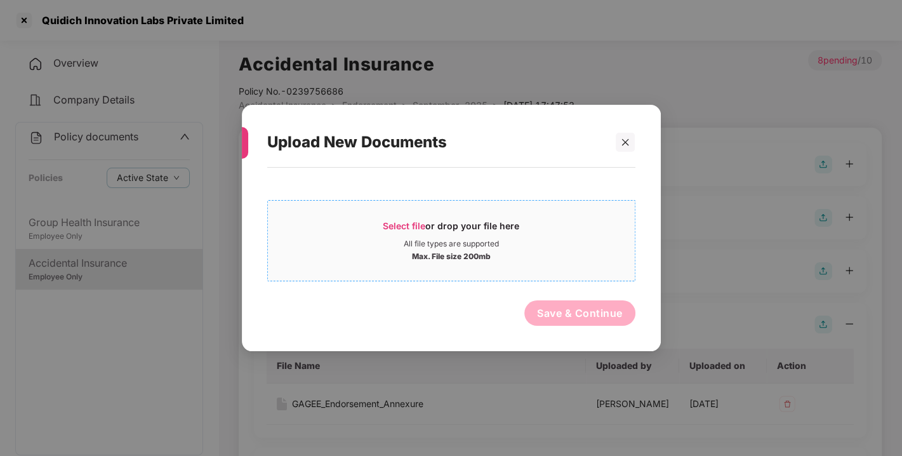
click at [385, 221] on span "Select file" at bounding box center [404, 225] width 43 height 11
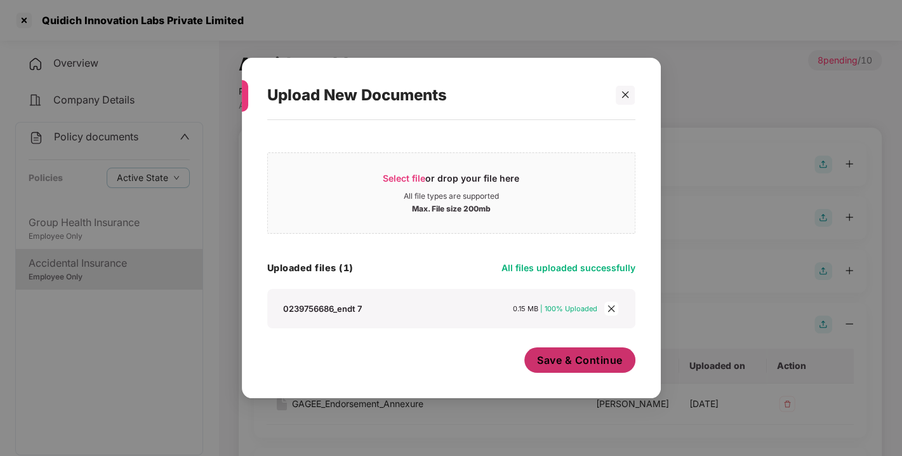
click at [590, 359] on span "Save & Continue" at bounding box center [580, 360] width 86 height 14
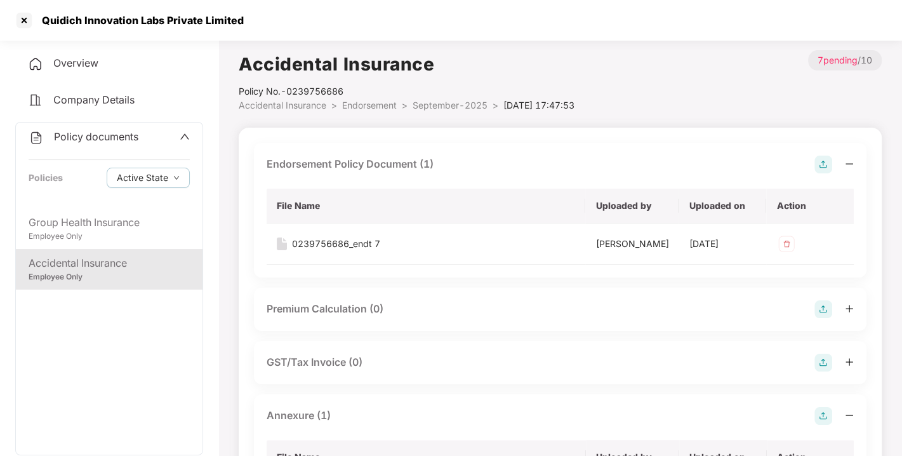
click at [821, 164] on img at bounding box center [823, 164] width 18 height 18
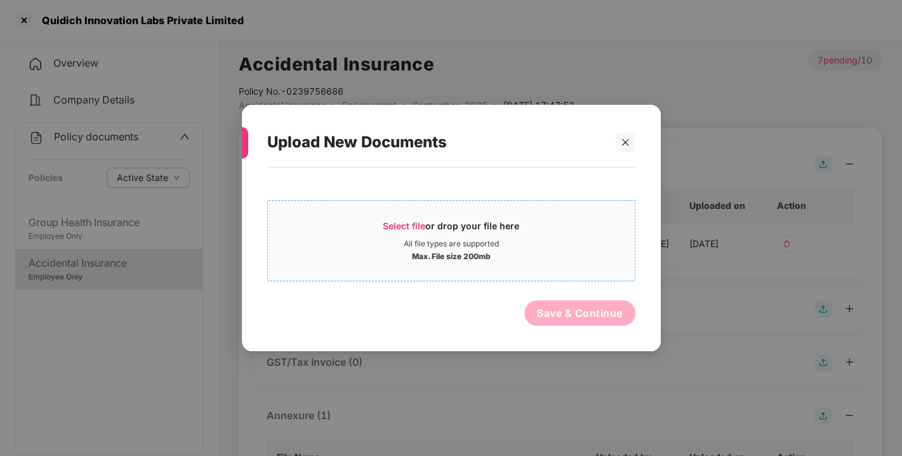
click at [412, 229] on span "Select file" at bounding box center [404, 225] width 43 height 11
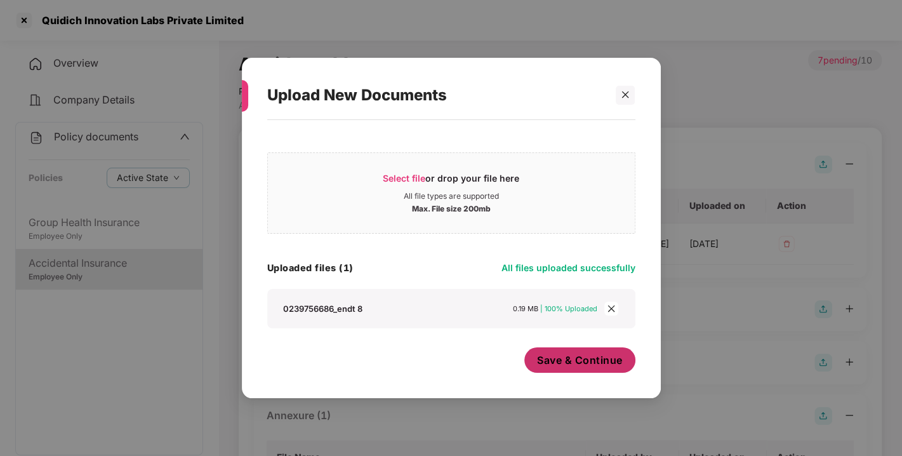
click at [576, 364] on span "Save & Continue" at bounding box center [580, 360] width 86 height 14
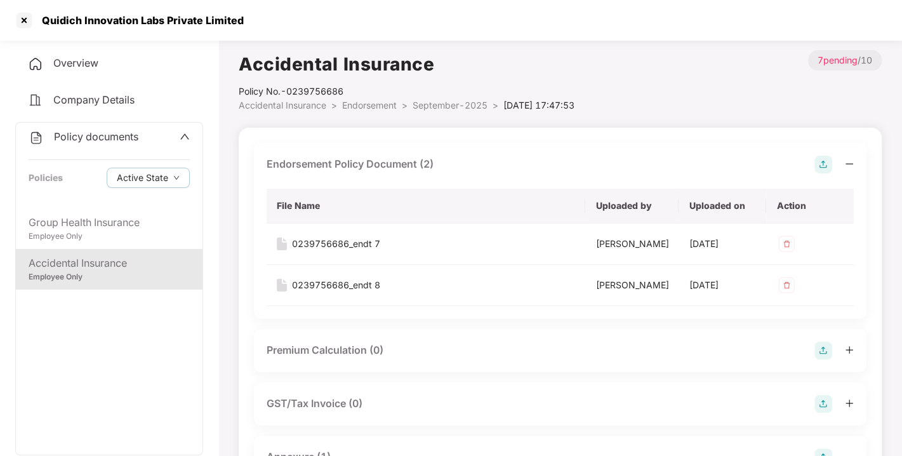
scroll to position [5, 0]
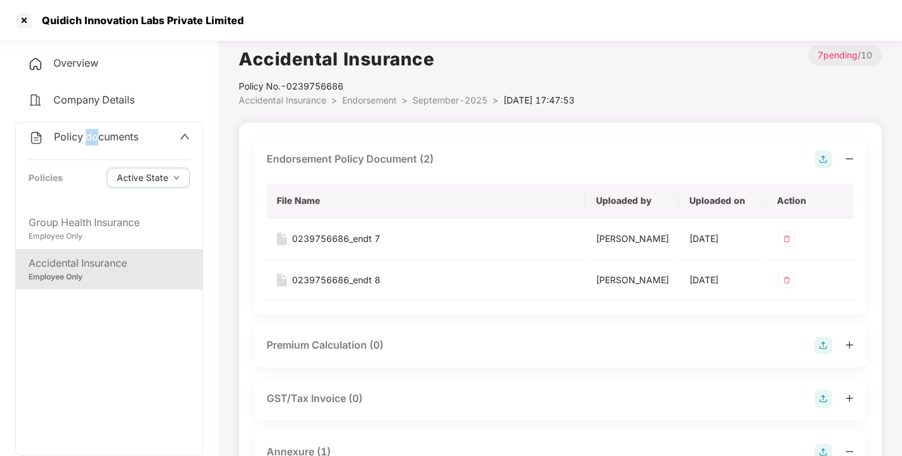
drag, startPoint x: 84, startPoint y: 119, endPoint x: 100, endPoint y: 138, distance: 24.3
click at [100, 138] on div "Overview Company Details Policy documents Policies Active State Group Health In…" at bounding box center [109, 288] width 188 height 479
click at [100, 138] on span "Policy documents" at bounding box center [96, 136] width 84 height 13
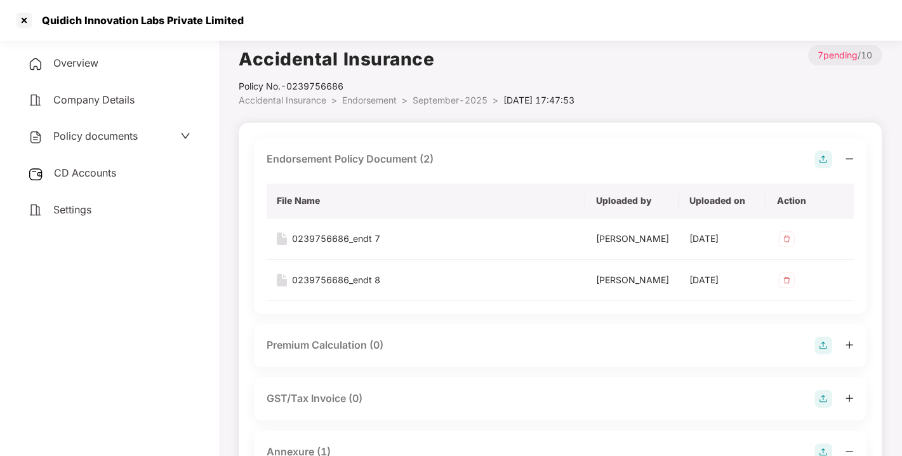
click at [82, 179] on div "CD Accounts" at bounding box center [109, 173] width 188 height 29
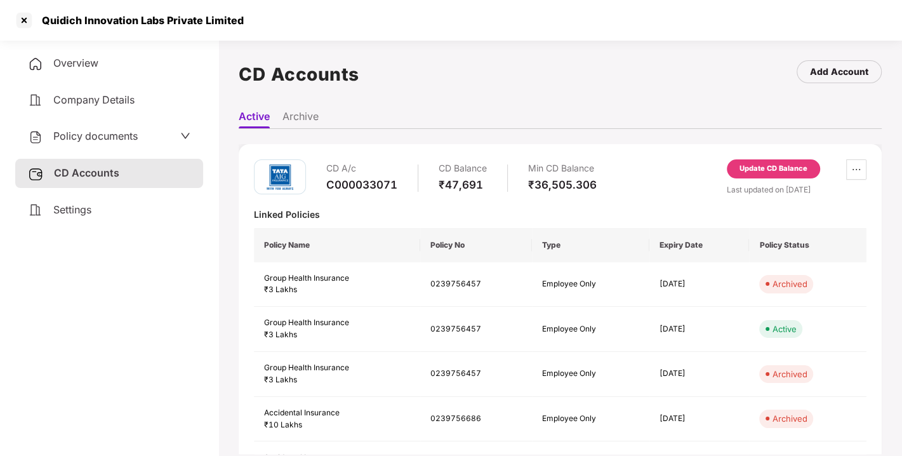
click at [760, 164] on div "Update CD Balance" at bounding box center [773, 168] width 68 height 11
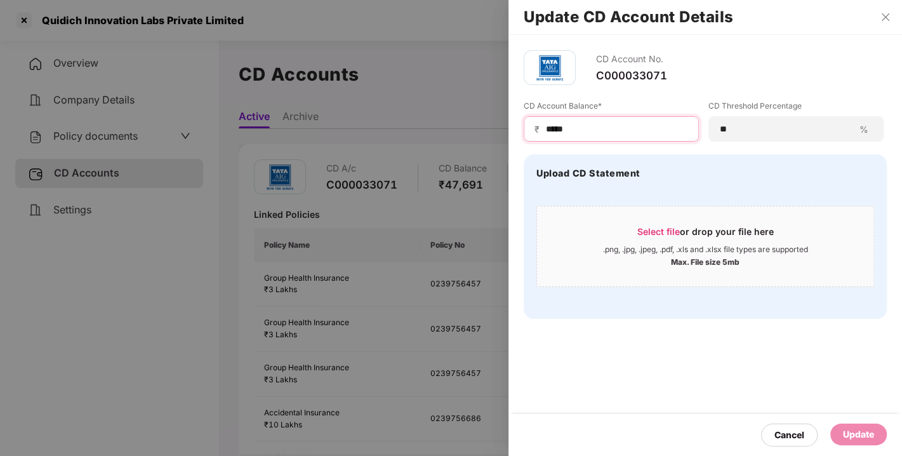
drag, startPoint x: 585, startPoint y: 132, endPoint x: 512, endPoint y: 136, distance: 73.1
click at [512, 136] on div "CD Account No. C000033071 CD Account Balance* ₹ ***** CD Threshold Percentage *…" at bounding box center [704, 184] width 393 height 299
type input "*****"
click at [863, 433] on div "Update" at bounding box center [858, 434] width 31 height 14
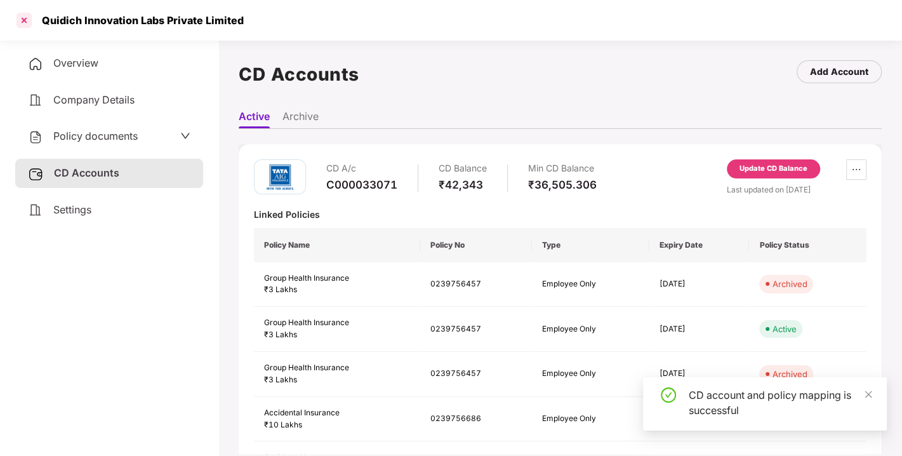
click at [25, 23] on div at bounding box center [24, 20] width 20 height 20
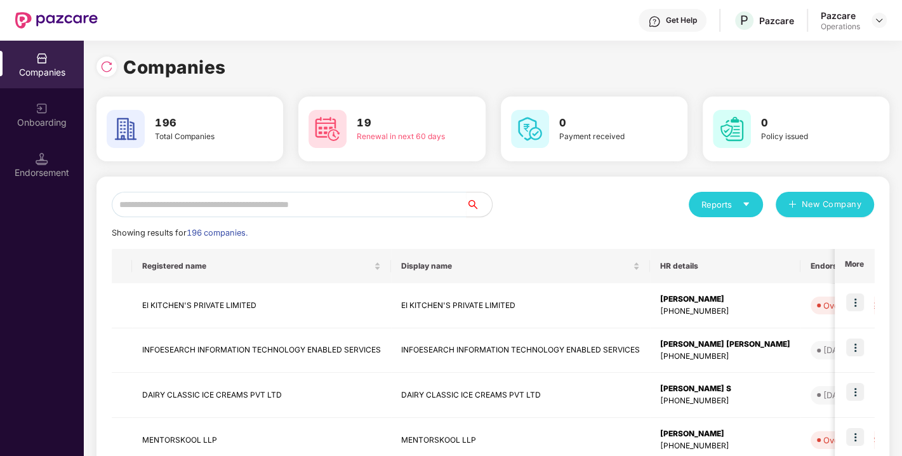
click at [227, 201] on input "text" at bounding box center [289, 204] width 355 height 25
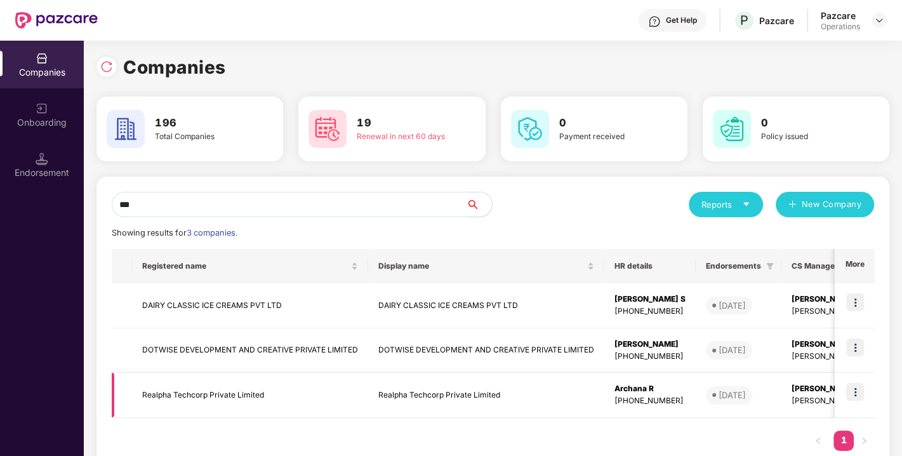
type input "***"
click at [192, 384] on td "Realpha Techcorp Private Limited" at bounding box center [250, 394] width 236 height 45
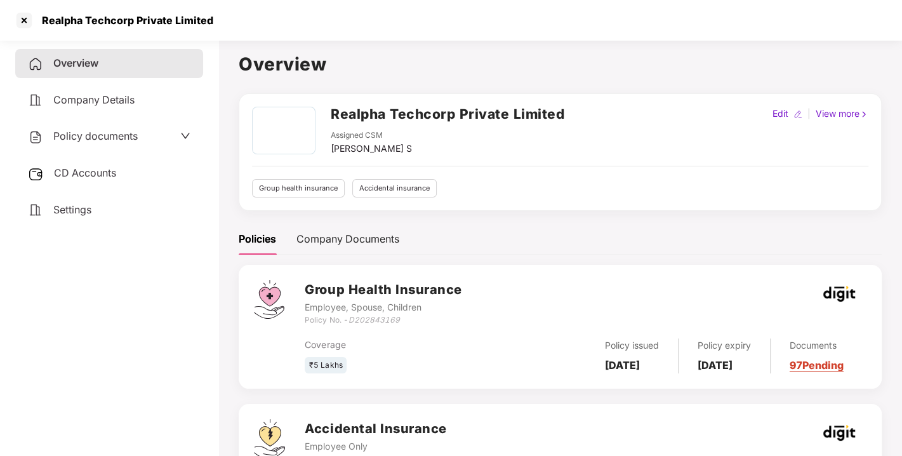
click at [86, 136] on span "Policy documents" at bounding box center [95, 135] width 84 height 13
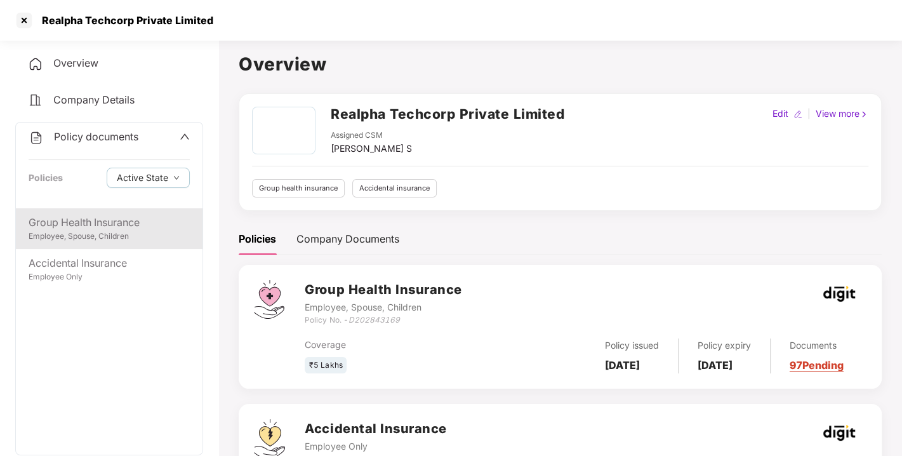
click at [81, 225] on div "Group Health Insurance" at bounding box center [109, 222] width 161 height 16
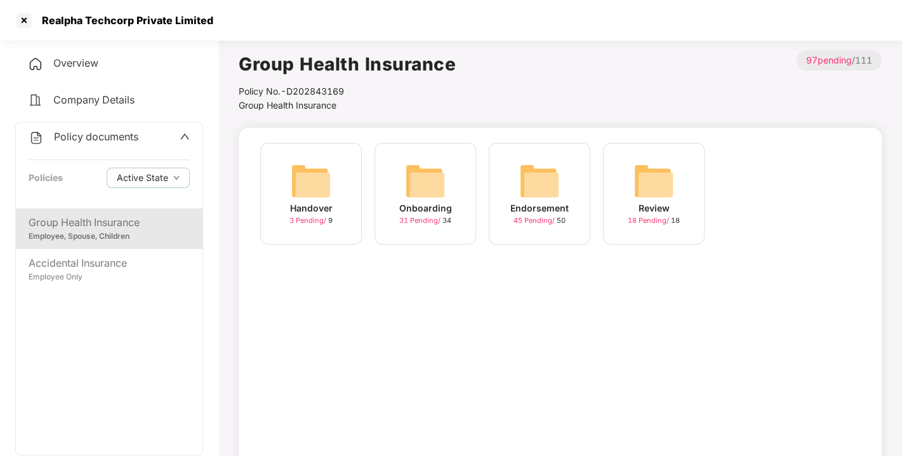
click at [540, 185] on img at bounding box center [539, 181] width 41 height 41
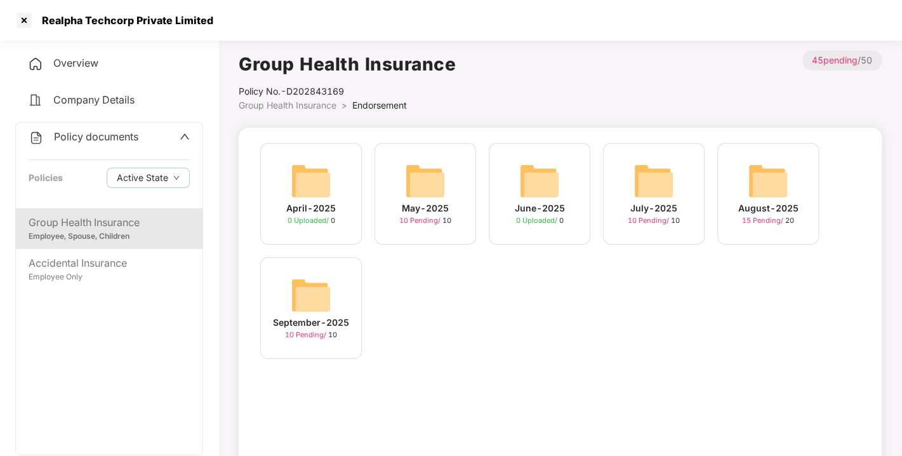
click at [311, 275] on img at bounding box center [311, 295] width 41 height 41
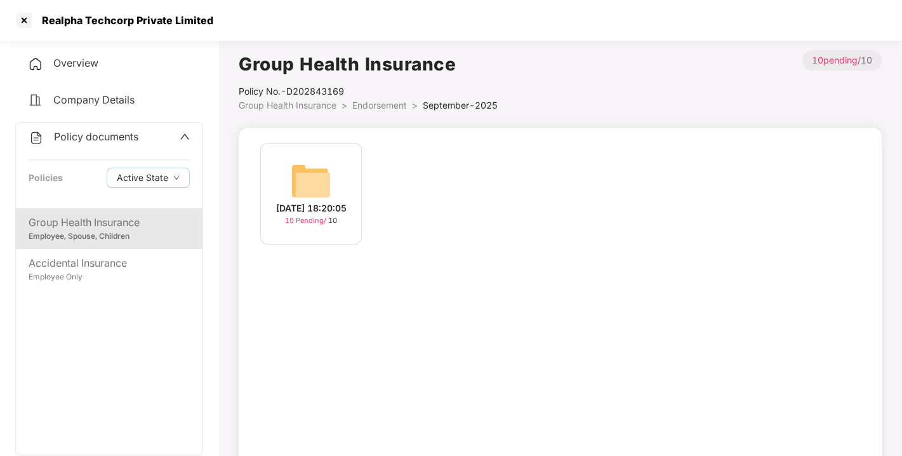
click at [298, 194] on img at bounding box center [311, 181] width 41 height 41
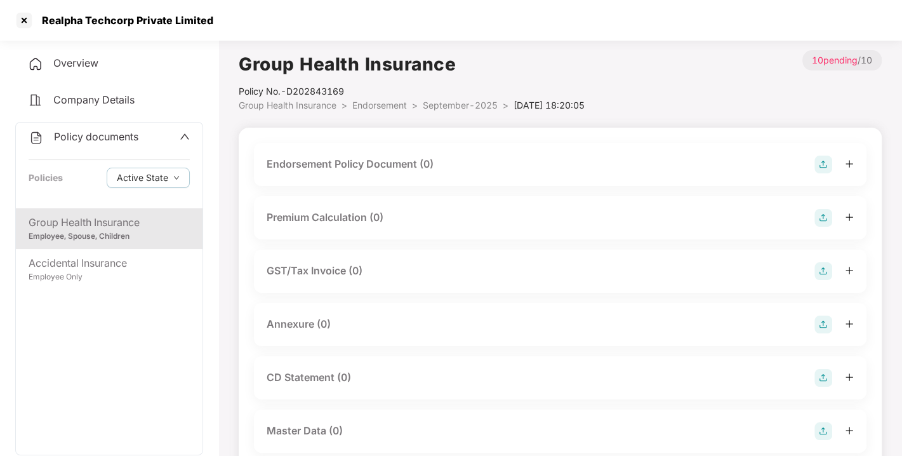
click at [824, 159] on img at bounding box center [823, 164] width 18 height 18
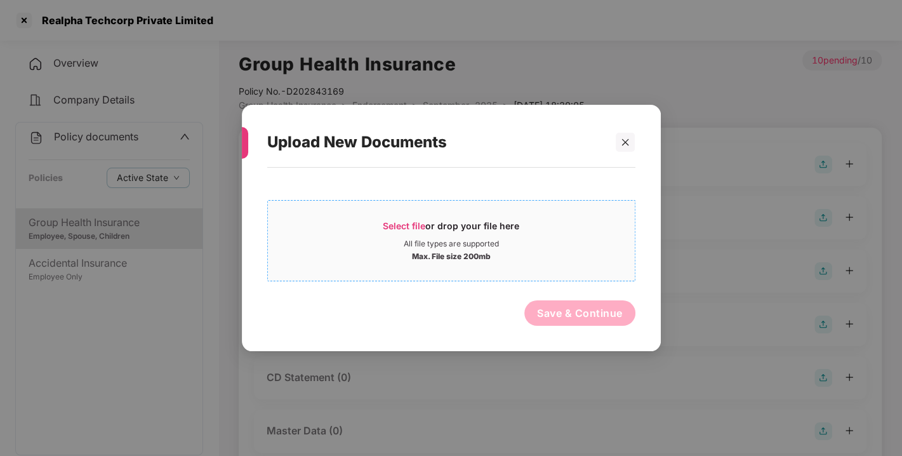
click at [401, 223] on span "Select file" at bounding box center [404, 225] width 43 height 11
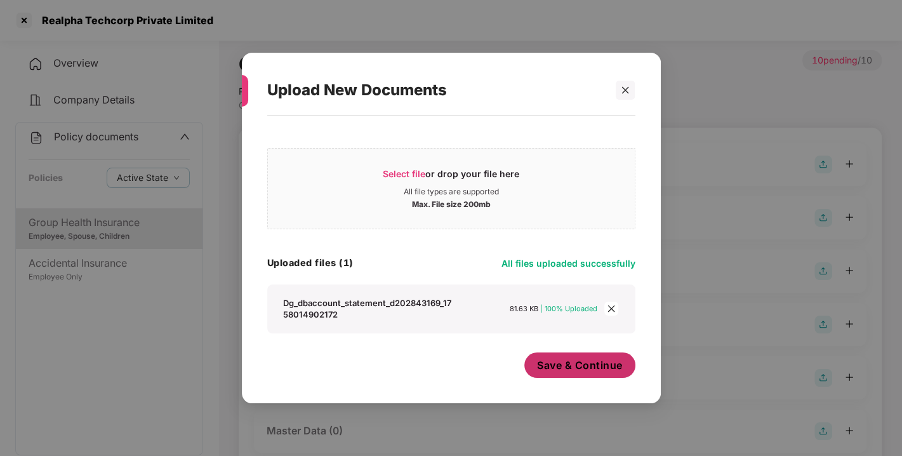
click at [557, 365] on span "Save & Continue" at bounding box center [580, 365] width 86 height 14
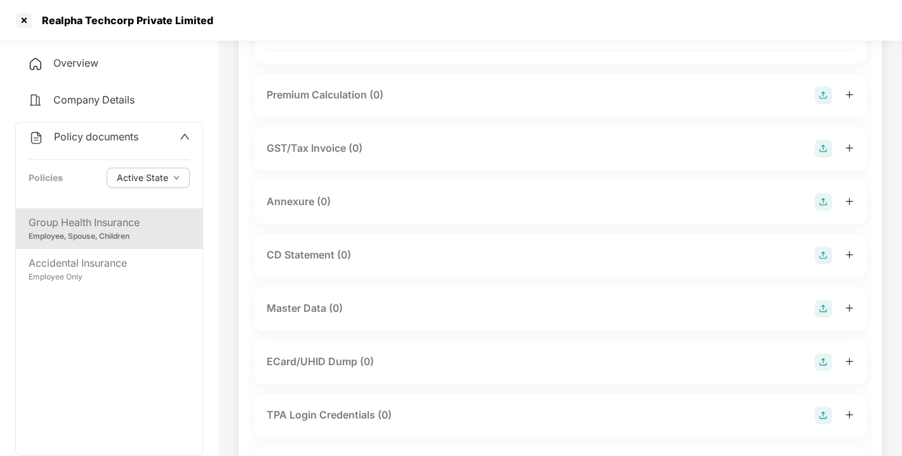
scroll to position [216, 0]
click at [821, 208] on img at bounding box center [823, 199] width 18 height 18
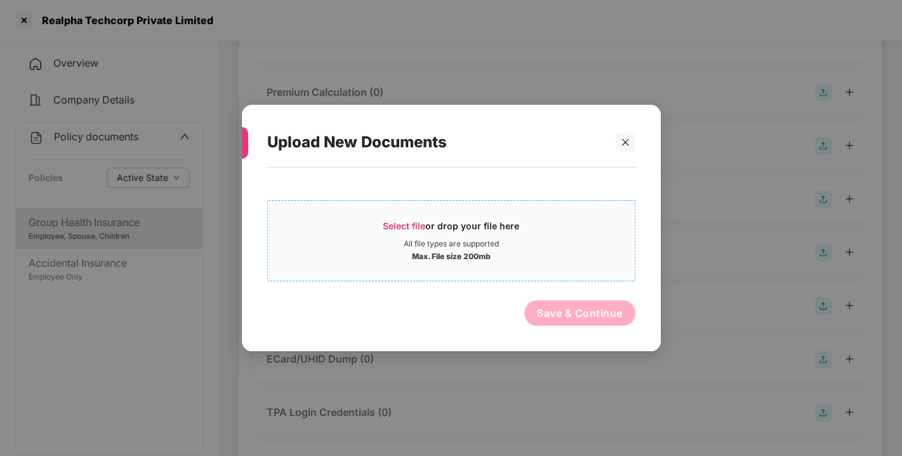
click at [408, 227] on span "Select file" at bounding box center [404, 225] width 43 height 11
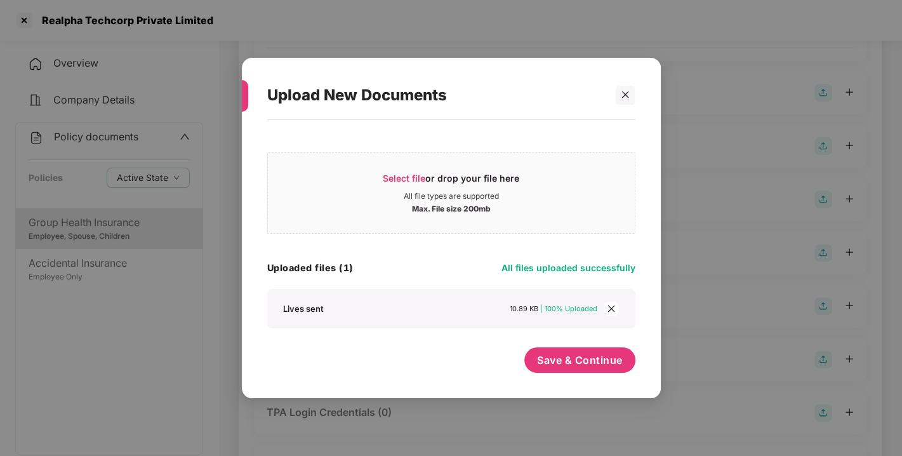
click at [587, 373] on div "Save & Continue" at bounding box center [579, 363] width 111 height 32
click at [584, 367] on button "Save & Continue" at bounding box center [579, 359] width 111 height 25
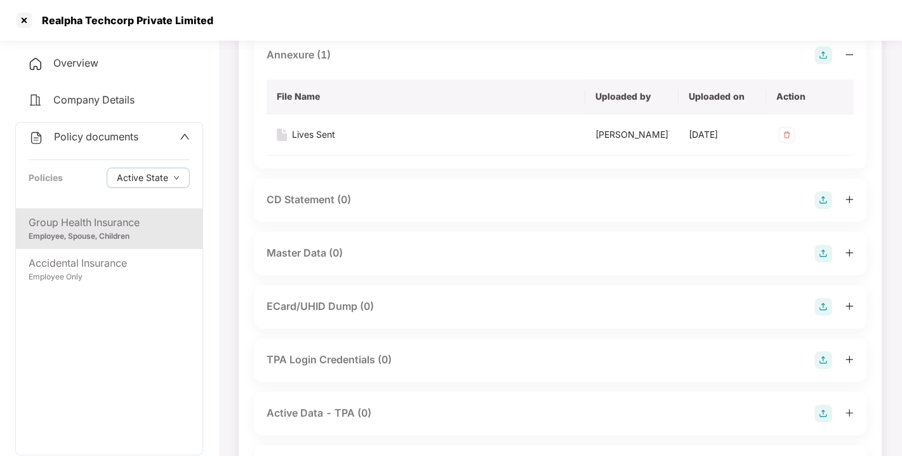
scroll to position [362, 0]
click at [821, 261] on img at bounding box center [823, 252] width 18 height 18
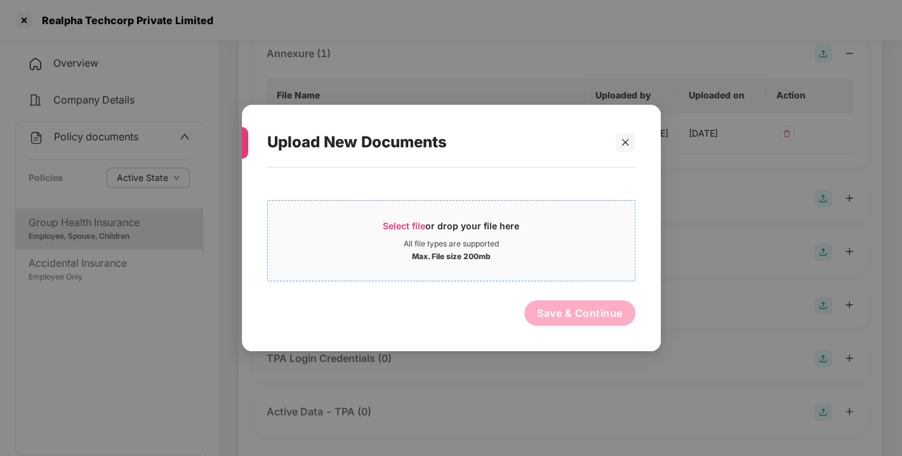
click at [395, 216] on span "Select file or drop your file here All file types are supported Max. File size …" at bounding box center [451, 240] width 367 height 61
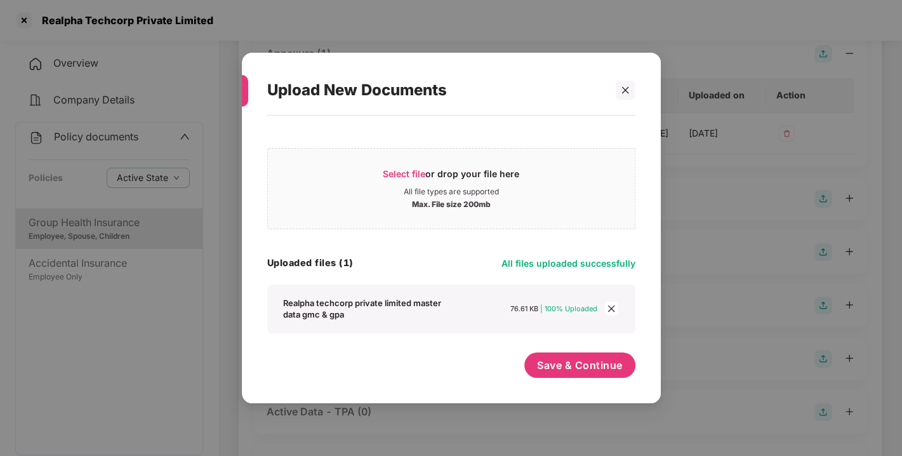
drag, startPoint x: 541, startPoint y: 350, endPoint x: 572, endPoint y: 380, distance: 42.6
click at [572, 380] on div "Select file or drop your file here All file types are supported Max. File size …" at bounding box center [451, 253] width 368 height 262
click at [572, 380] on div "Save & Continue" at bounding box center [579, 368] width 111 height 32
click at [561, 364] on span "Save & Continue" at bounding box center [580, 365] width 86 height 14
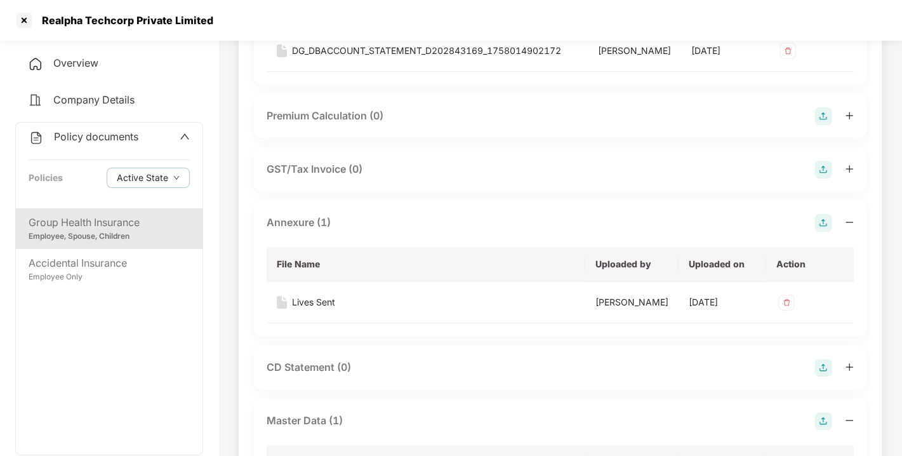
scroll to position [0, 0]
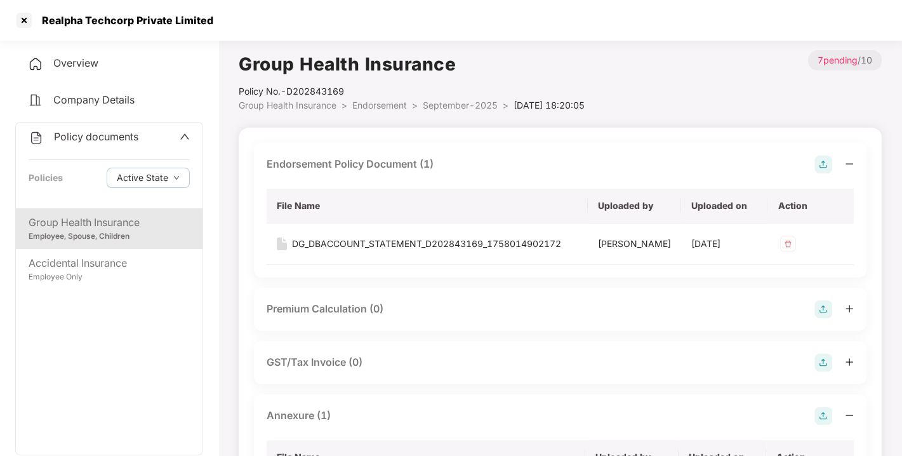
click at [366, 106] on span "Endorsement" at bounding box center [379, 105] width 55 height 11
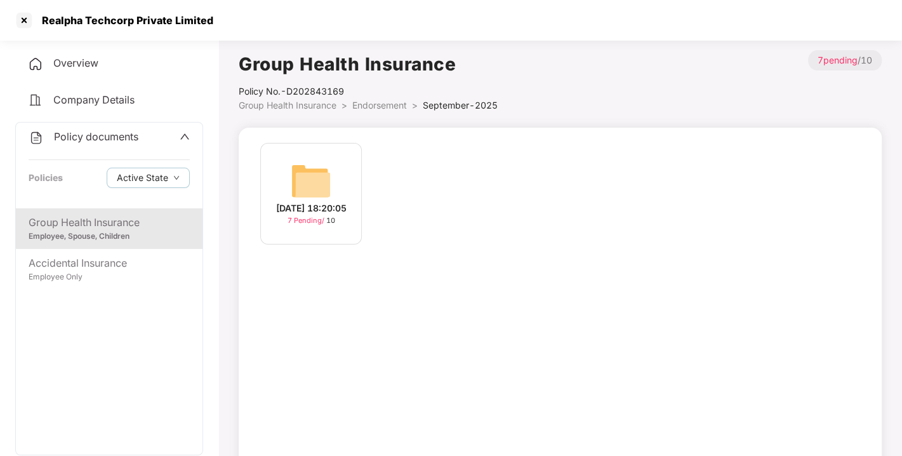
click at [366, 106] on span "Endorsement" at bounding box center [379, 105] width 55 height 11
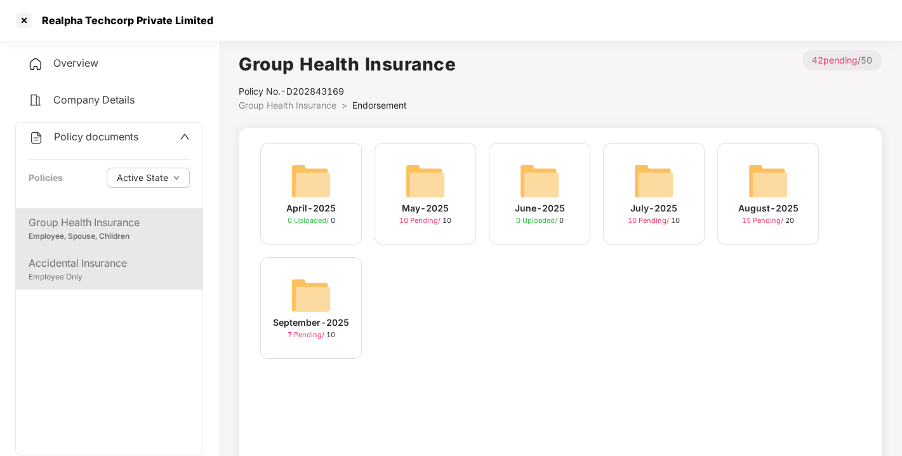
click at [72, 269] on div "Accidental Insurance" at bounding box center [109, 263] width 161 height 16
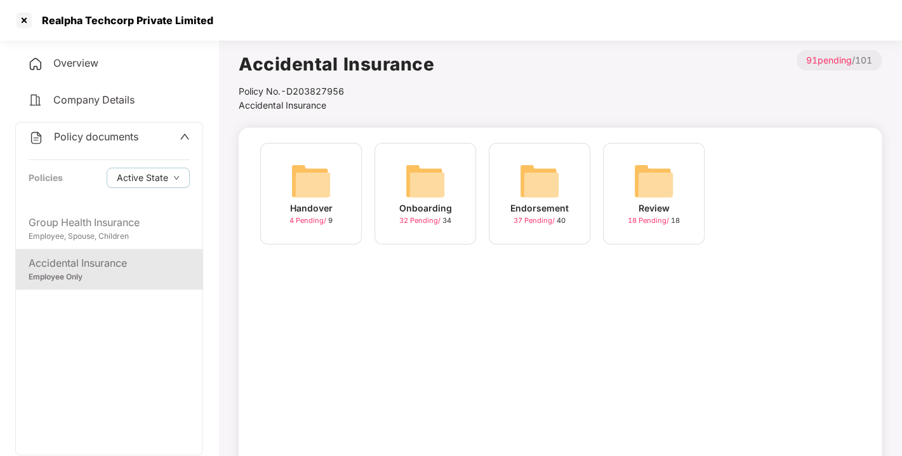
click at [539, 183] on img at bounding box center [539, 181] width 41 height 41
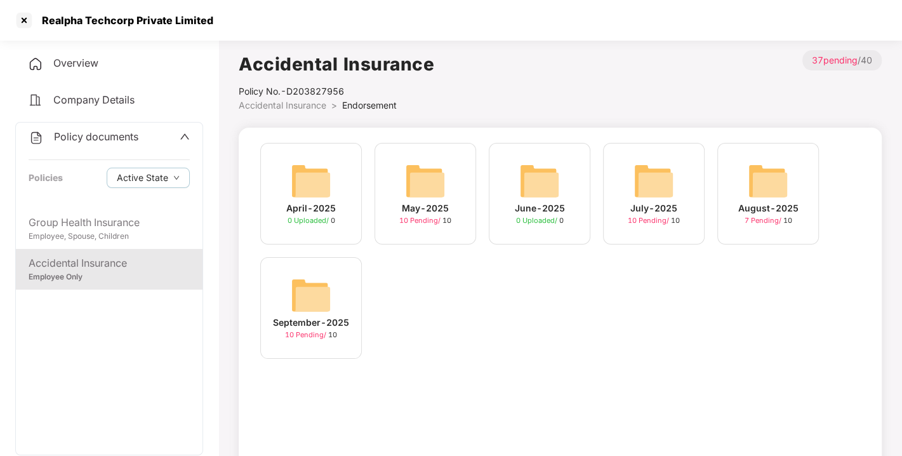
click at [302, 284] on img at bounding box center [311, 295] width 41 height 41
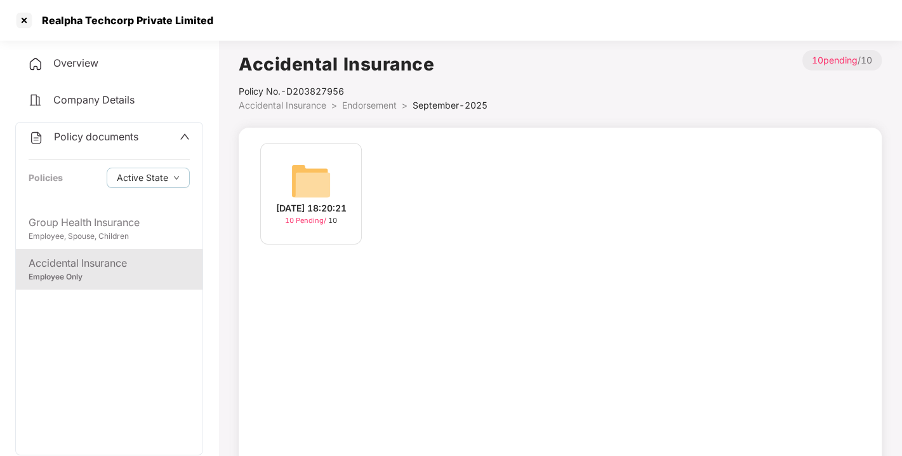
click at [276, 159] on div "[DATE] 18:20:21 10 Pending / 10" at bounding box center [311, 194] width 102 height 102
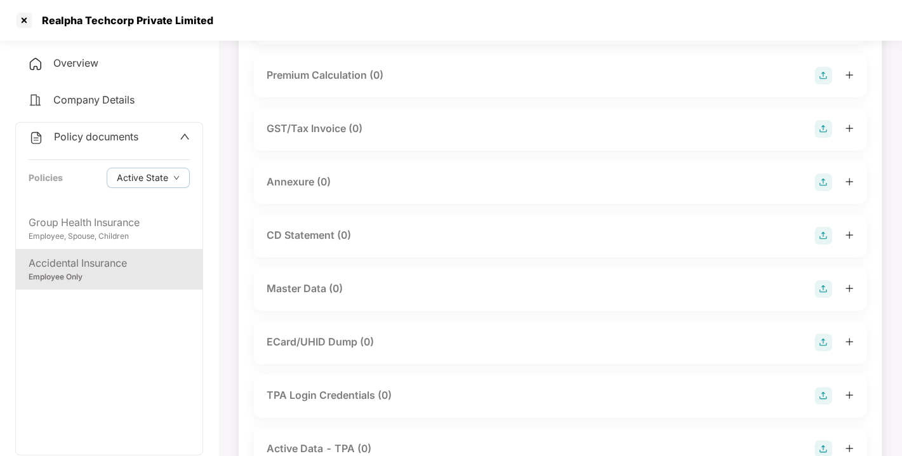
scroll to position [147, 0]
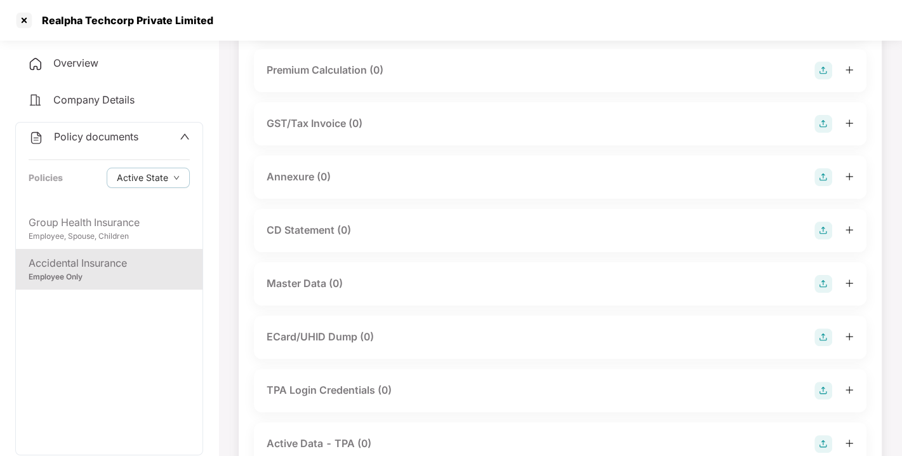
click at [826, 282] on img at bounding box center [823, 284] width 18 height 18
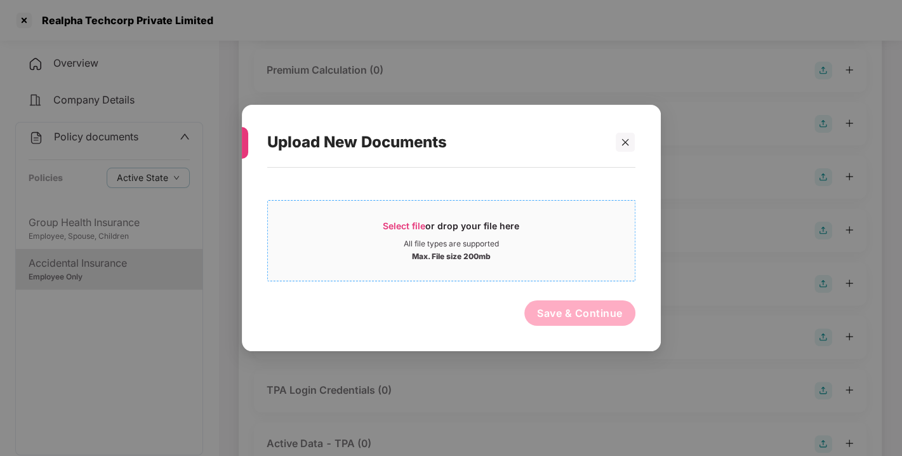
click at [423, 231] on div "Select file or drop your file here" at bounding box center [451, 229] width 136 height 19
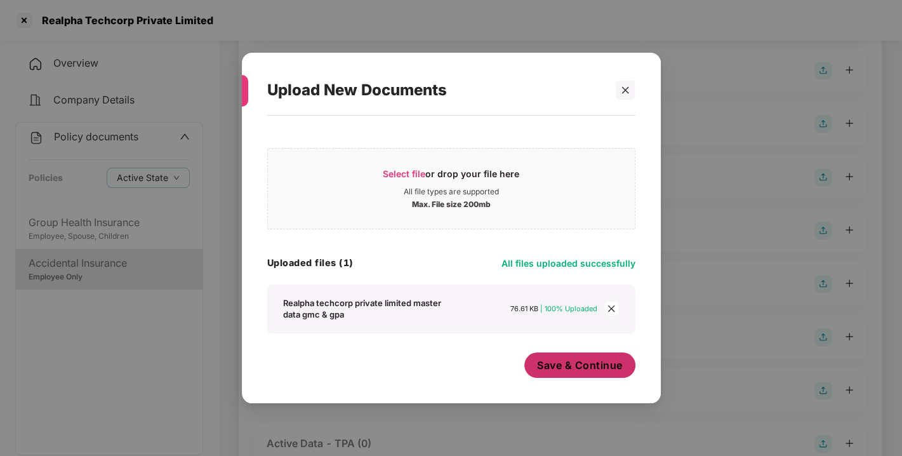
click at [546, 371] on button "Save & Continue" at bounding box center [579, 364] width 111 height 25
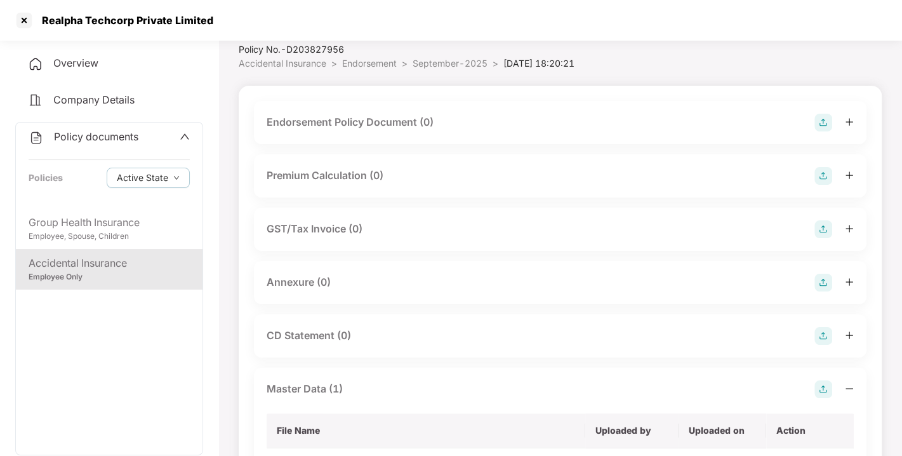
scroll to position [41, 0]
click at [822, 284] on img at bounding box center [823, 283] width 18 height 18
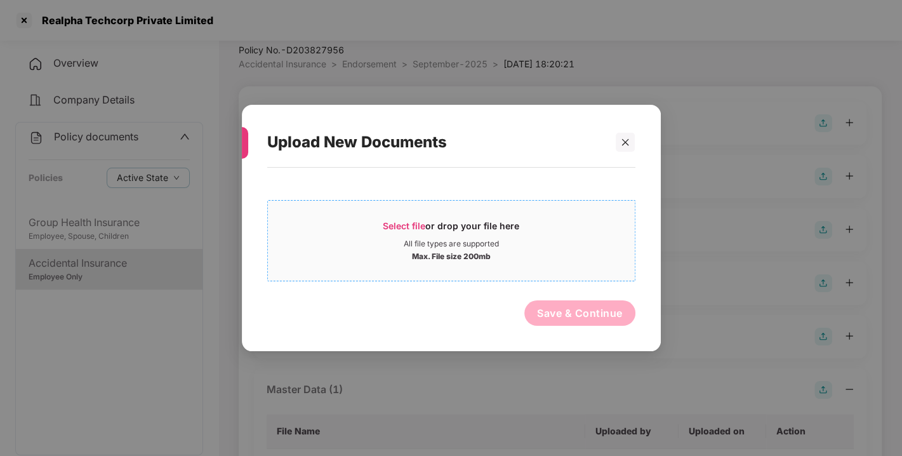
click at [393, 220] on span "Select file" at bounding box center [404, 225] width 43 height 11
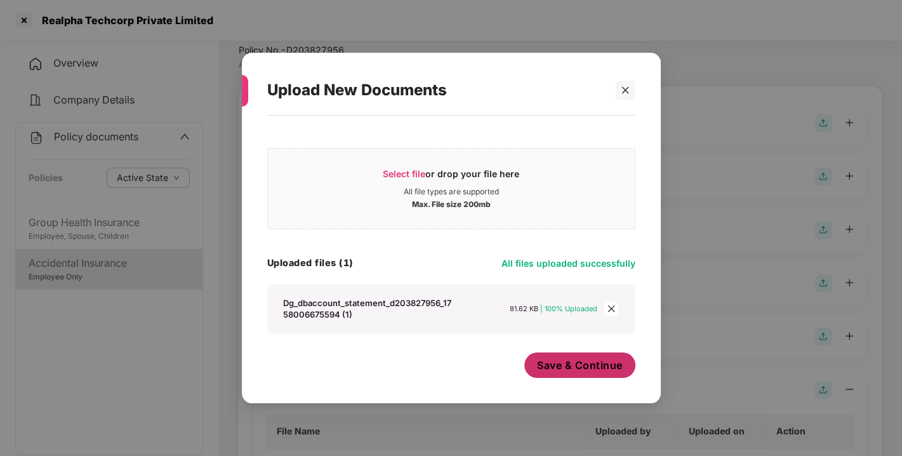
click at [603, 367] on span "Save & Continue" at bounding box center [580, 365] width 86 height 14
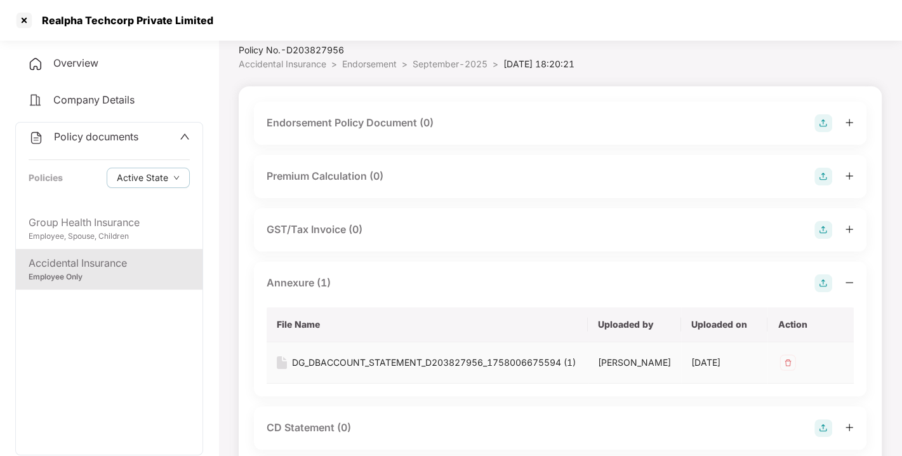
click at [789, 357] on img at bounding box center [787, 362] width 20 height 20
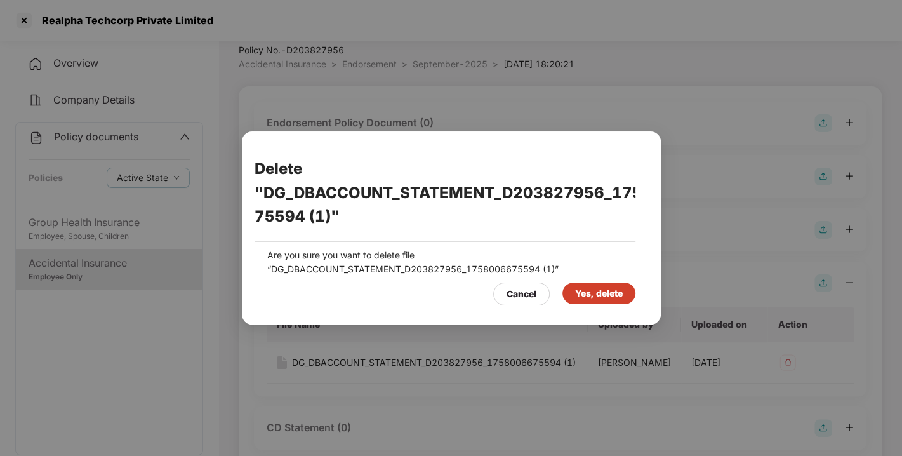
click at [599, 298] on div "Yes, delete" at bounding box center [599, 293] width 48 height 14
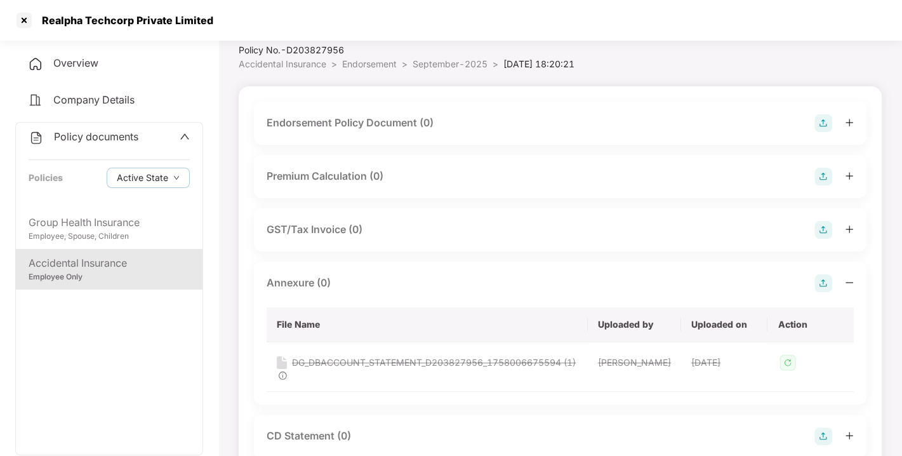
click at [816, 292] on div "Annexure (0) File Name Uploaded by Uploaded on Action DG_DBACCOUNT_STATEMENT_D2…" at bounding box center [560, 332] width 612 height 143
click at [818, 284] on img at bounding box center [823, 283] width 18 height 18
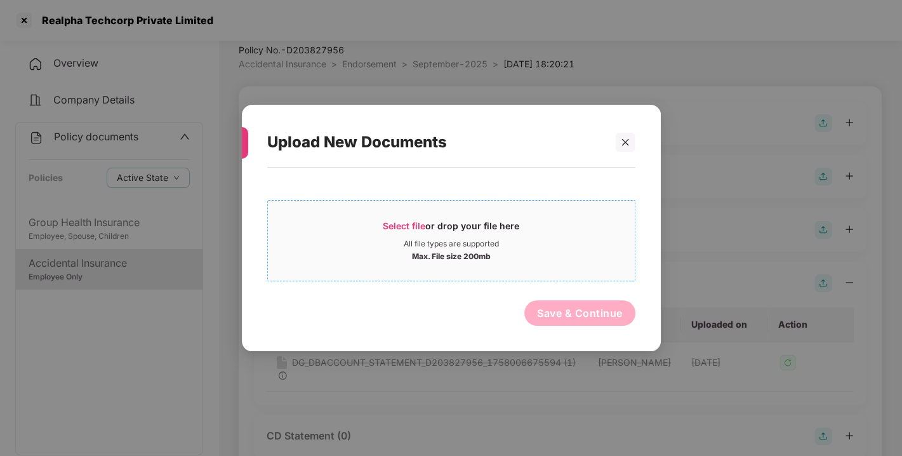
click at [413, 224] on span "Select file" at bounding box center [404, 225] width 43 height 11
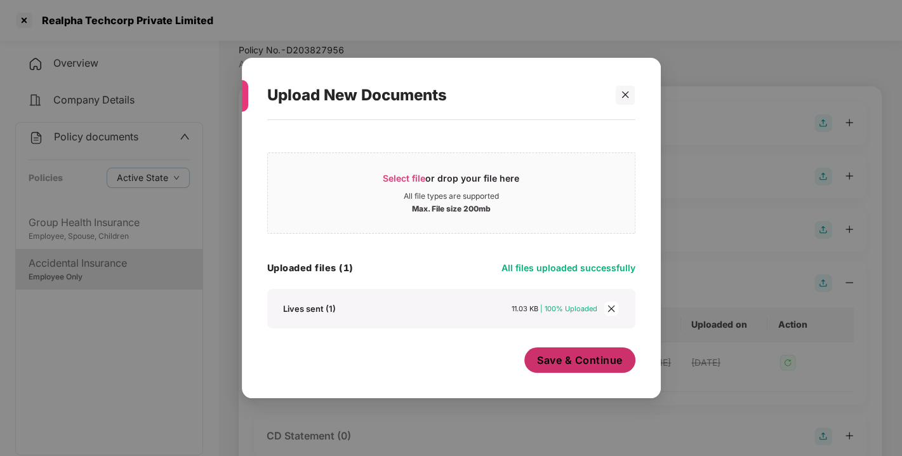
click at [578, 353] on button "Save & Continue" at bounding box center [579, 359] width 111 height 25
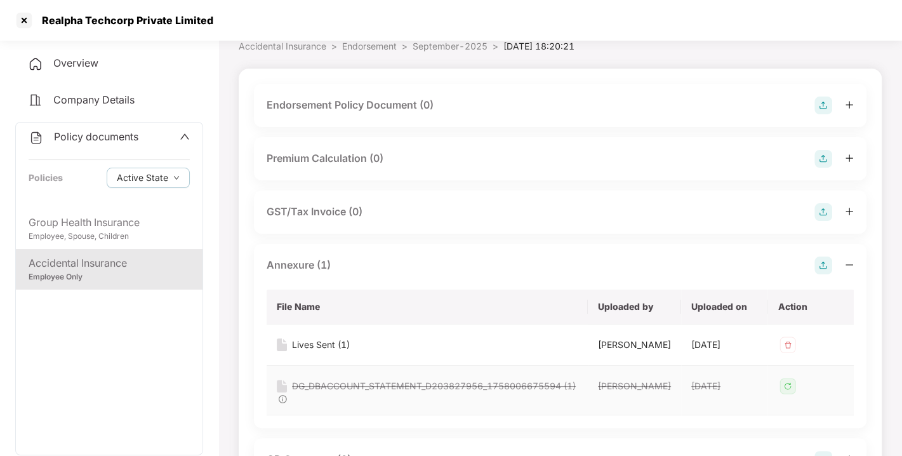
scroll to position [0, 0]
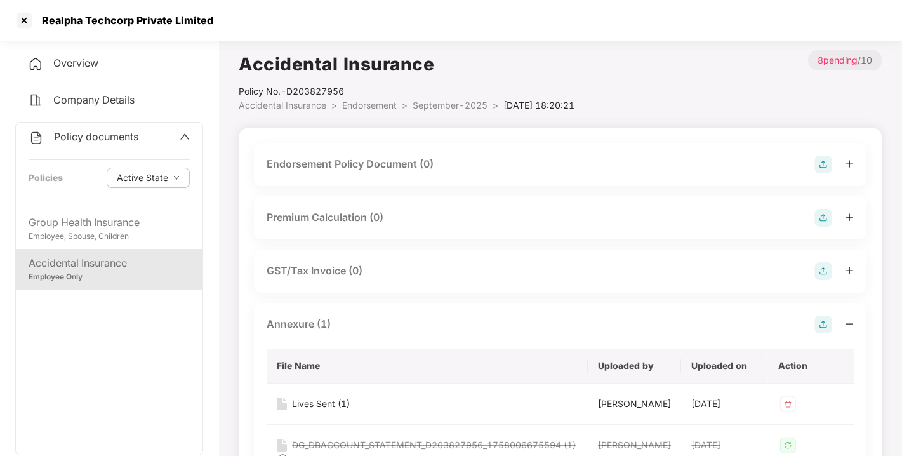
click at [825, 164] on img at bounding box center [823, 164] width 18 height 18
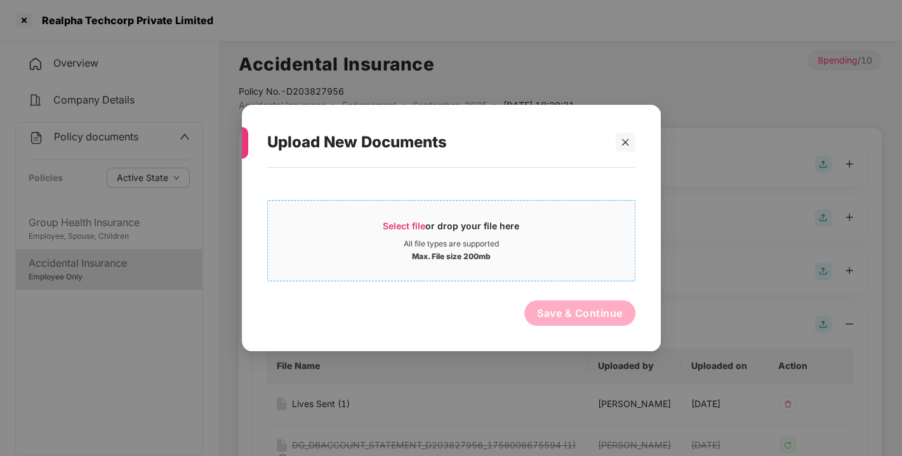
click at [407, 225] on span "Select file" at bounding box center [404, 225] width 43 height 11
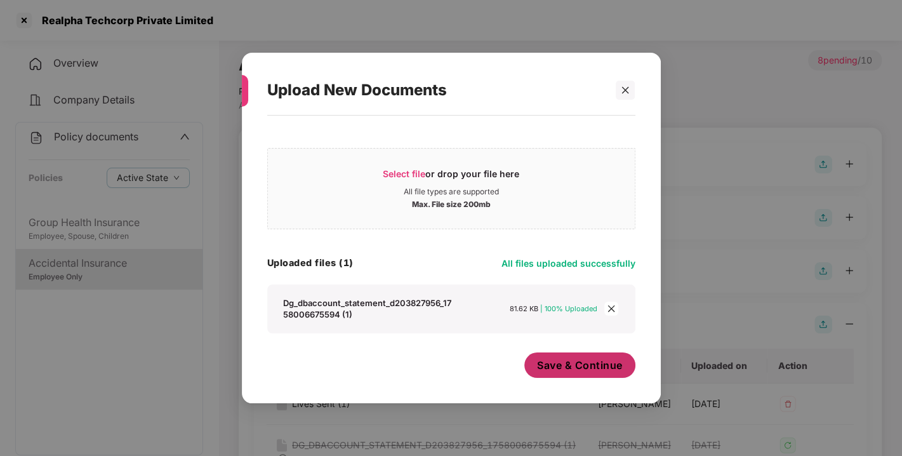
click at [578, 363] on span "Save & Continue" at bounding box center [580, 365] width 86 height 14
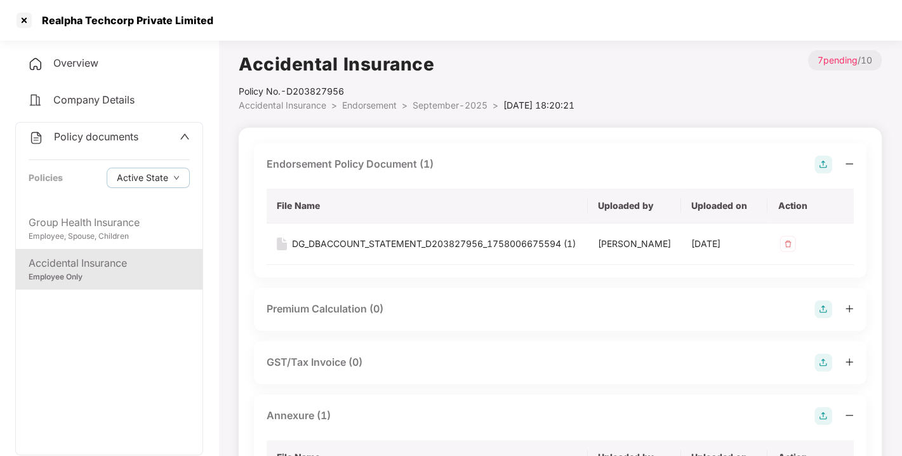
click at [350, 109] on span "Endorsement" at bounding box center [369, 105] width 55 height 11
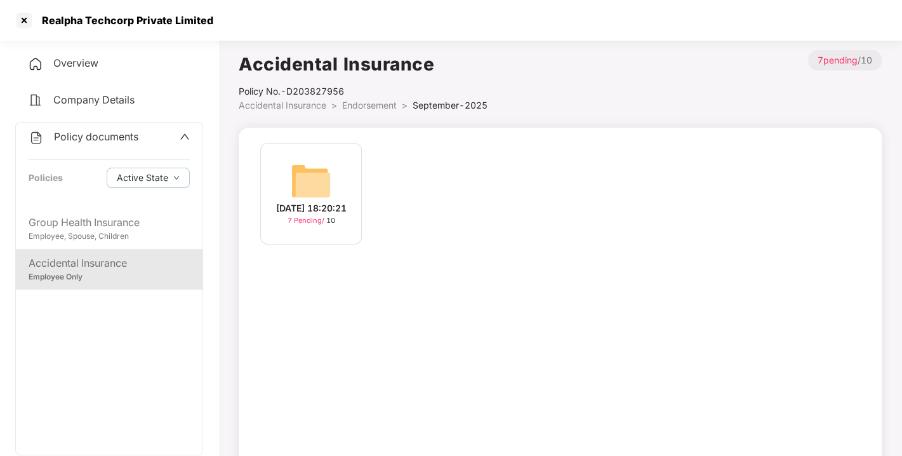
click at [350, 109] on span "Endorsement" at bounding box center [369, 105] width 55 height 11
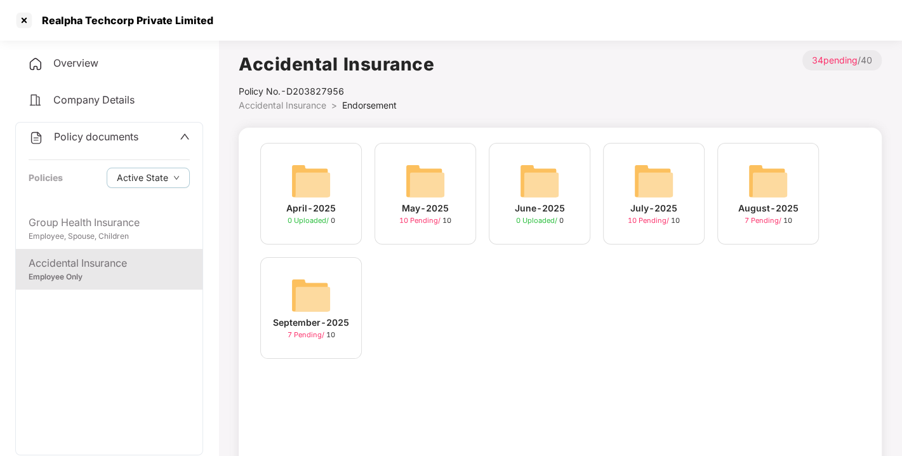
click at [98, 138] on span "Policy documents" at bounding box center [96, 136] width 84 height 13
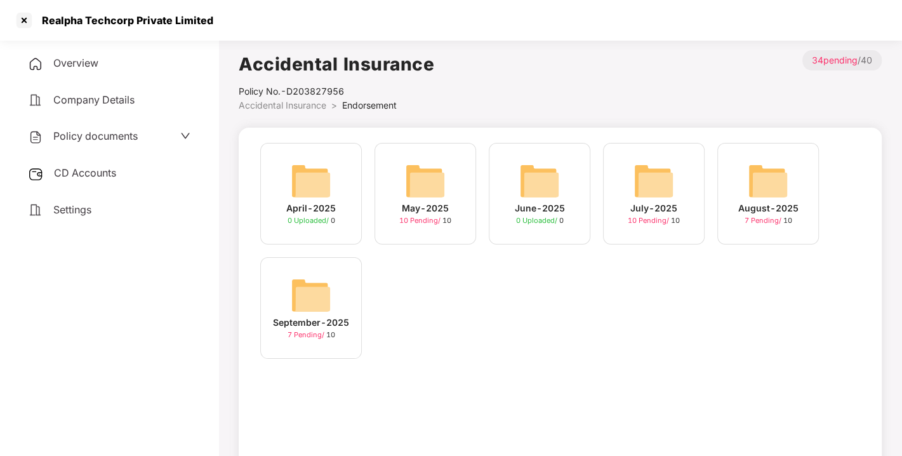
click at [91, 166] on span "CD Accounts" at bounding box center [85, 172] width 62 height 13
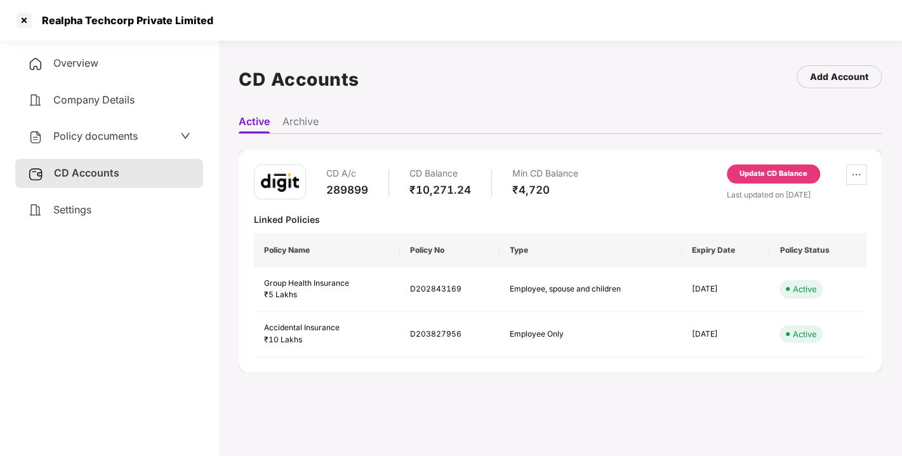
click at [765, 174] on div "Update CD Balance" at bounding box center [773, 173] width 68 height 11
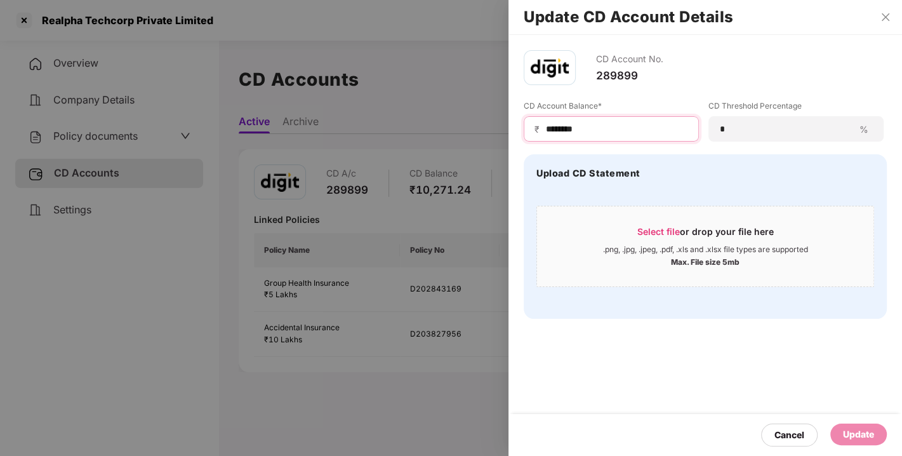
drag, startPoint x: 603, startPoint y: 130, endPoint x: 418, endPoint y: 154, distance: 187.4
click at [418, 154] on div "Update CD Account Details CD Account No. 289899 CD Account Balance* ₹ ******** …" at bounding box center [451, 228] width 902 height 456
type input "***"
click at [861, 432] on div "Update" at bounding box center [858, 434] width 31 height 14
click at [758, 362] on div "CD Account No. 289899 CD Account Balance* ₹ *** CD Threshold Percentage * % Upl…" at bounding box center [704, 245] width 393 height 421
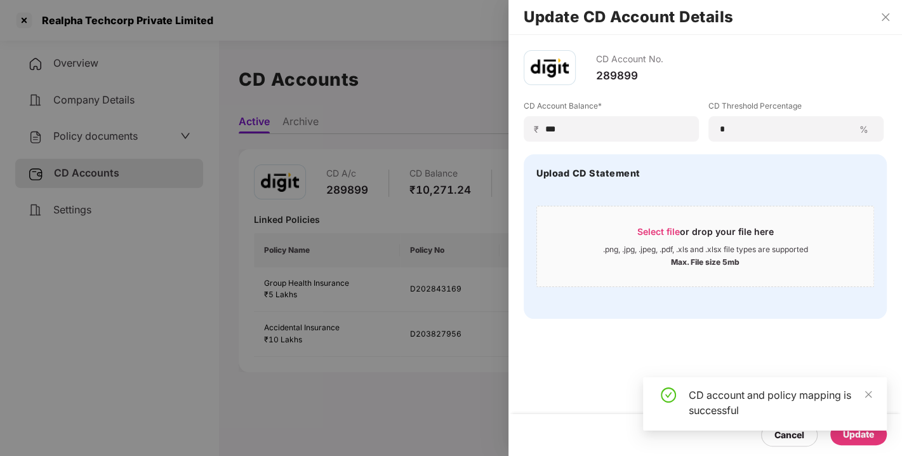
click at [758, 362] on div "CD Account No. 289899 CD Account Balance* ₹ *** CD Threshold Percentage * % Upl…" at bounding box center [704, 245] width 393 height 421
drag, startPoint x: 802, startPoint y: 344, endPoint x: 839, endPoint y: 337, distance: 37.5
click at [839, 337] on div "CD Account No. 289899 CD Account Balance* ₹ *** CD Threshold Percentage * % Upl…" at bounding box center [704, 245] width 393 height 421
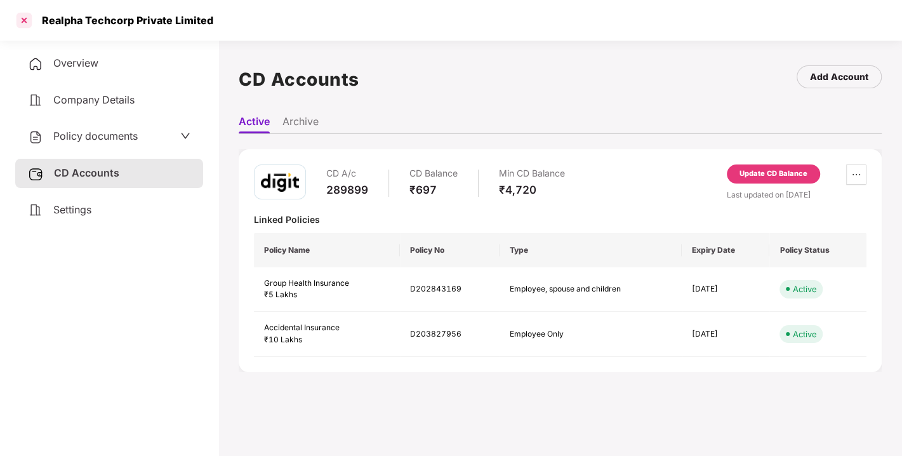
click at [22, 20] on div at bounding box center [24, 20] width 20 height 20
